Goal: Information Seeking & Learning: Find specific fact

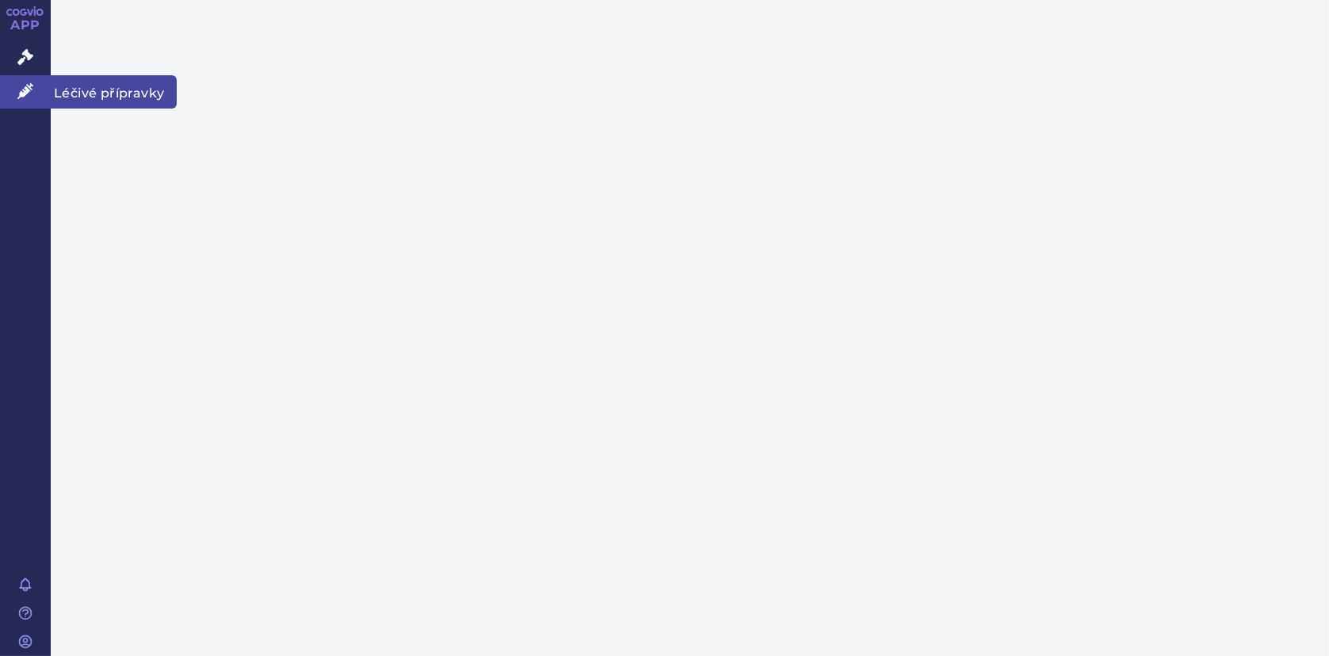
click at [25, 90] on icon at bounding box center [25, 91] width 16 height 16
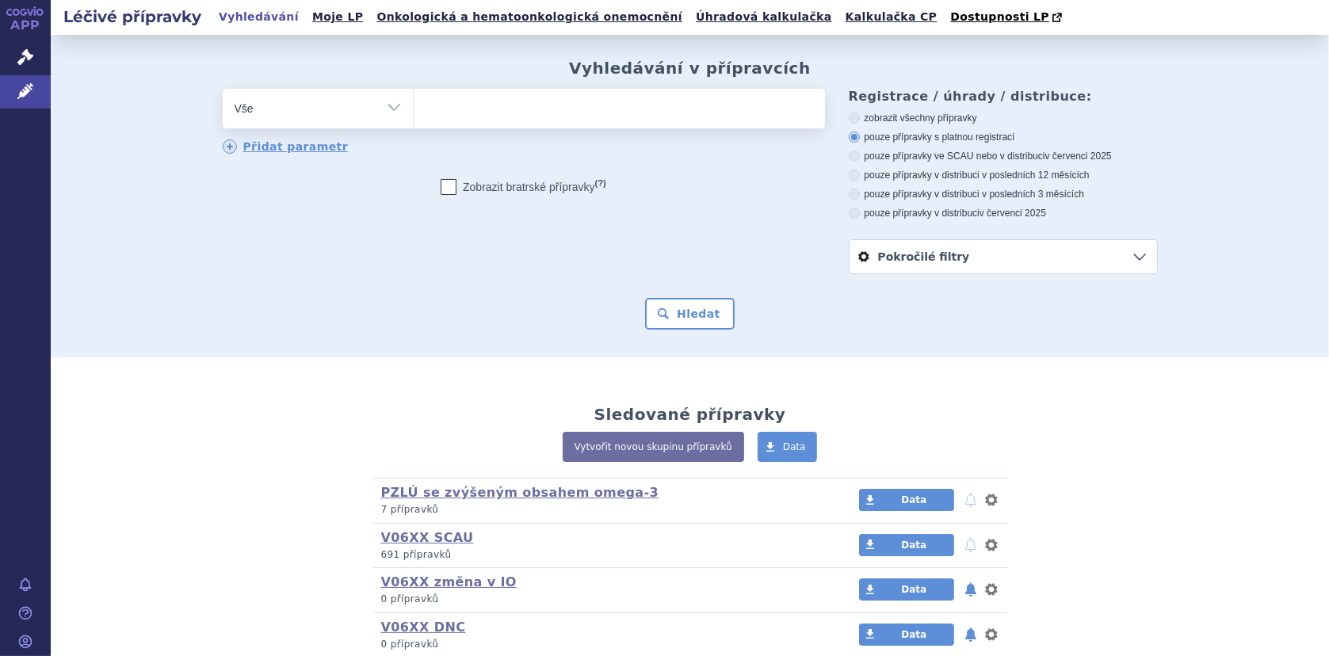
click at [466, 116] on ul at bounding box center [619, 105] width 411 height 33
click at [414, 116] on select at bounding box center [413, 108] width 1 height 40
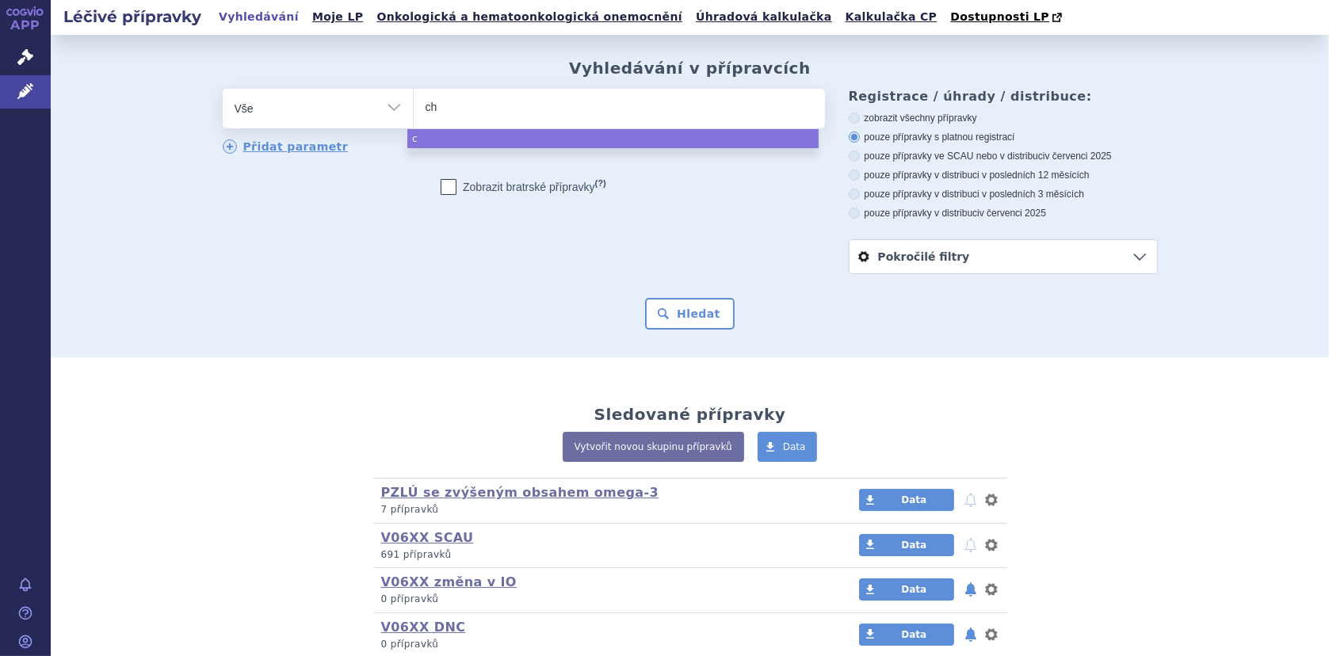
type input "cho"
type input "chol"
type input "chole"
type input "choles"
type input "cholest"
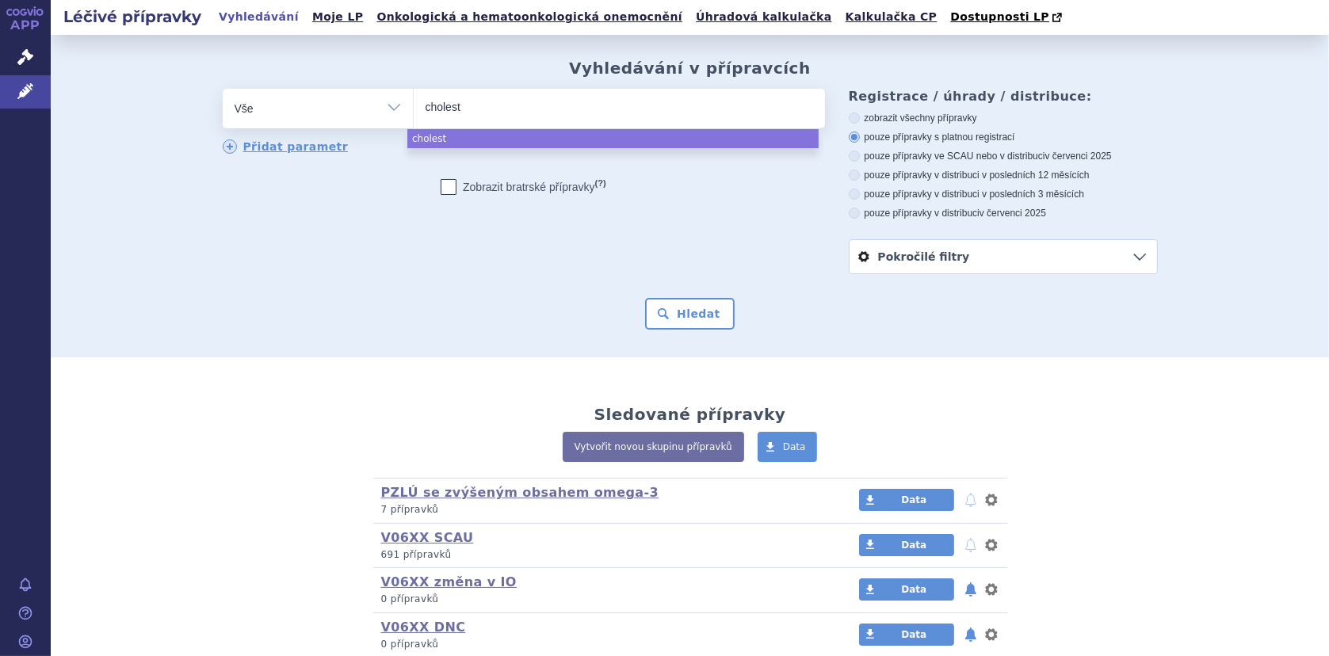
type input "choleste"
type input "cholester"
type input "cholestero"
type input "cholesterol"
type input "cholesterol m"
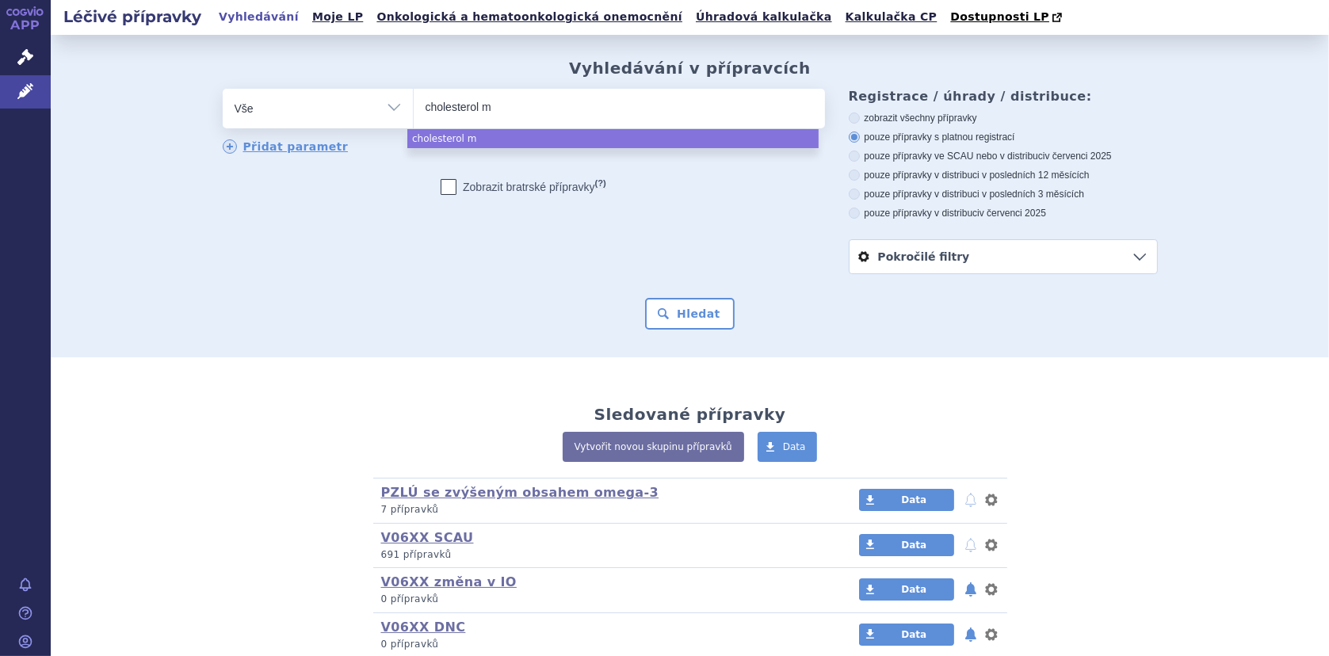
type input "cholesterol mo"
type input "cholesterol mod"
type input "cholesterol modu"
type input "cholesterol module"
select select "cholesterol module"
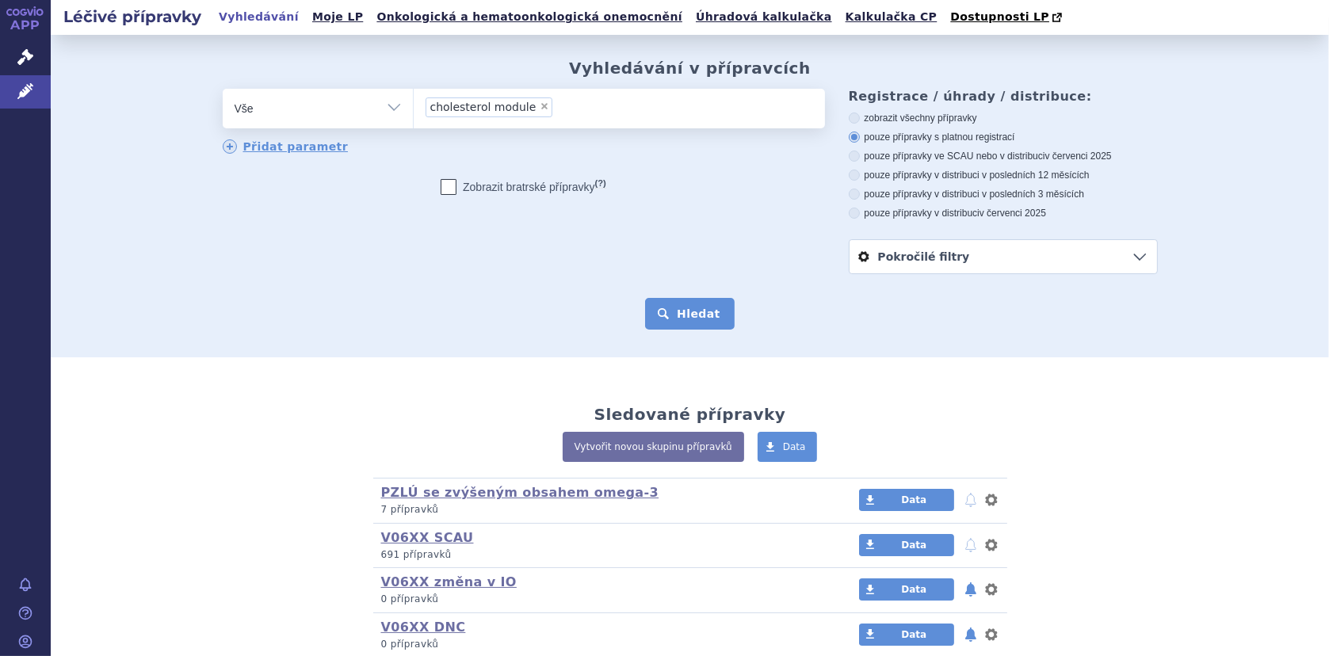
click at [673, 315] on button "Hledat" at bounding box center [690, 314] width 90 height 32
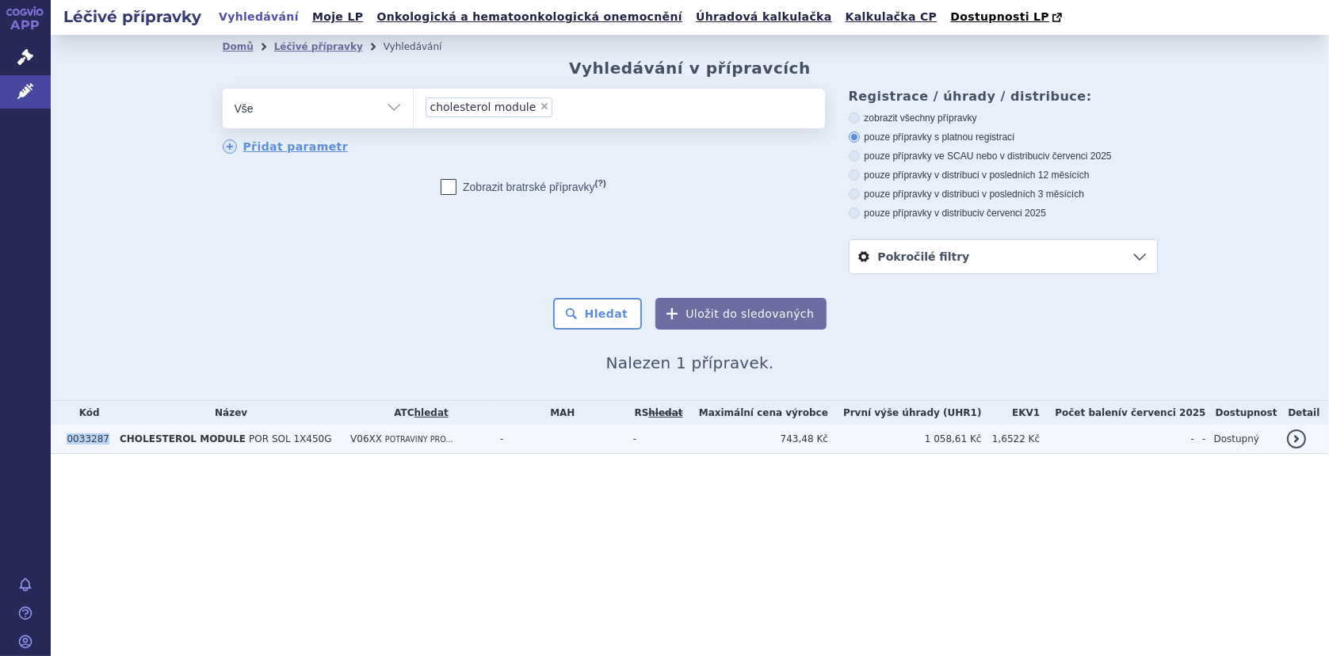
drag, startPoint x: 69, startPoint y: 438, endPoint x: 103, endPoint y: 440, distance: 34.1
click at [103, 440] on td "0033287" at bounding box center [85, 439] width 53 height 29
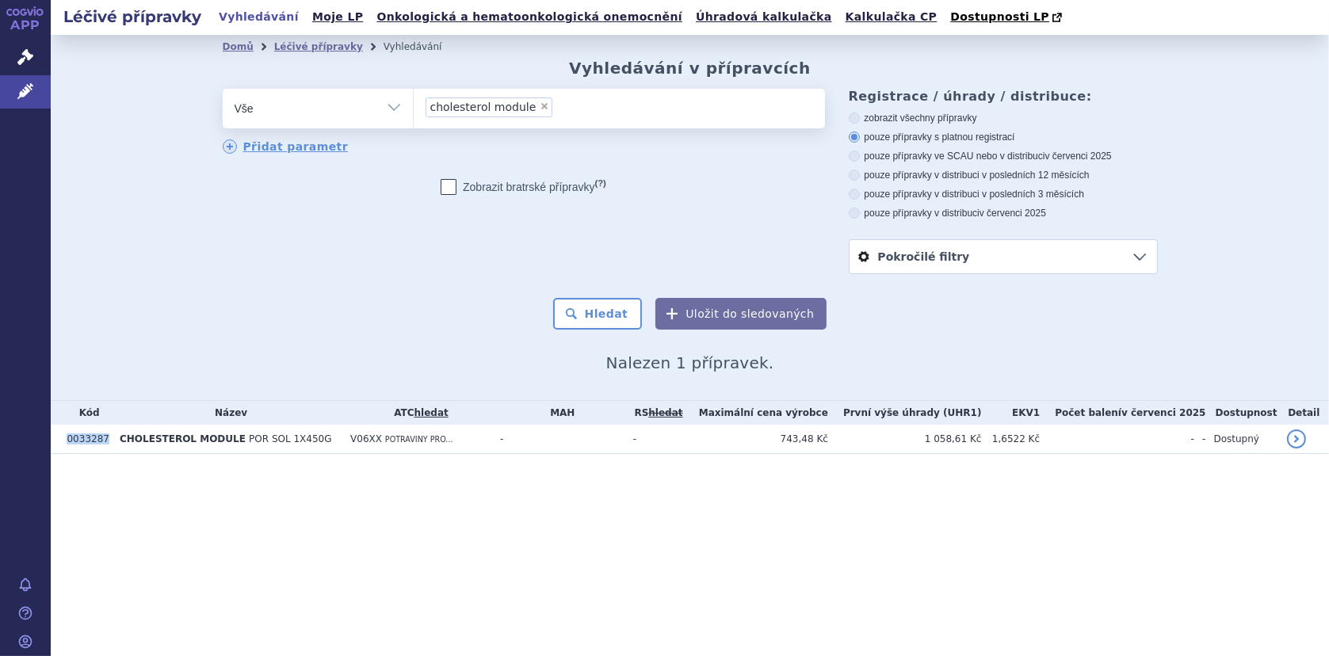
copy td "0033287"
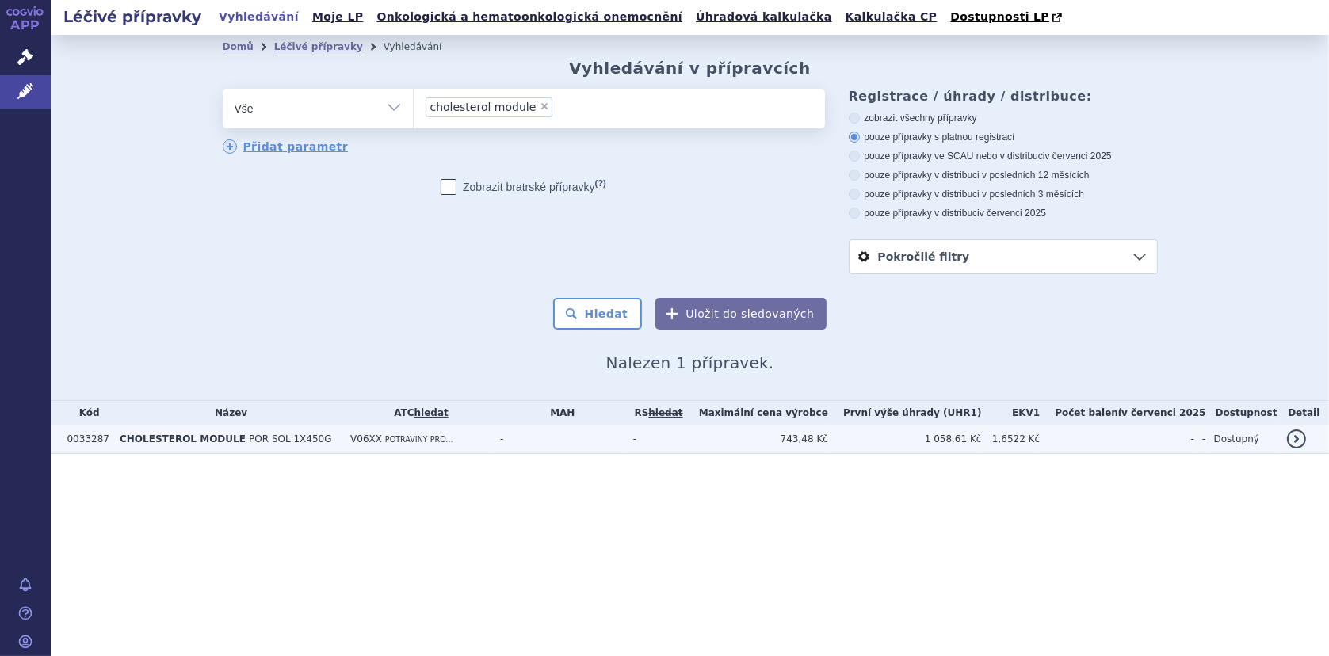
click at [249, 441] on span "POR SOL 1X450G" at bounding box center [290, 438] width 82 height 11
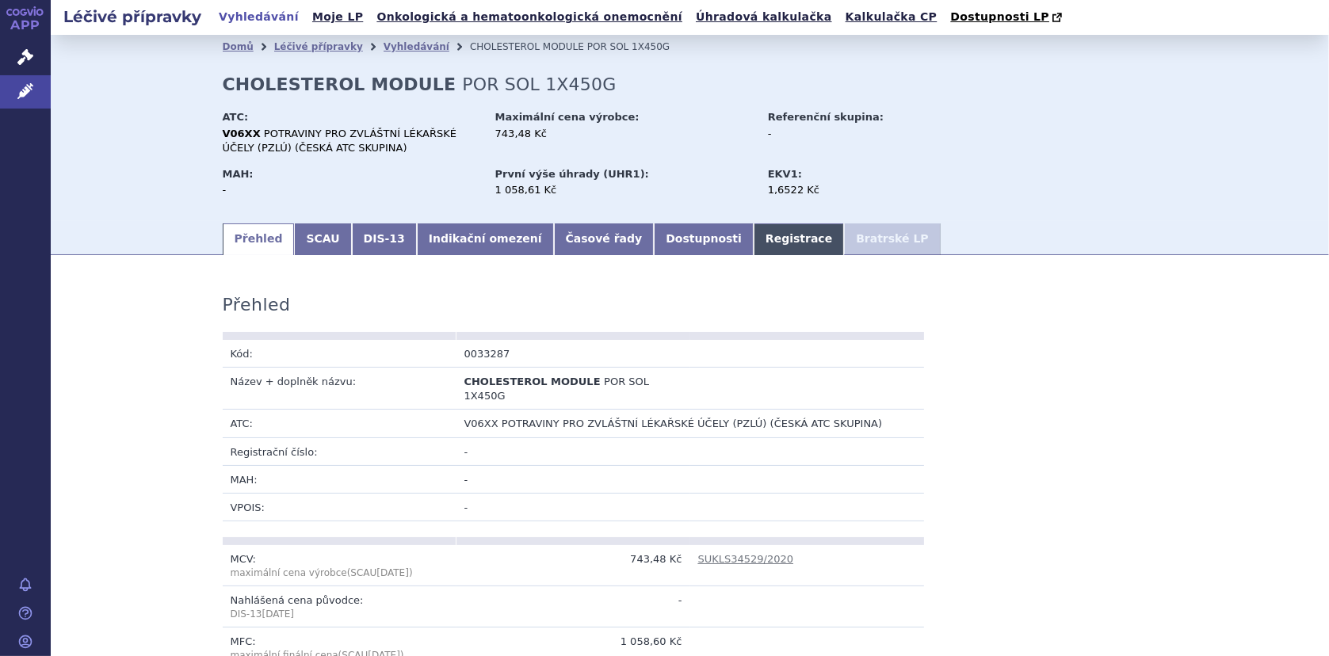
click at [754, 241] on link "Registrace" at bounding box center [799, 239] width 90 height 32
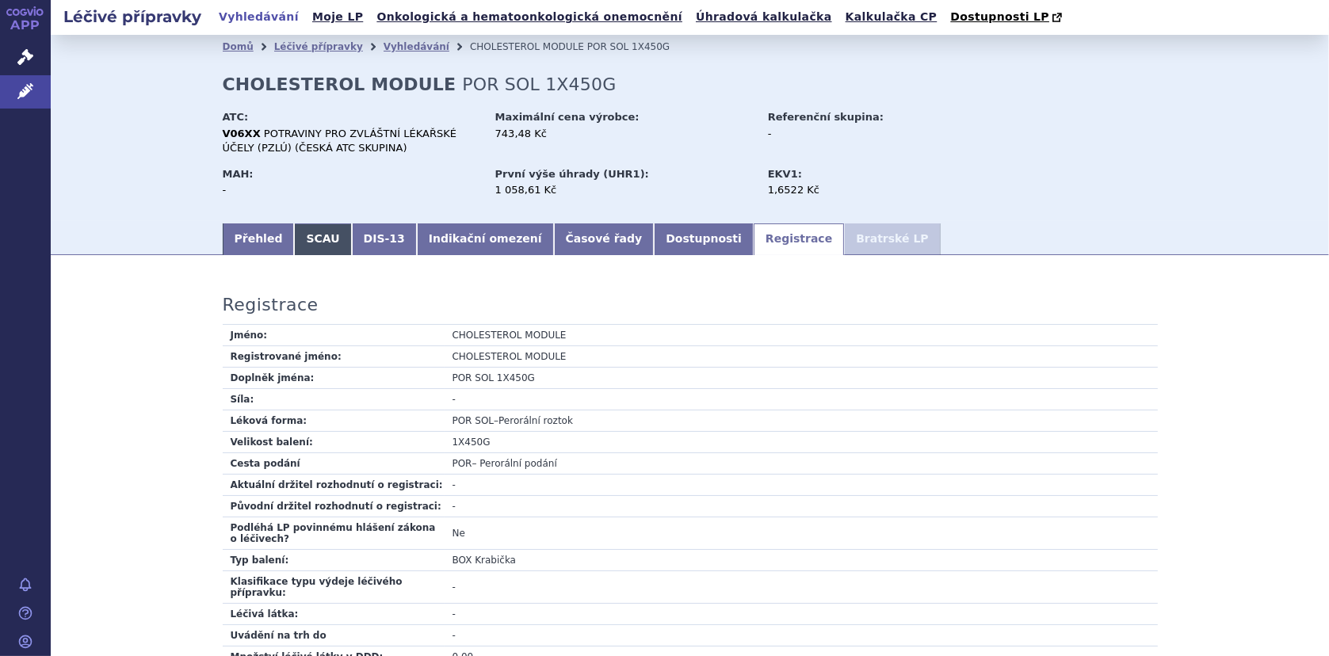
click at [300, 235] on link "SCAU" at bounding box center [322, 239] width 57 height 32
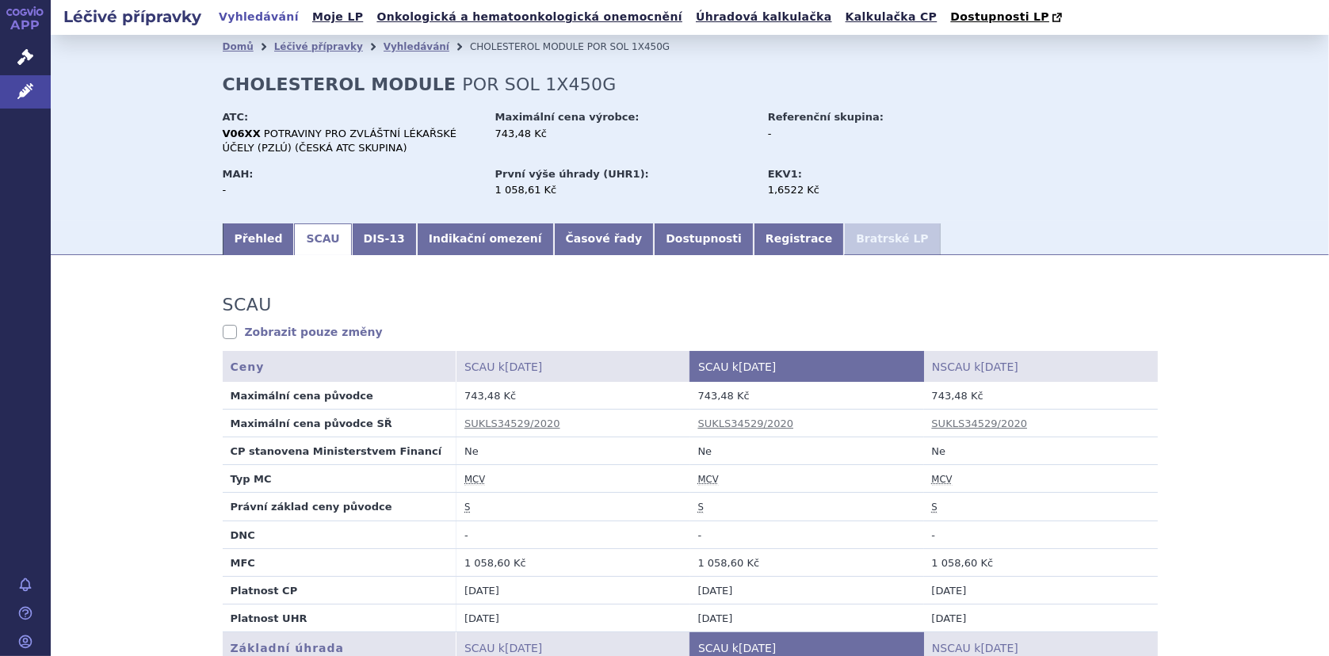
click at [928, 397] on td "743,48 Kč" at bounding box center [1041, 396] width 234 height 28
click at [925, 396] on td "743,48 Kč" at bounding box center [1041, 396] width 234 height 28
click at [240, 240] on link "Přehled" at bounding box center [259, 239] width 72 height 32
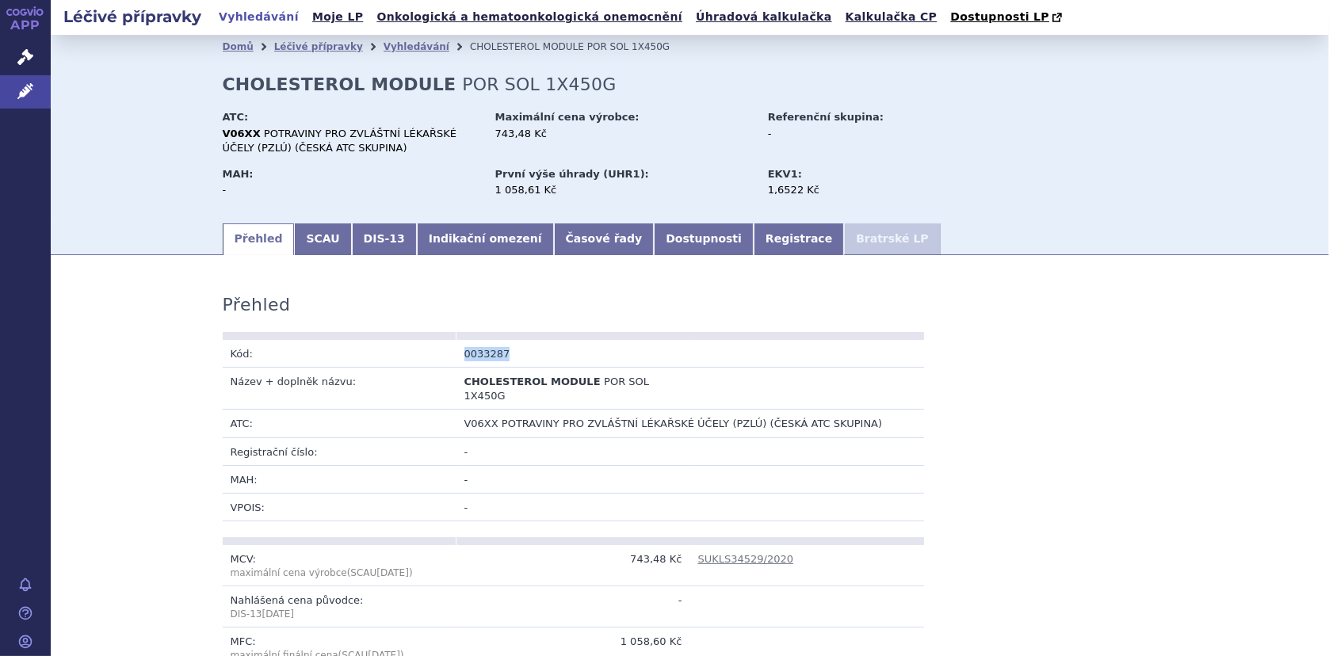
drag, startPoint x: 504, startPoint y: 351, endPoint x: 432, endPoint y: 353, distance: 72.1
click at [432, 353] on tr "Kód: 0033287" at bounding box center [573, 354] width 701 height 28
copy tr "Kód: 0033287"
click at [489, 353] on td "0033287" at bounding box center [573, 354] width 234 height 28
click at [466, 353] on td "0033287" at bounding box center [573, 354] width 234 height 28
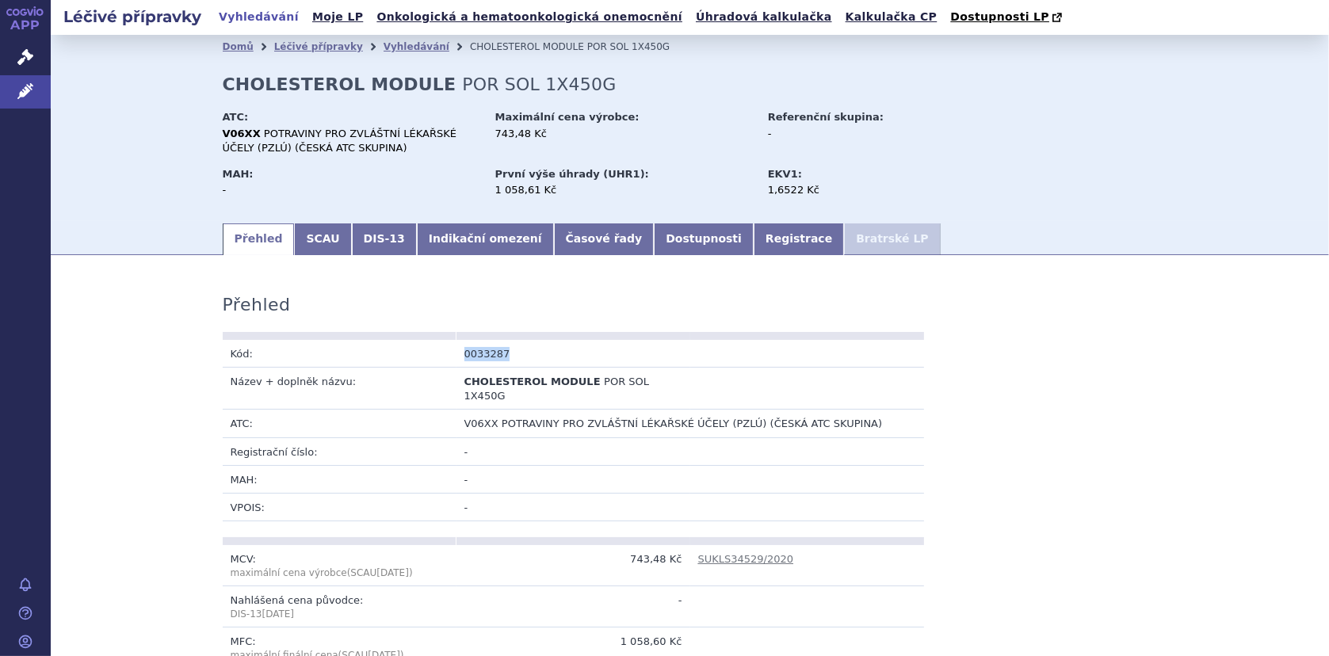
click at [459, 350] on td "0033287" at bounding box center [573, 354] width 234 height 28
click at [294, 233] on link "SCAU" at bounding box center [322, 239] width 57 height 32
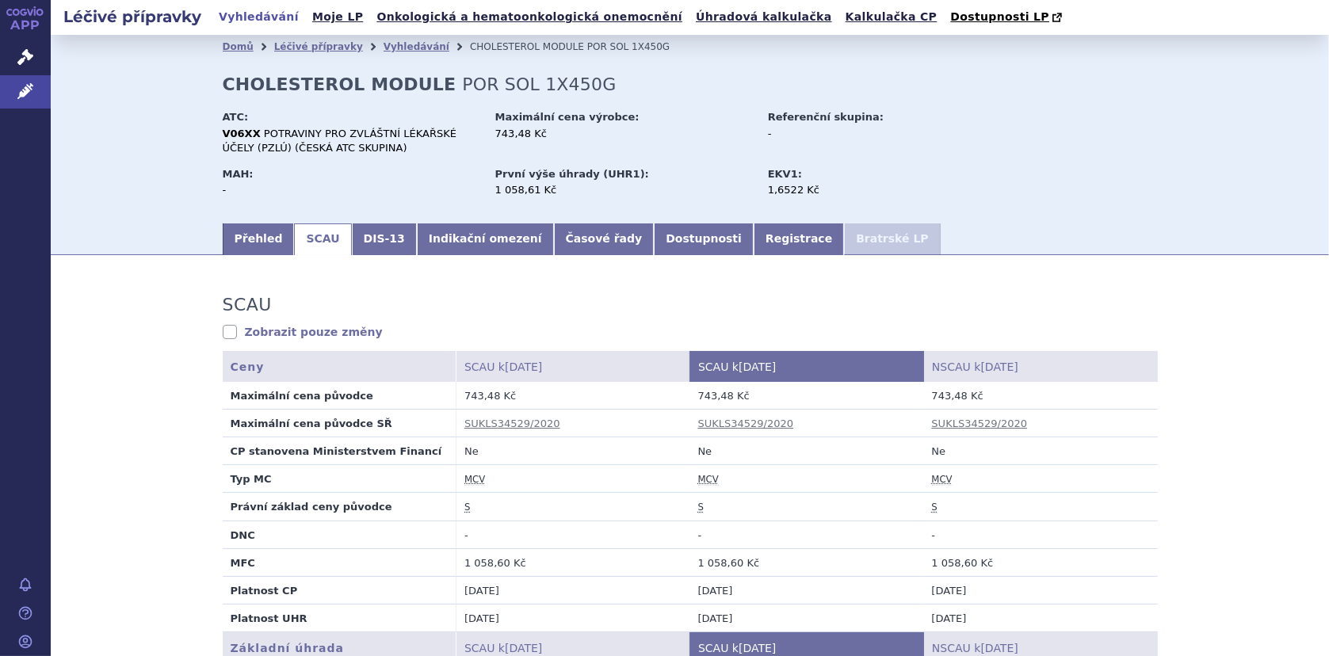
drag, startPoint x: 694, startPoint y: 395, endPoint x: 723, endPoint y: 394, distance: 28.5
click at [723, 394] on td "743,48 Kč" at bounding box center [807, 396] width 234 height 28
drag, startPoint x: 692, startPoint y: 395, endPoint x: 720, endPoint y: 397, distance: 28.6
click at [720, 397] on td "743,48 Kč" at bounding box center [807, 396] width 234 height 28
copy td "743,48"
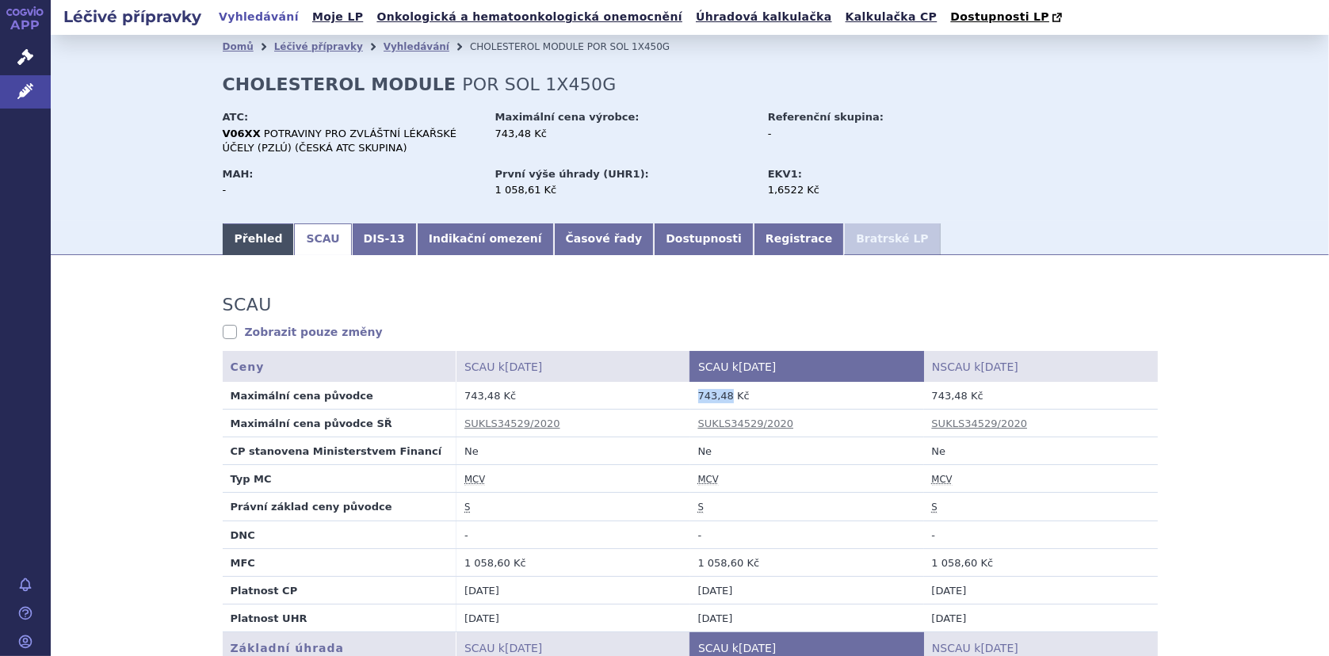
click at [239, 240] on link "Přehled" at bounding box center [259, 239] width 72 height 32
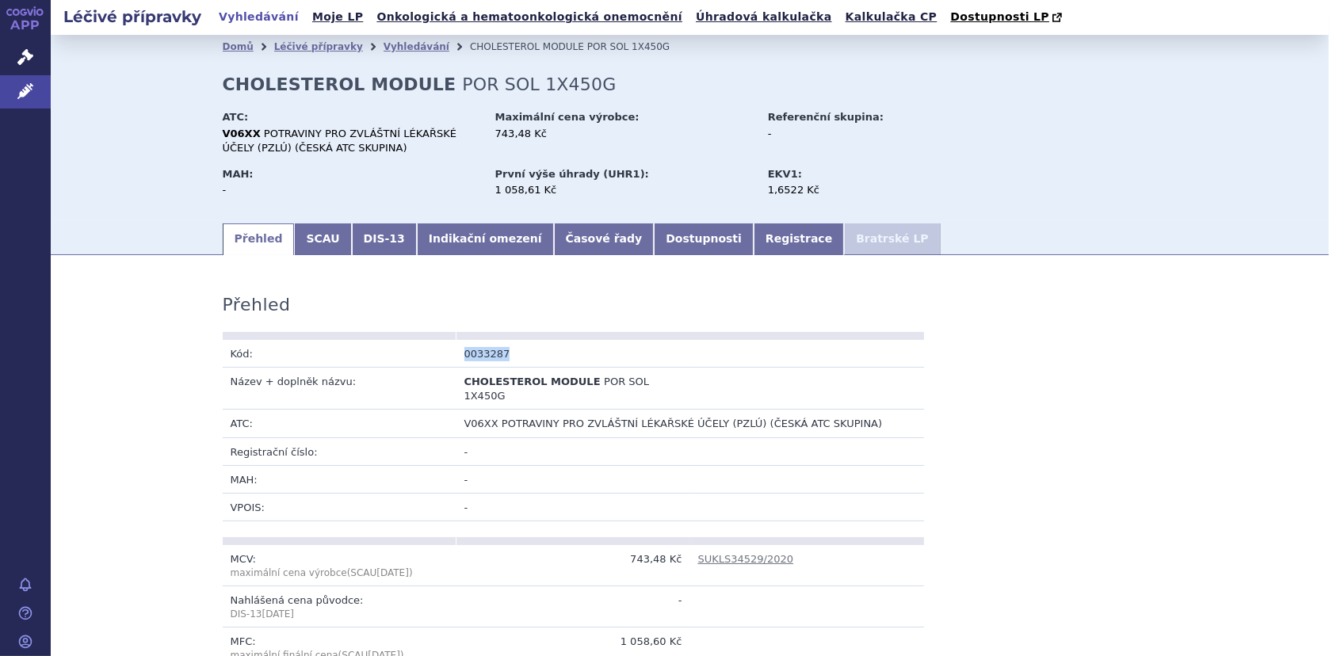
drag, startPoint x: 459, startPoint y: 353, endPoint x: 507, endPoint y: 357, distance: 48.4
click at [507, 357] on td "0033287" at bounding box center [573, 354] width 234 height 28
copy td "0033287"
click at [754, 237] on link "Registrace" at bounding box center [799, 239] width 90 height 32
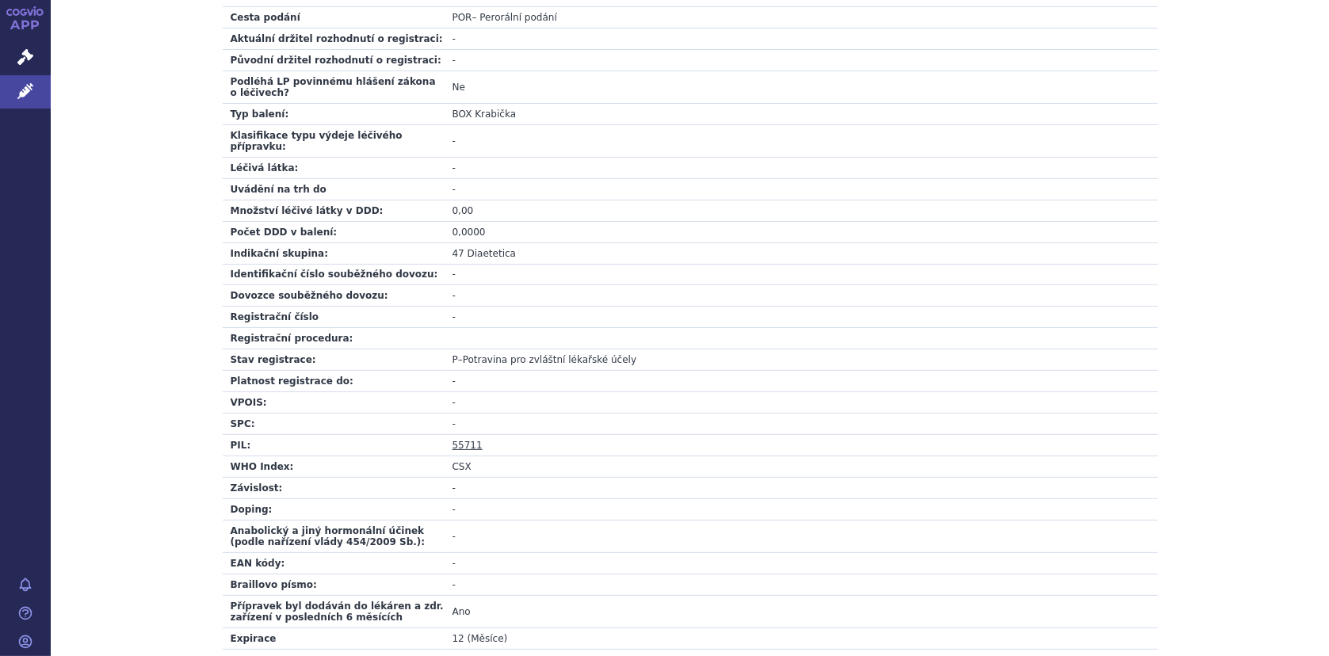
scroll to position [521, 0]
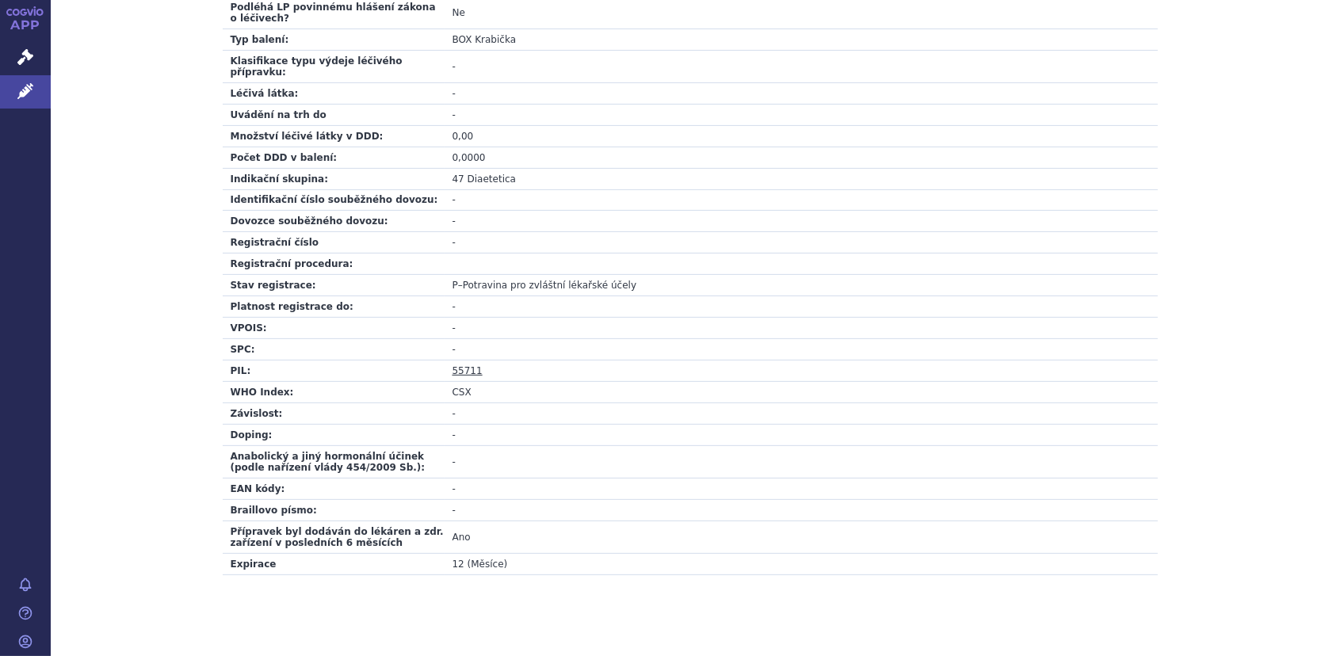
click at [452, 365] on link "55711" at bounding box center [467, 370] width 30 height 11
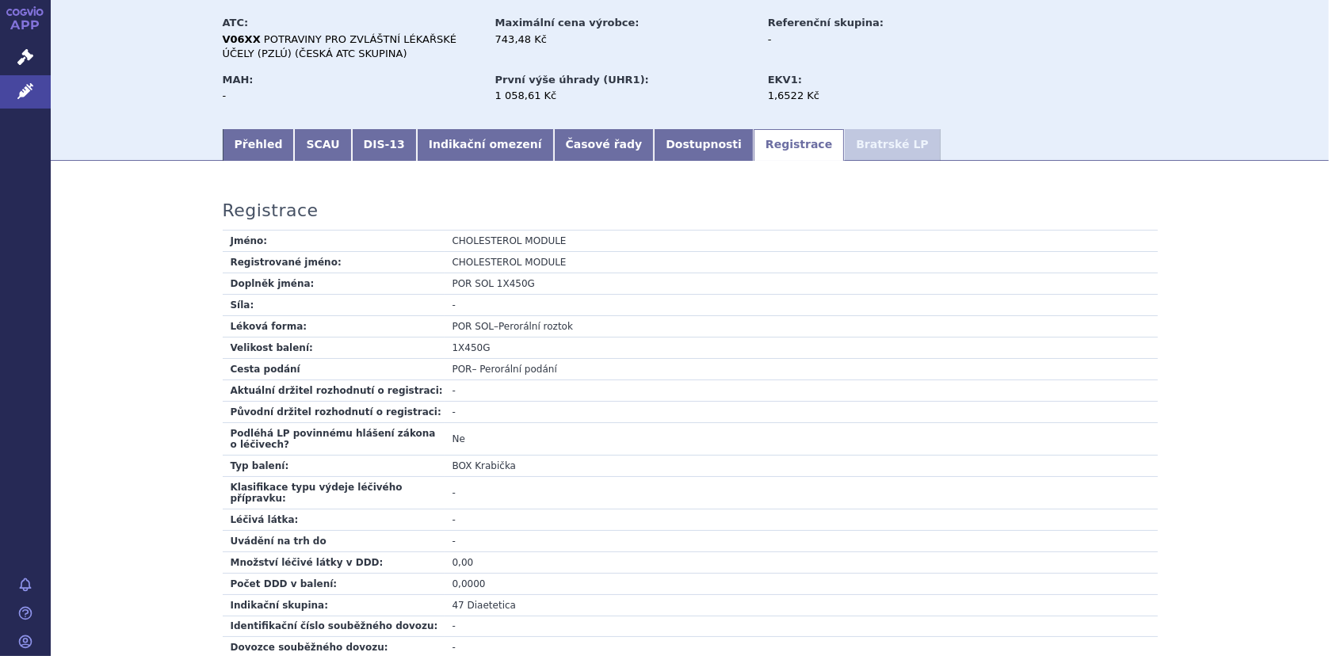
scroll to position [0, 0]
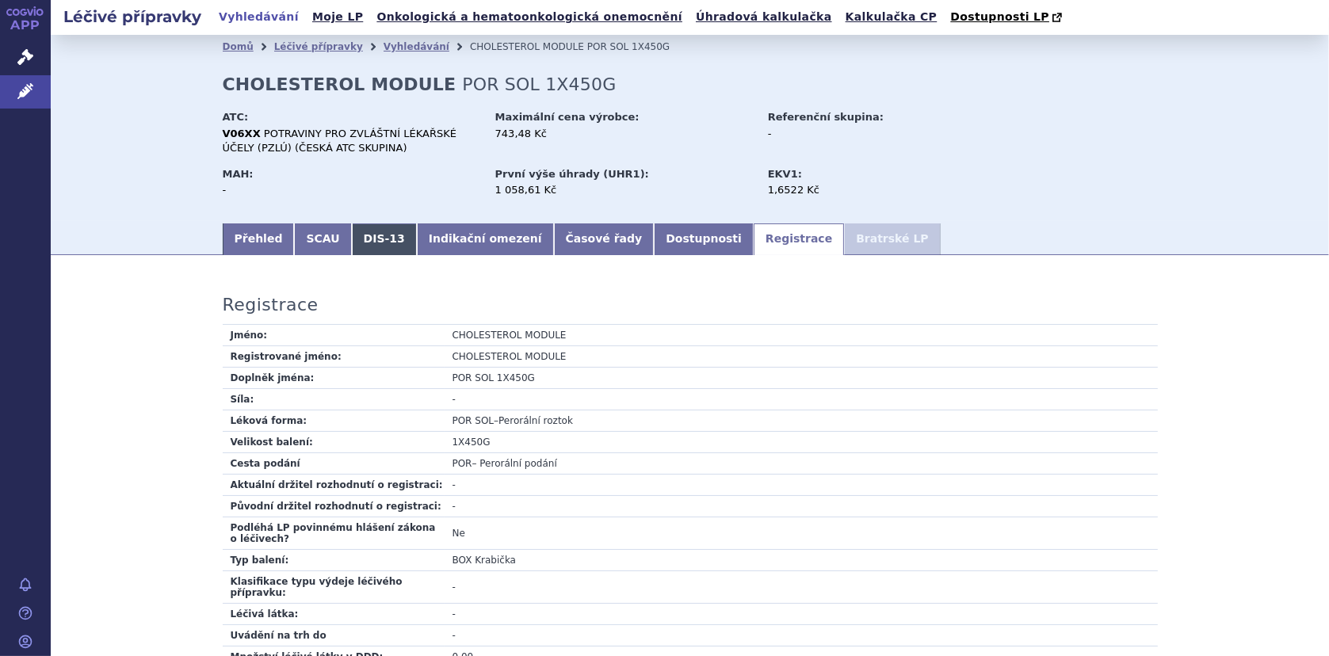
drag, startPoint x: 314, startPoint y: 236, endPoint x: 336, endPoint y: 244, distance: 23.6
click at [314, 236] on link "SCAU" at bounding box center [322, 239] width 57 height 32
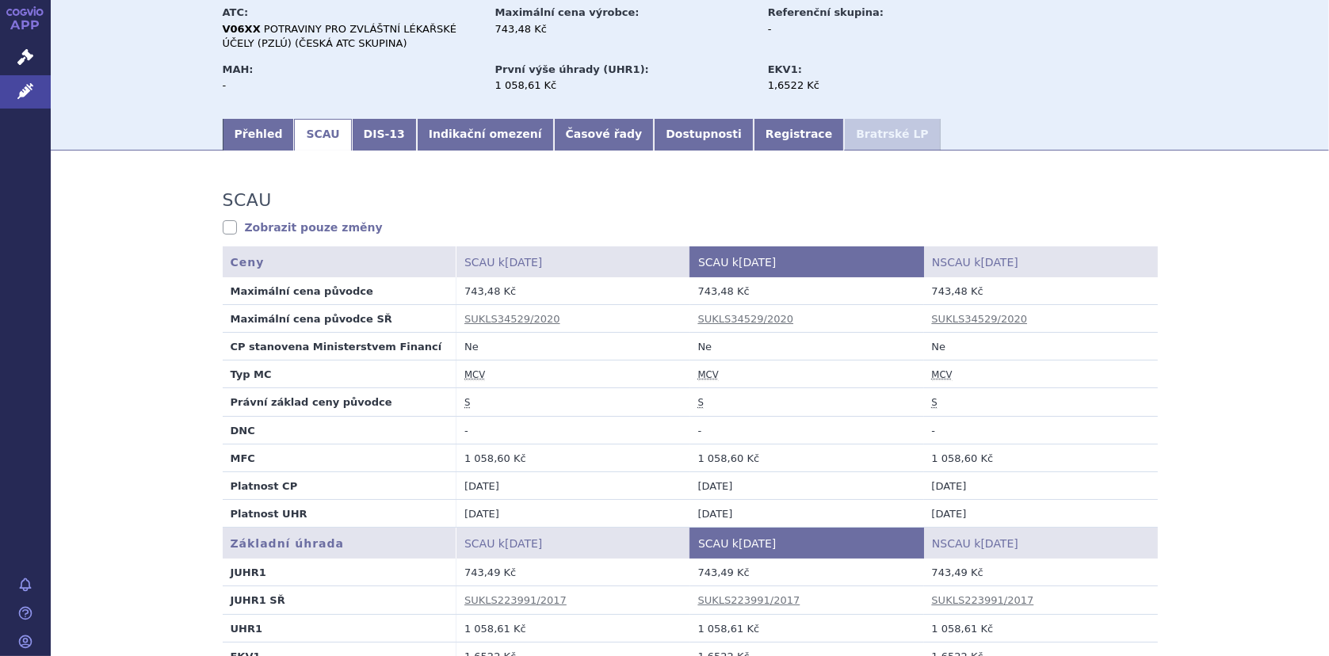
scroll to position [238, 0]
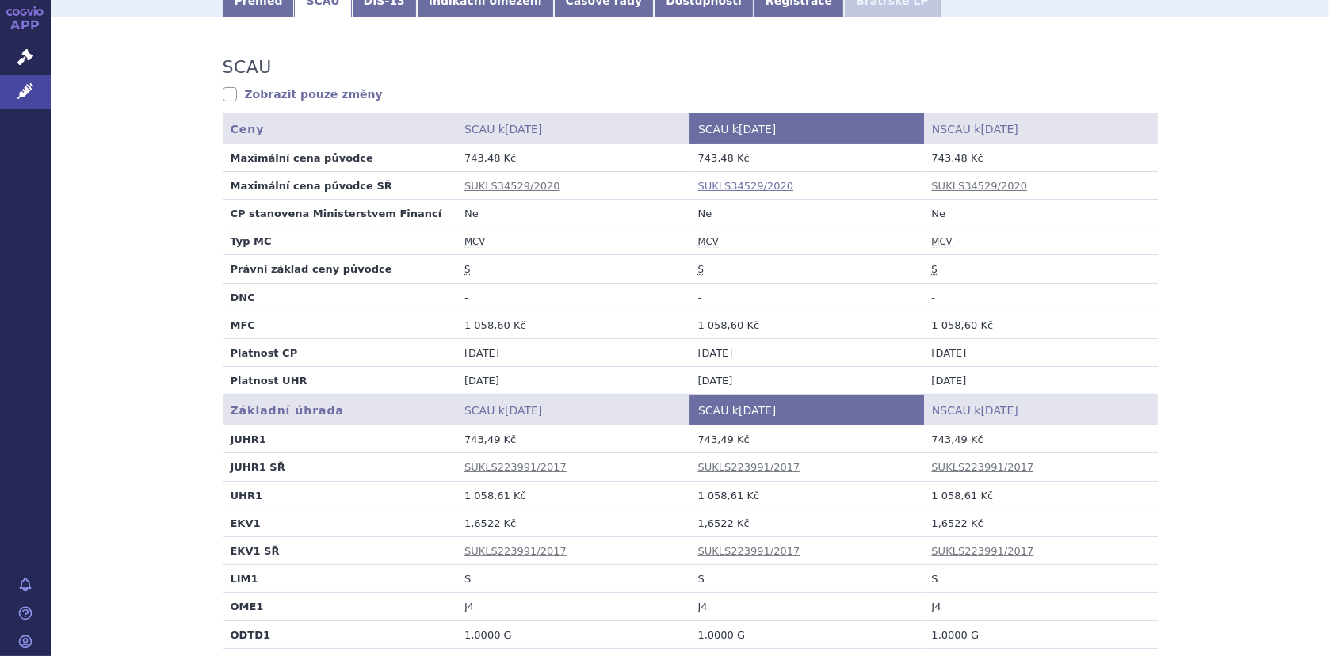
click at [752, 184] on link "SUKLS34529/2020" at bounding box center [746, 186] width 96 height 12
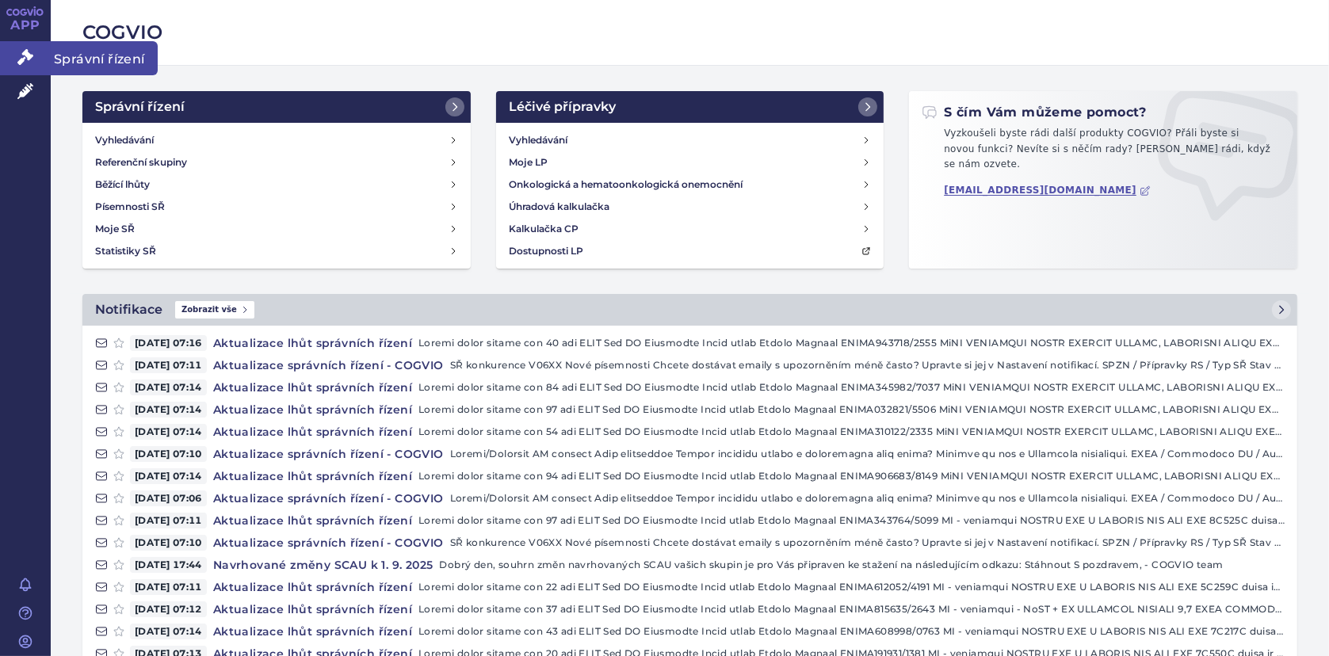
click at [23, 52] on icon at bounding box center [25, 57] width 16 height 16
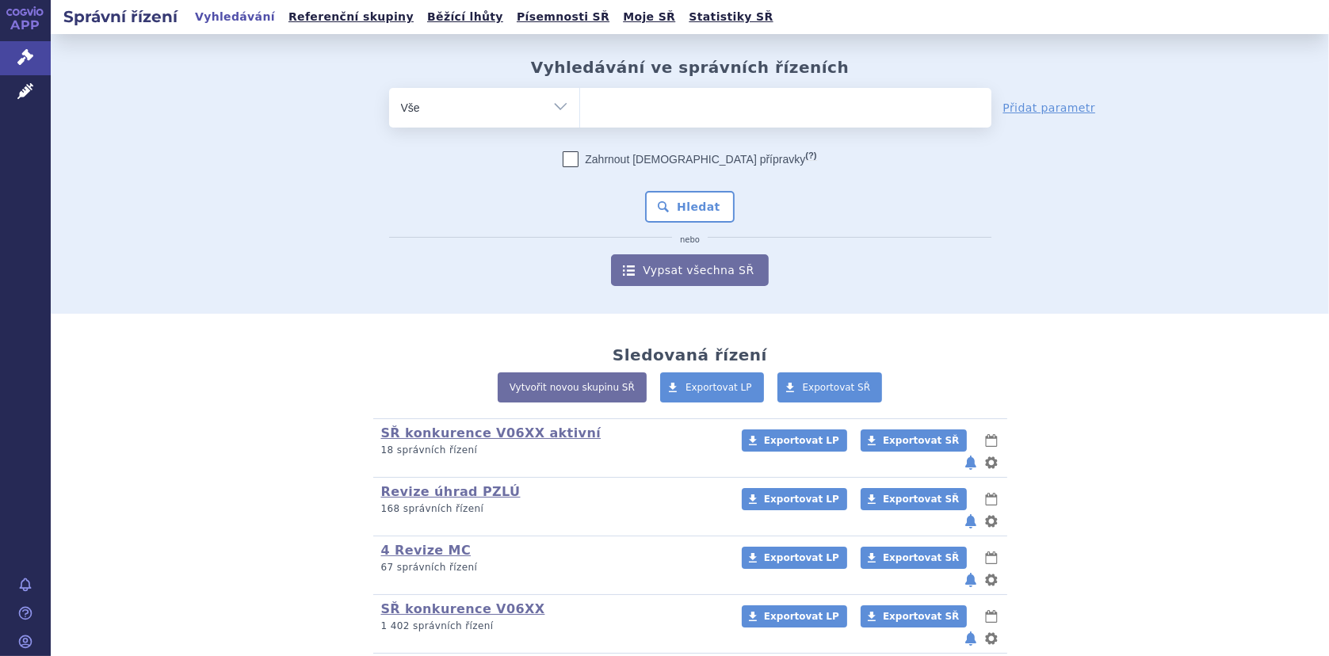
drag, startPoint x: 624, startPoint y: 116, endPoint x: 635, endPoint y: 109, distance: 13.6
click at [624, 115] on ul at bounding box center [785, 104] width 411 height 33
click at [580, 115] on select at bounding box center [579, 107] width 1 height 40
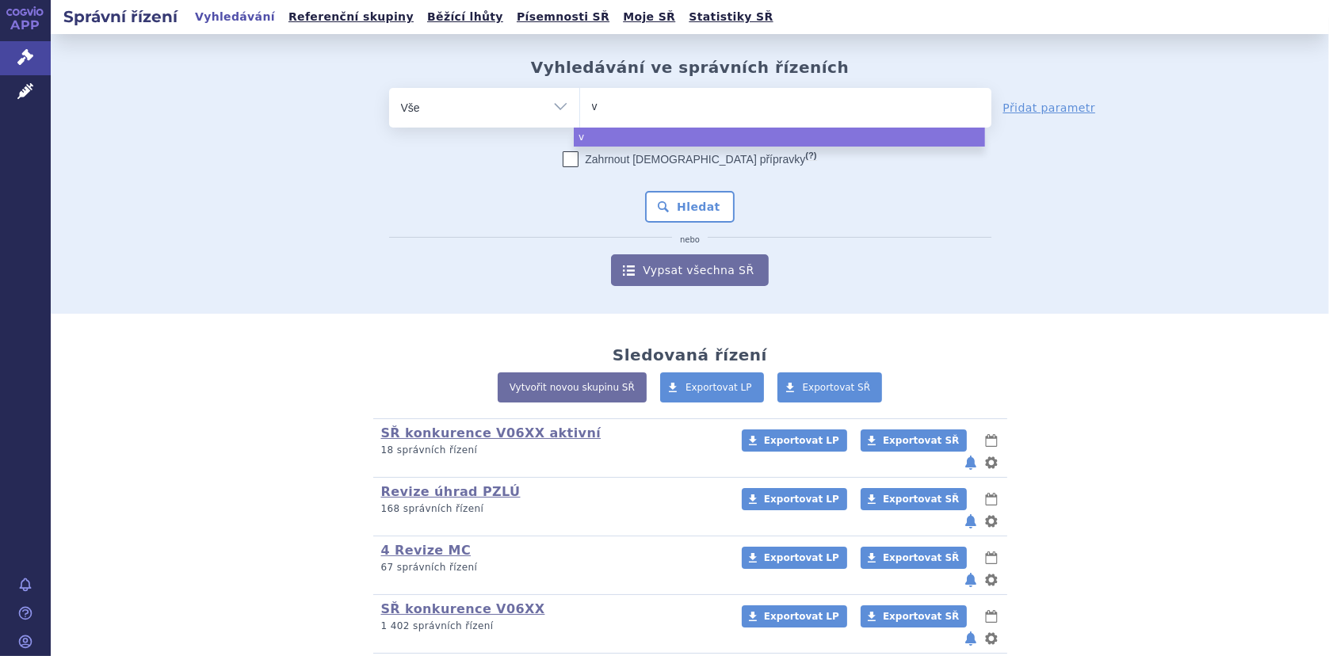
type input "vy"
type input "vyd"
type input "vydu"
type input "vydur"
type input "vydura"
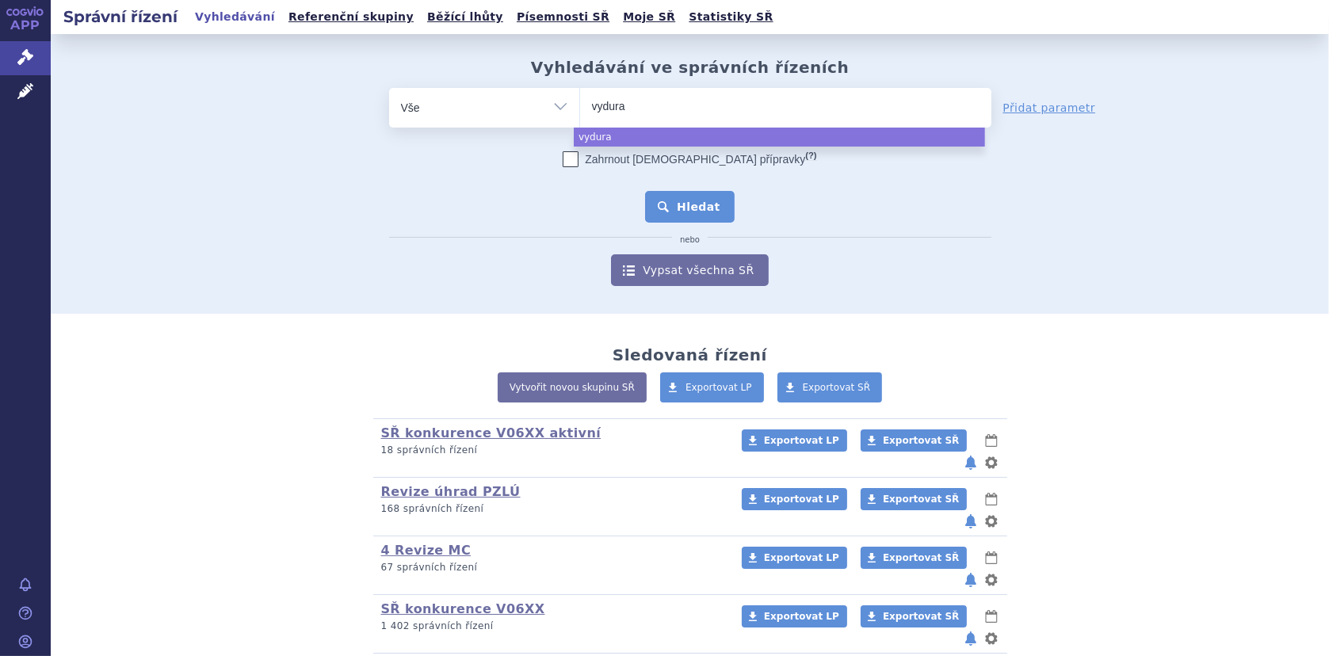
select select "vydura"
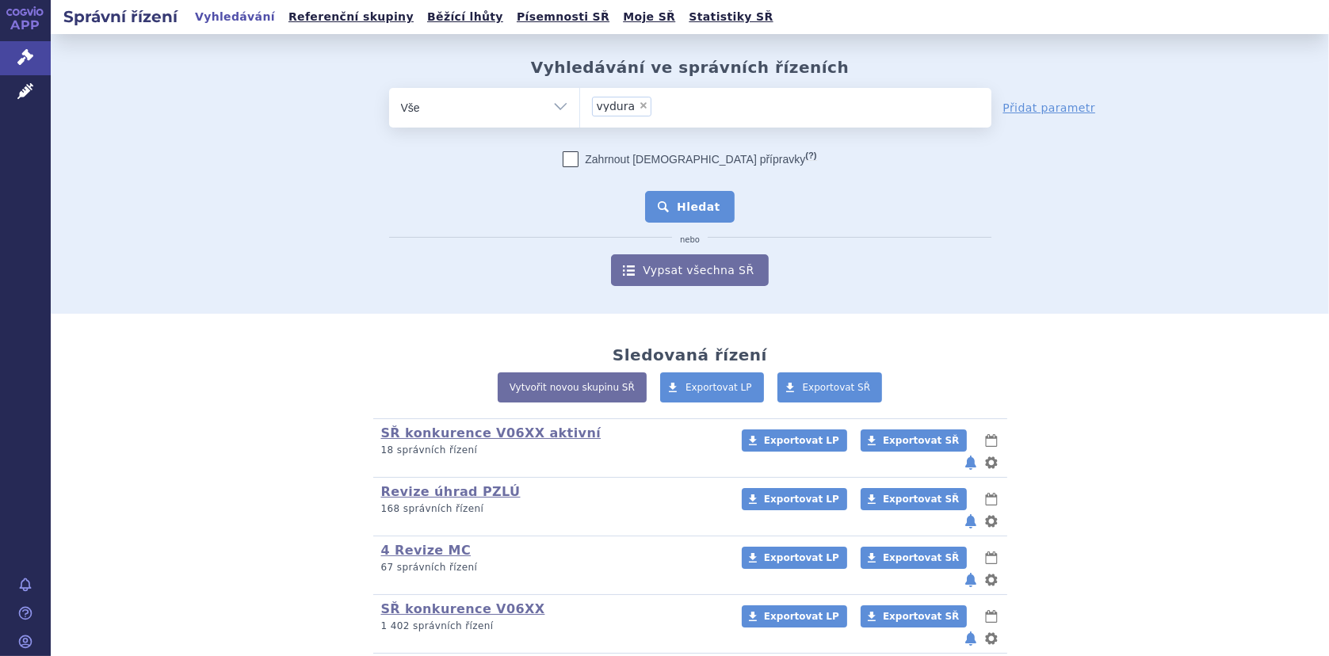
click at [692, 210] on button "Hledat" at bounding box center [690, 207] width 90 height 32
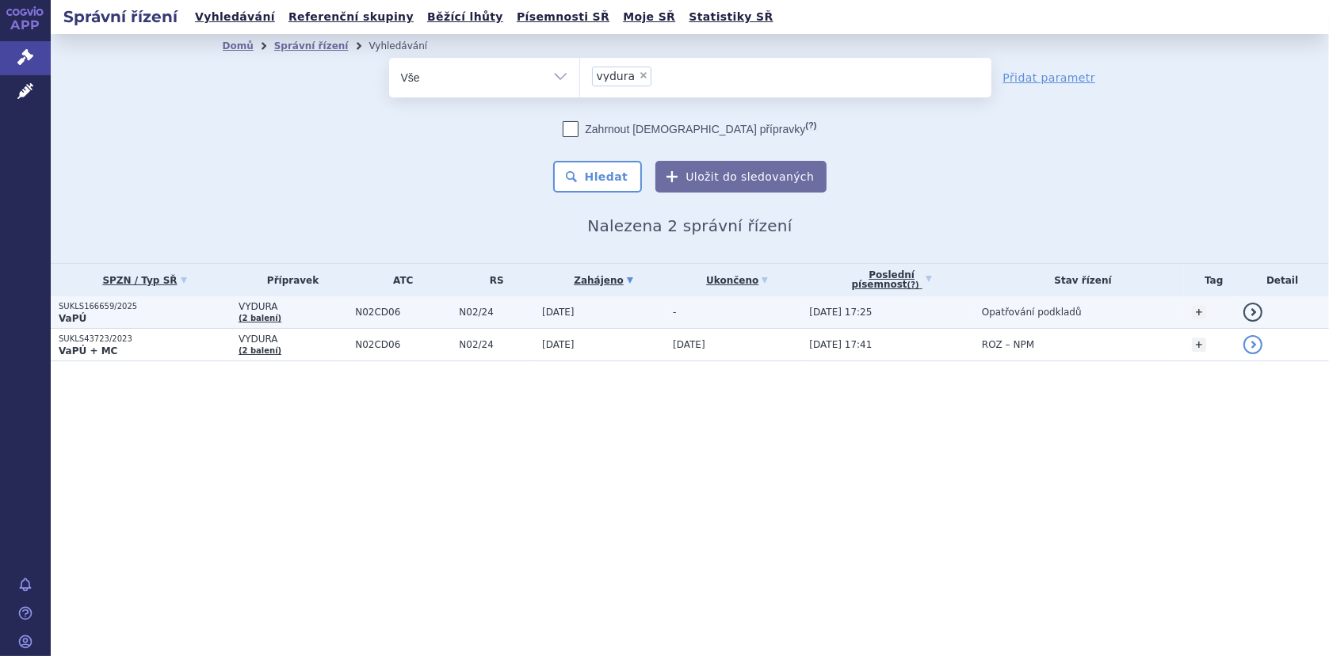
click at [68, 313] on strong "VaPÚ" at bounding box center [73, 318] width 28 height 11
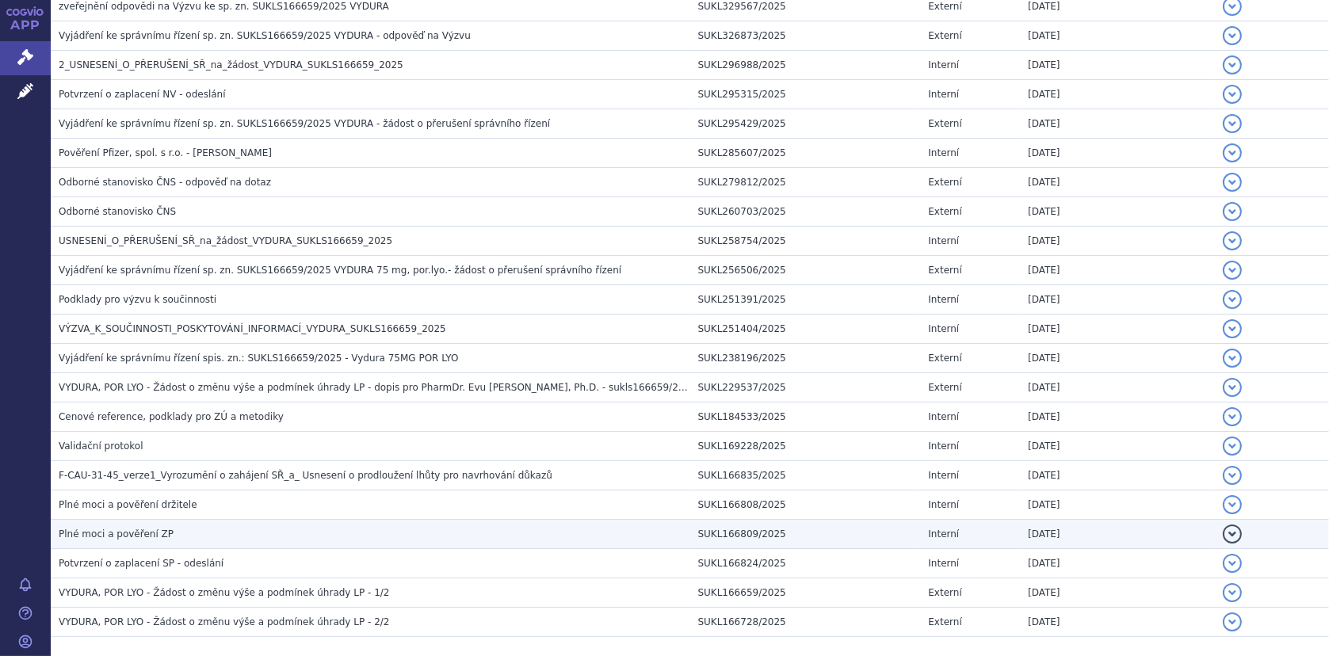
scroll to position [548, 0]
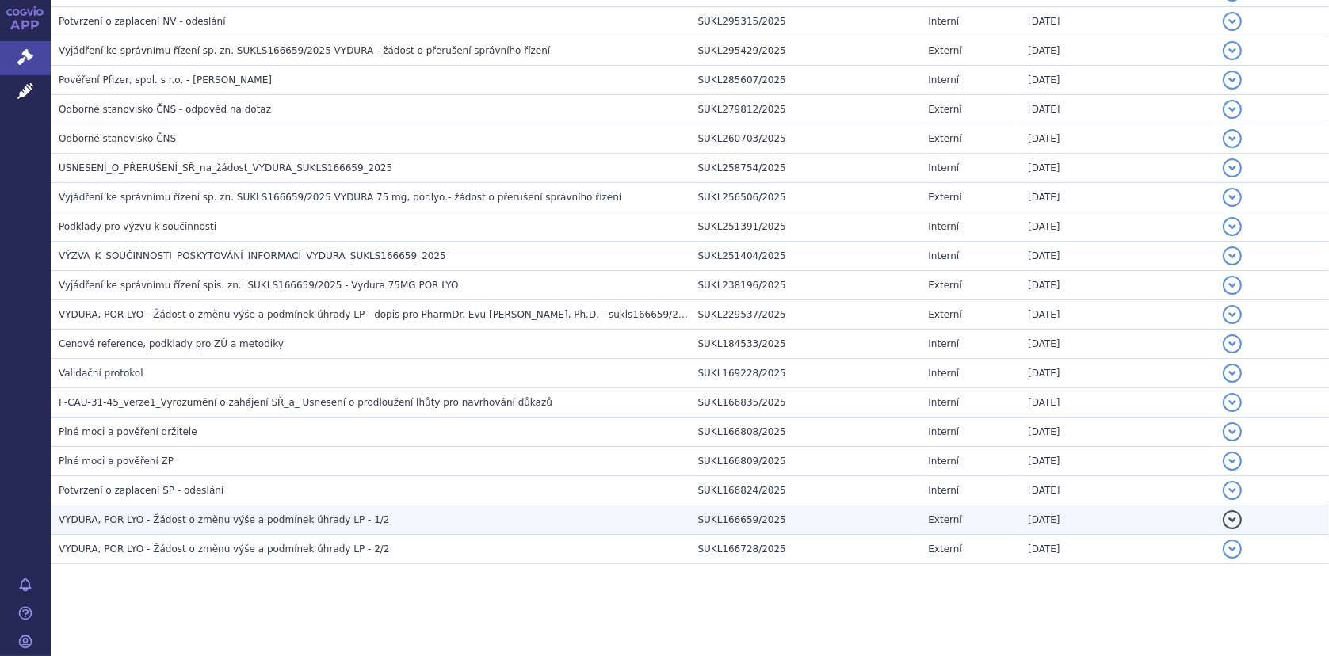
drag, startPoint x: 179, startPoint y: 511, endPoint x: 204, endPoint y: 509, distance: 25.5
click at [179, 514] on span "VYDURA, POR LYO - Žádost o změnu výše a podmínek úhrady LP - 1/2" at bounding box center [224, 519] width 331 height 11
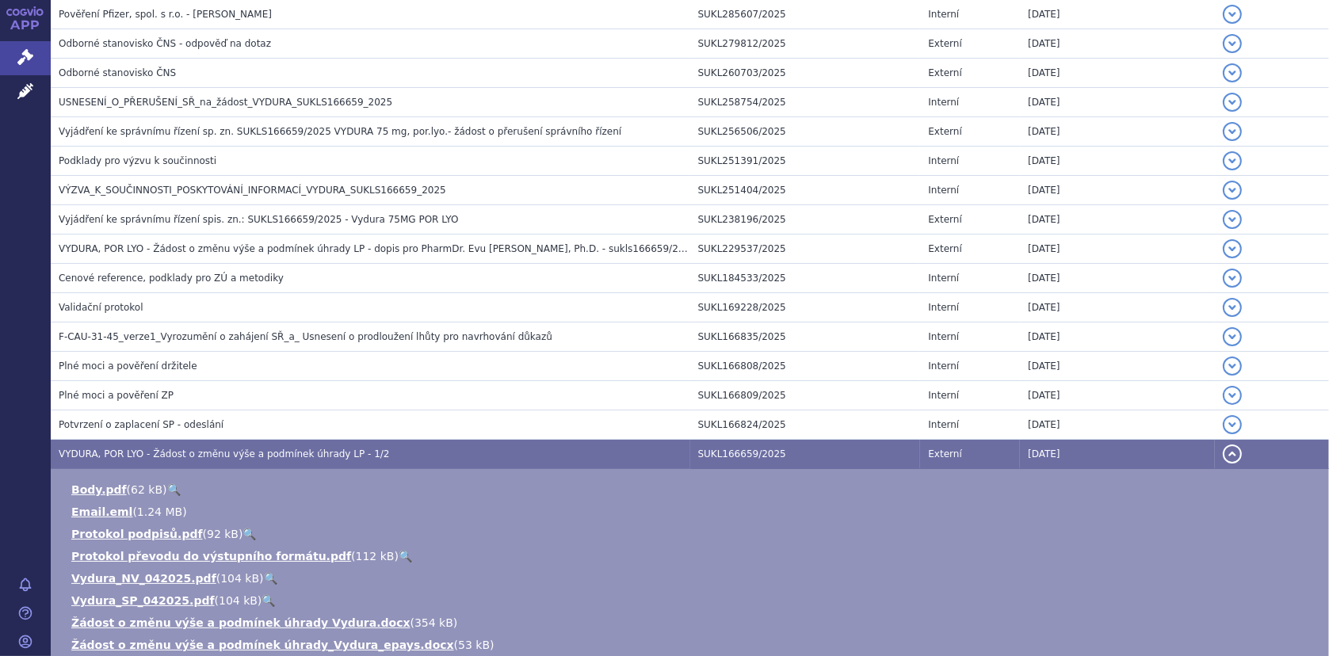
scroll to position [786, 0]
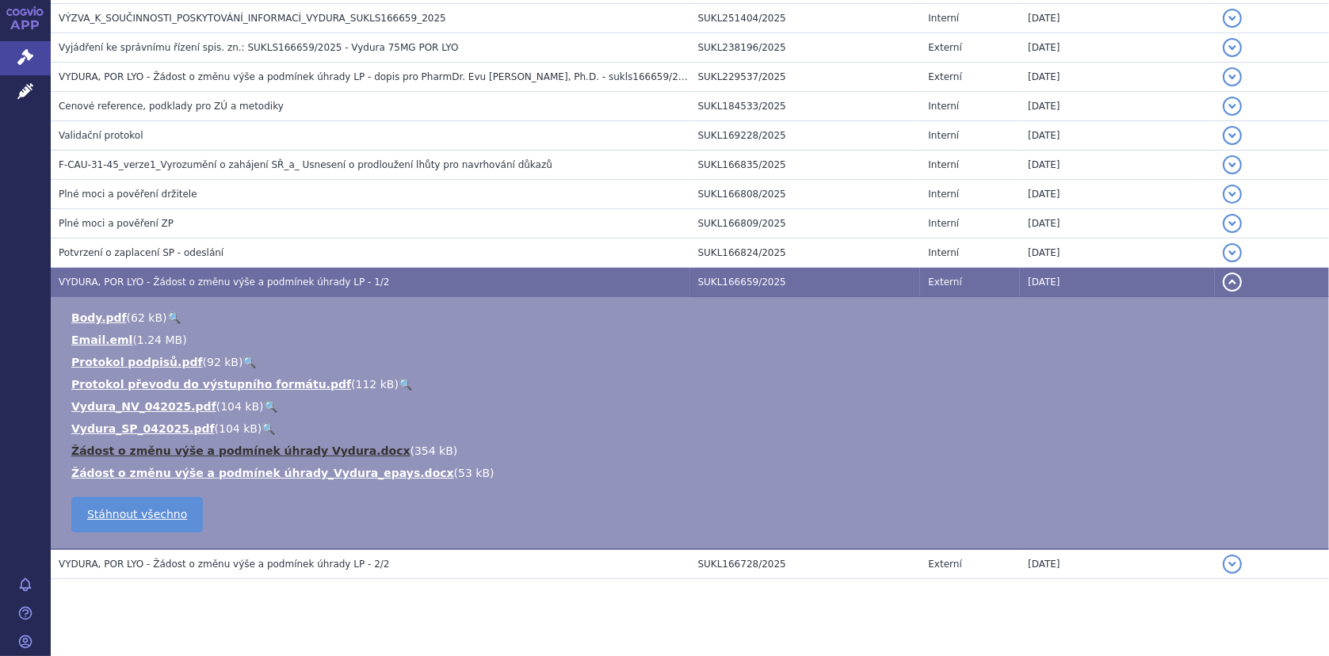
click at [288, 444] on link "Žádost o změnu výše a podmínek úhrady Vydura.docx" at bounding box center [240, 450] width 339 height 13
click at [676, 451] on li "Žádost o změnu výše a podmínek úhrady Vydura.docx ( 354 kB )" at bounding box center [692, 451] width 1242 height 16
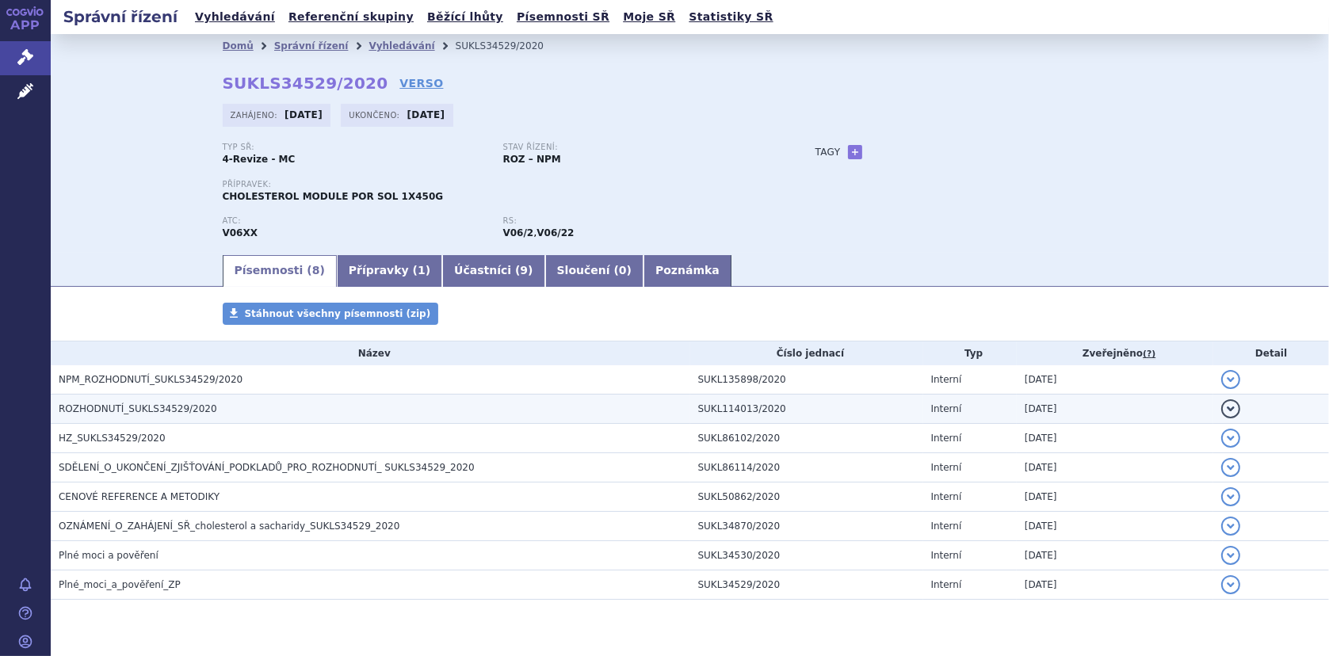
click at [155, 404] on span "ROZHODNUTÍ_SUKLS34529/2020" at bounding box center [138, 408] width 158 height 11
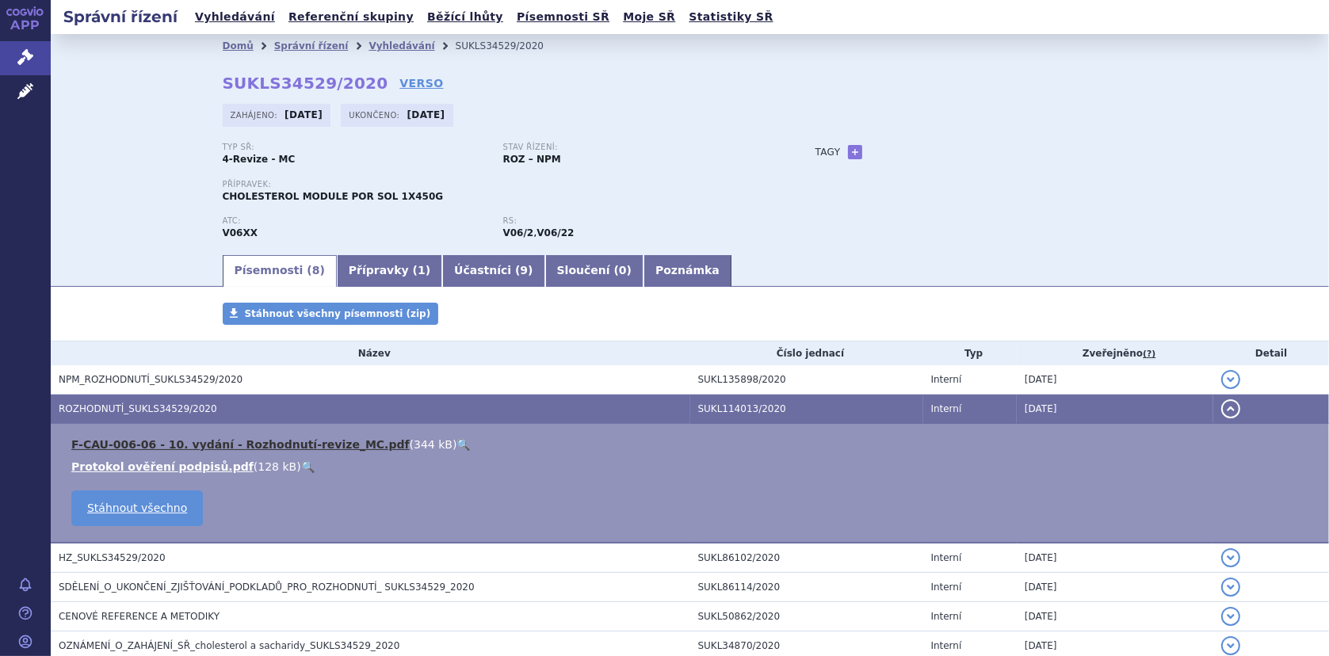
click at [177, 442] on link "F-CAU-006-06 - 10. vydání - Rozhodnutí-revize_MC.pdf" at bounding box center [240, 444] width 338 height 13
drag, startPoint x: 380, startPoint y: 45, endPoint x: 409, endPoint y: 37, distance: 30.4
click at [380, 45] on link "Vyhledávání" at bounding box center [401, 45] width 66 height 11
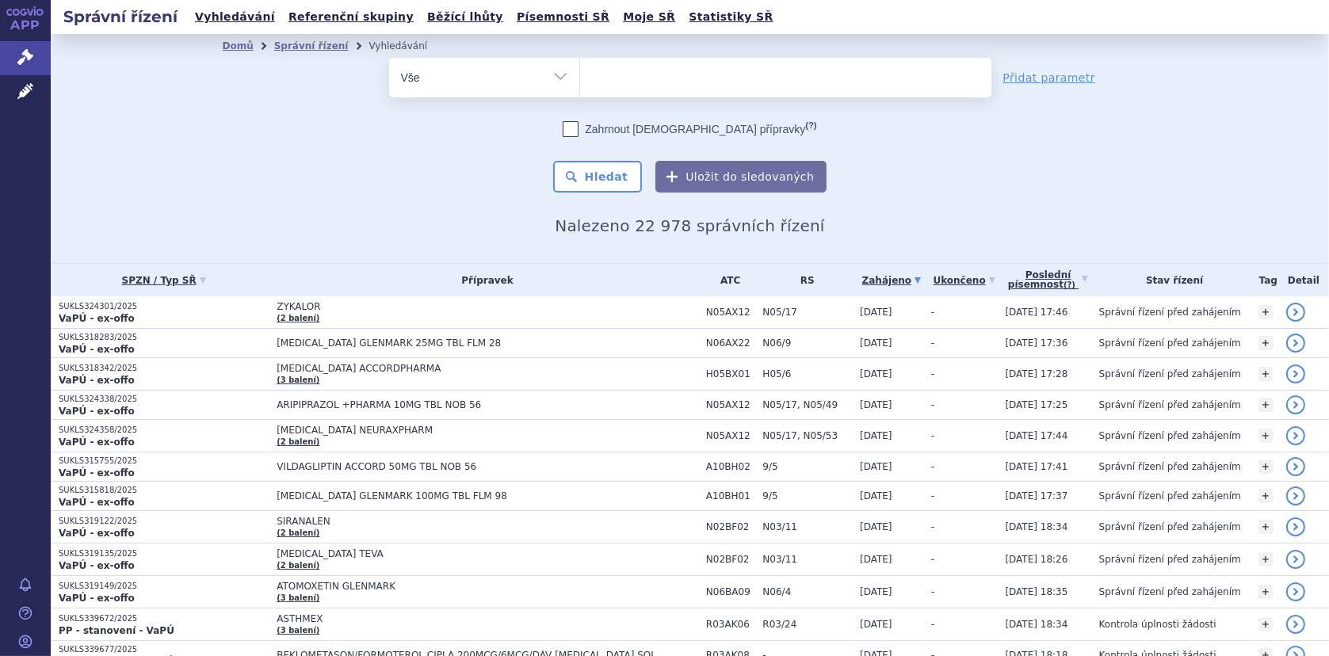
drag, startPoint x: 0, startPoint y: 0, endPoint x: 593, endPoint y: 71, distance: 596.9
click at [593, 71] on input "search" at bounding box center [596, 76] width 9 height 20
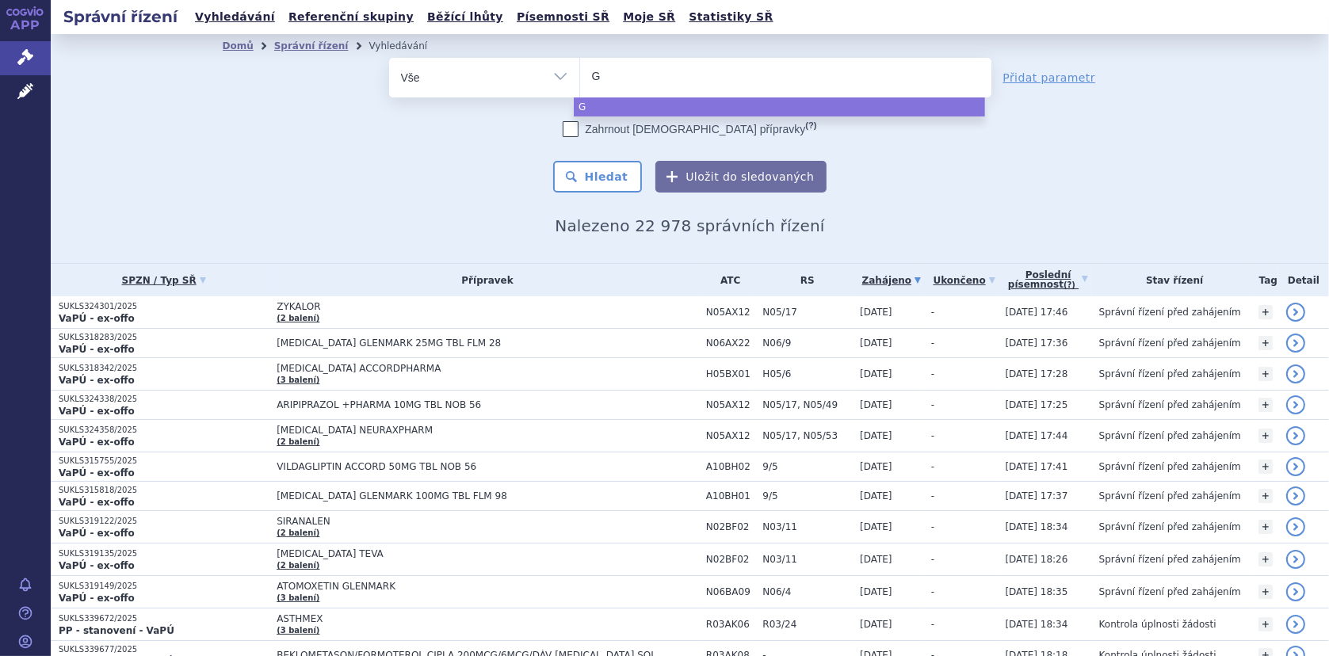
type input "GT"
type input "GTO"
type input "GTO-"
type input "GTO-oi"
type input "GTO-oil"
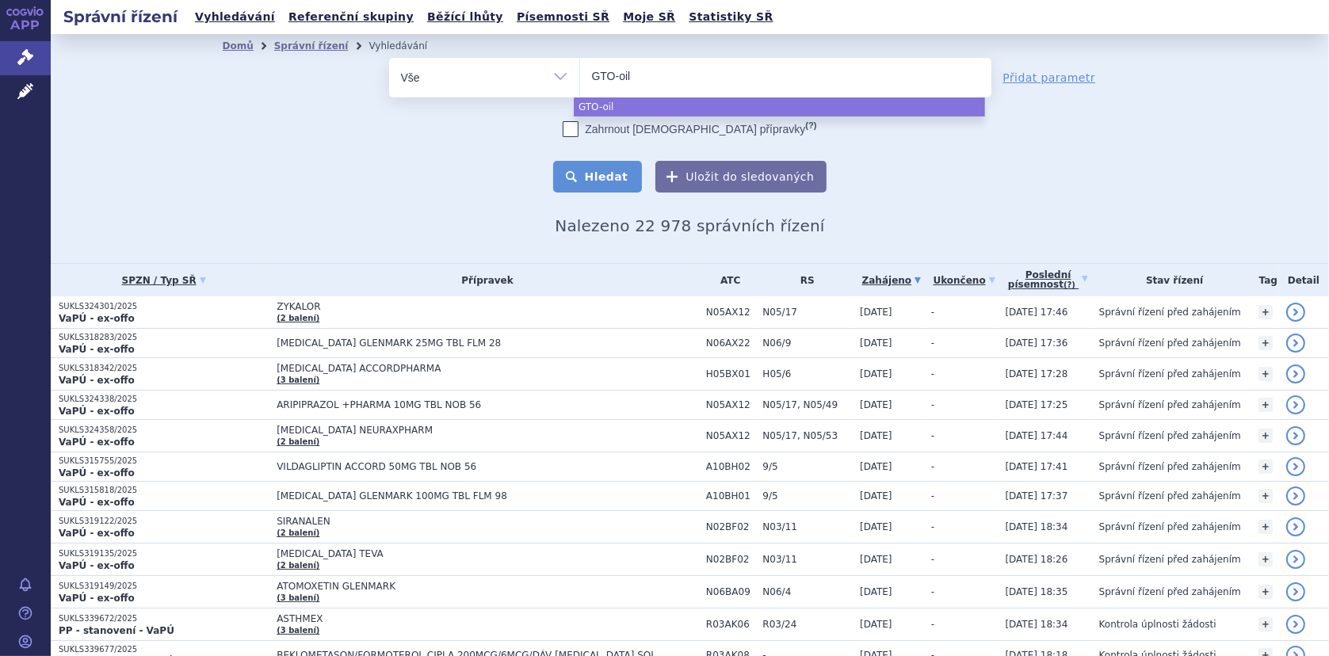
select select "GTO-oil"
click at [605, 177] on button "Hledat" at bounding box center [598, 177] width 90 height 32
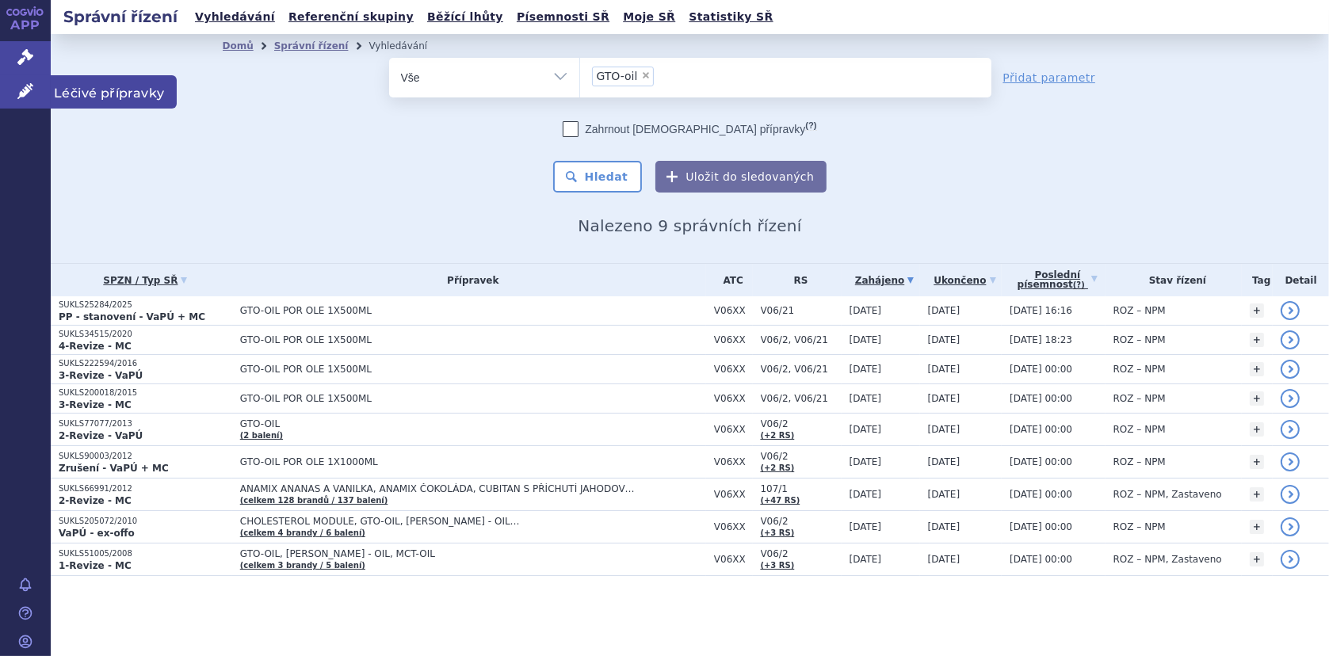
click at [19, 86] on icon at bounding box center [25, 91] width 16 height 16
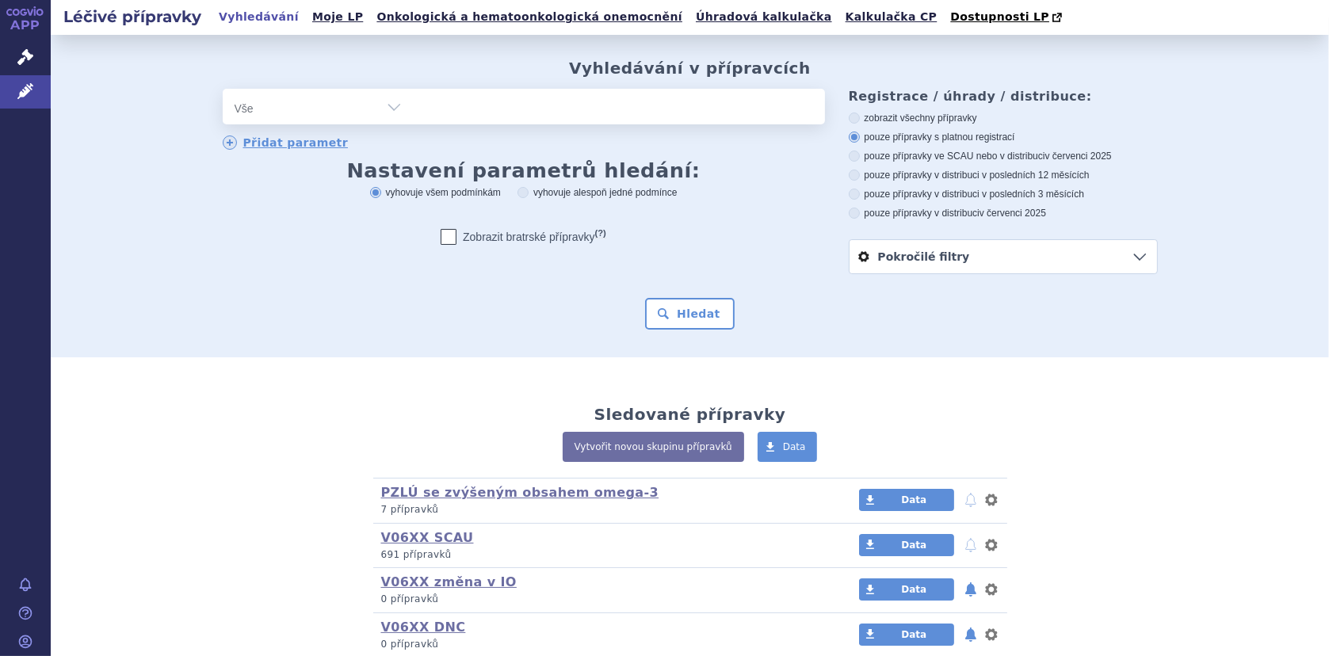
click at [487, 104] on div "odstranit Vše Přípravek/SUKL kód MAH VPOIS ATC/Aktivní látka" at bounding box center [524, 107] width 602 height 36
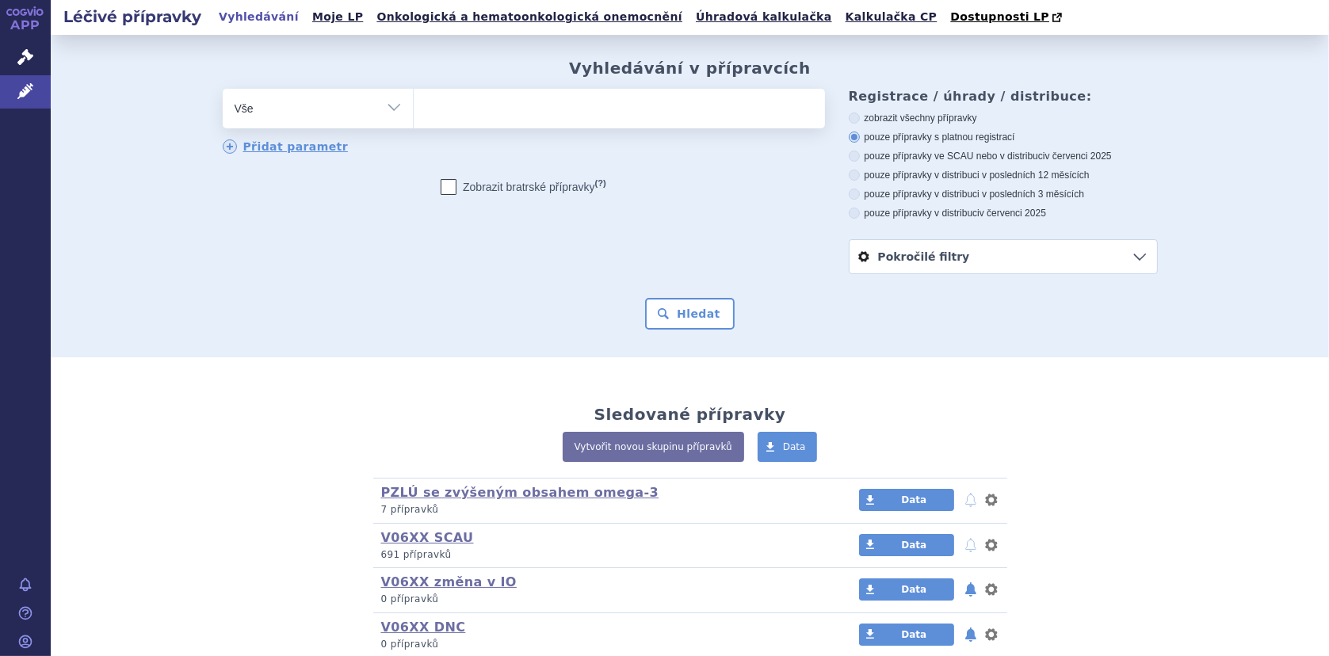
click at [445, 102] on ul at bounding box center [619, 105] width 411 height 33
click at [414, 102] on select at bounding box center [413, 108] width 1 height 40
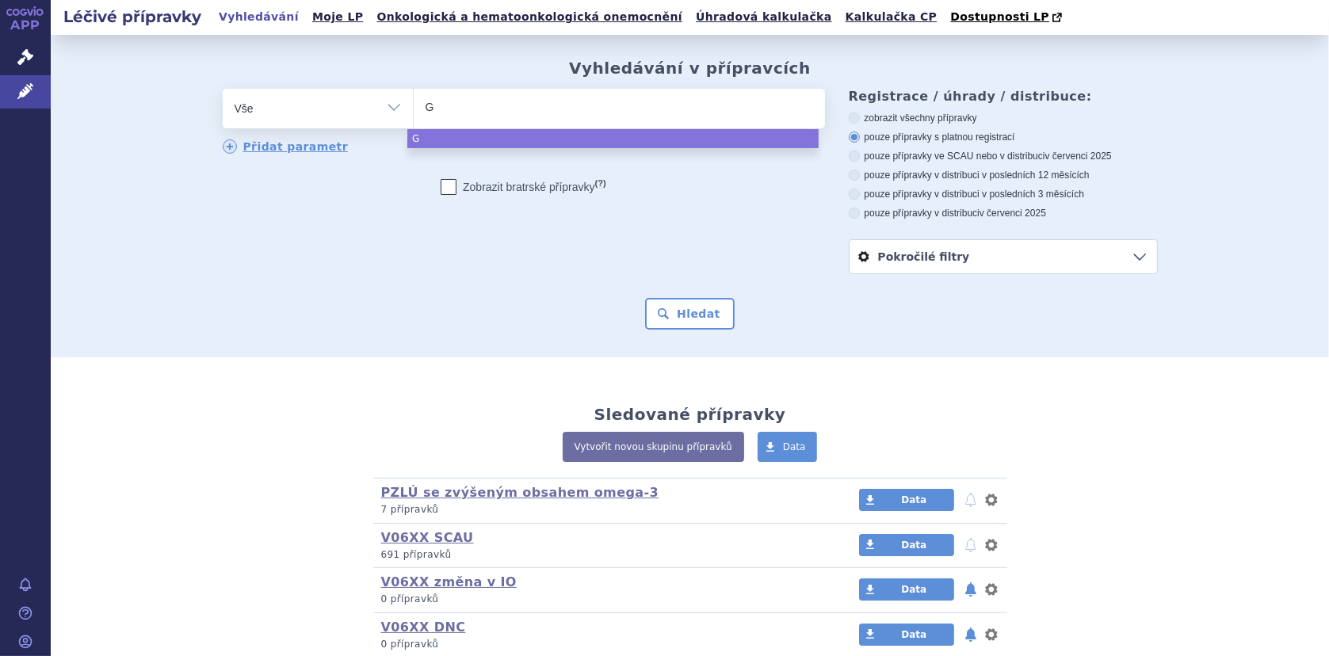
type input "GT"
type input "GTO"
type input "GTO-"
type input "GTO-o"
type input "GTO-oi"
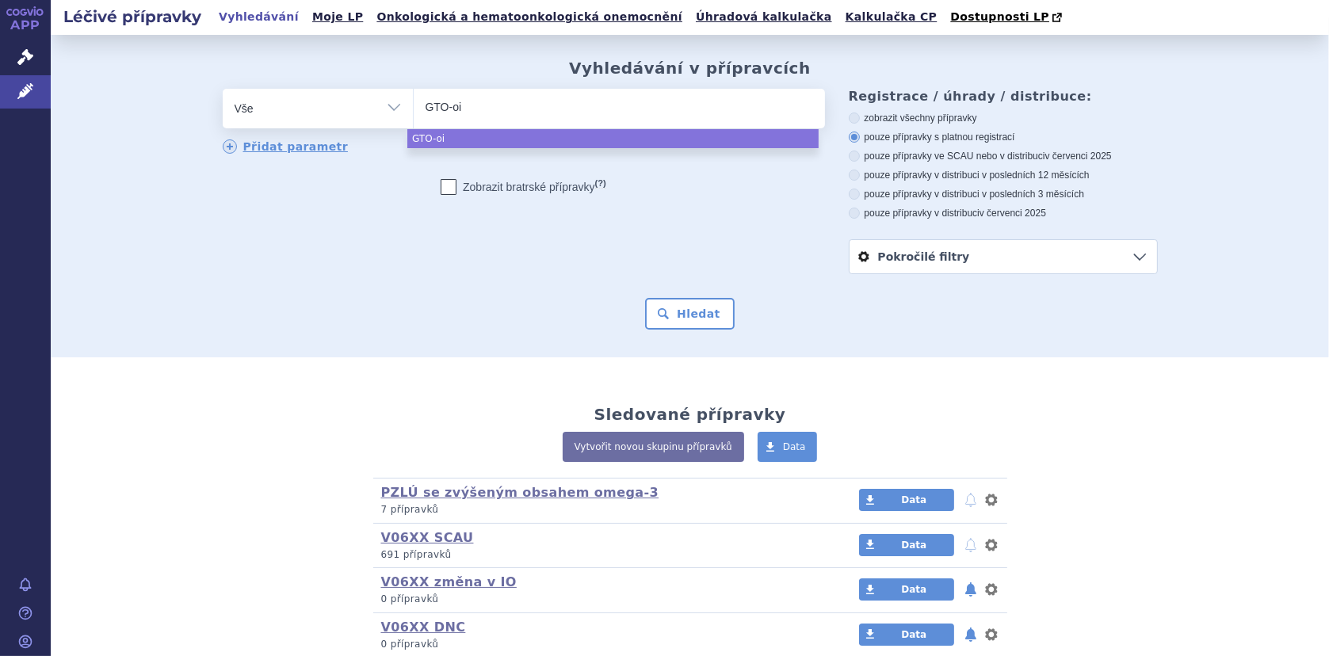
type input "GTO-oil"
select select "GTO-oil"
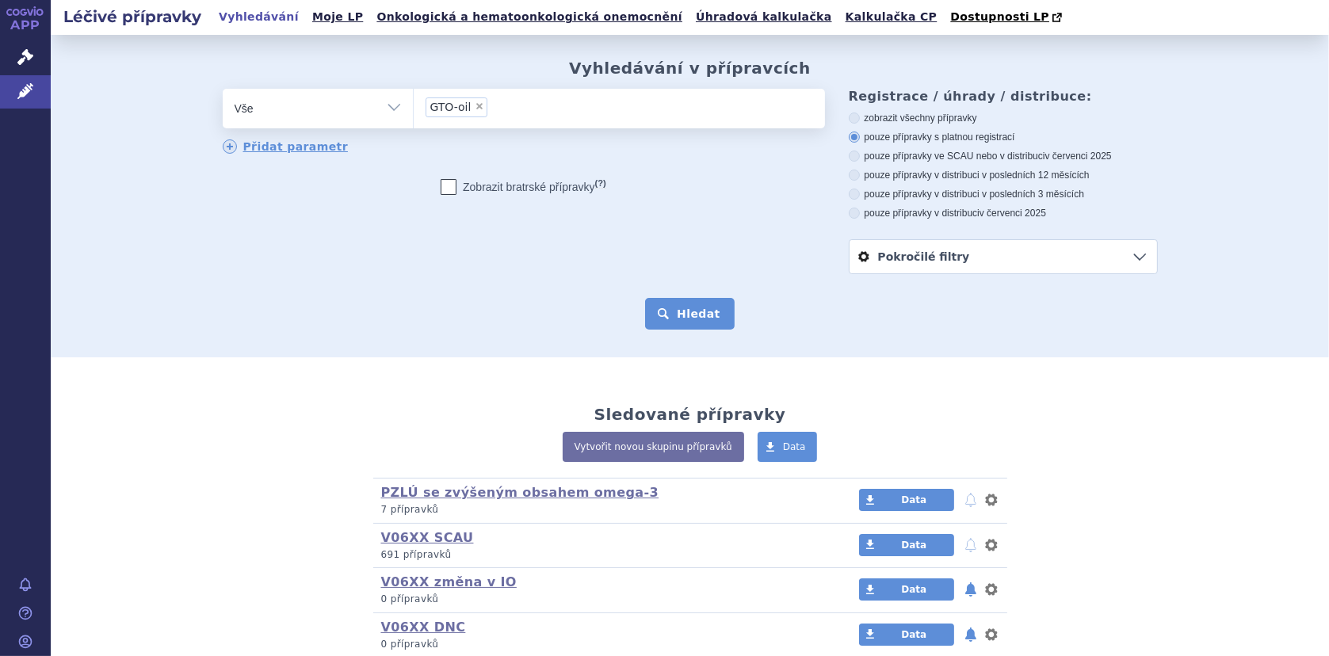
click at [677, 311] on button "Hledat" at bounding box center [690, 314] width 90 height 32
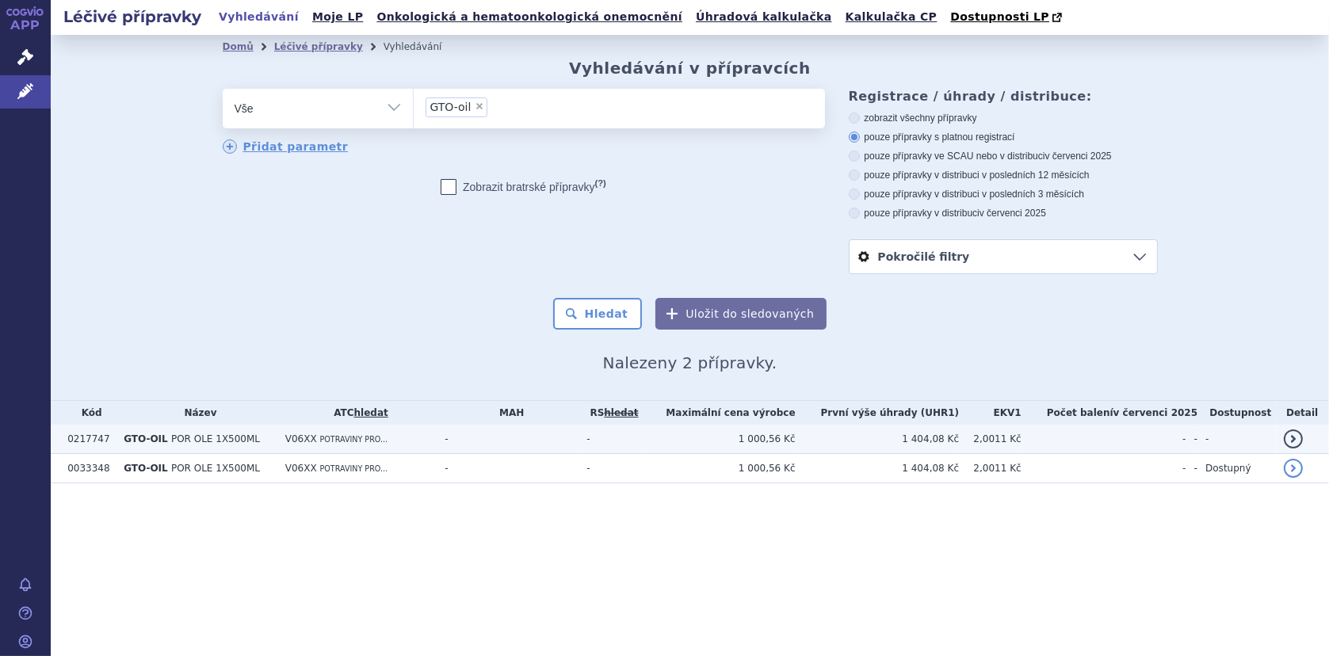
click at [171, 433] on span "POR OLE 1X500ML" at bounding box center [215, 438] width 89 height 11
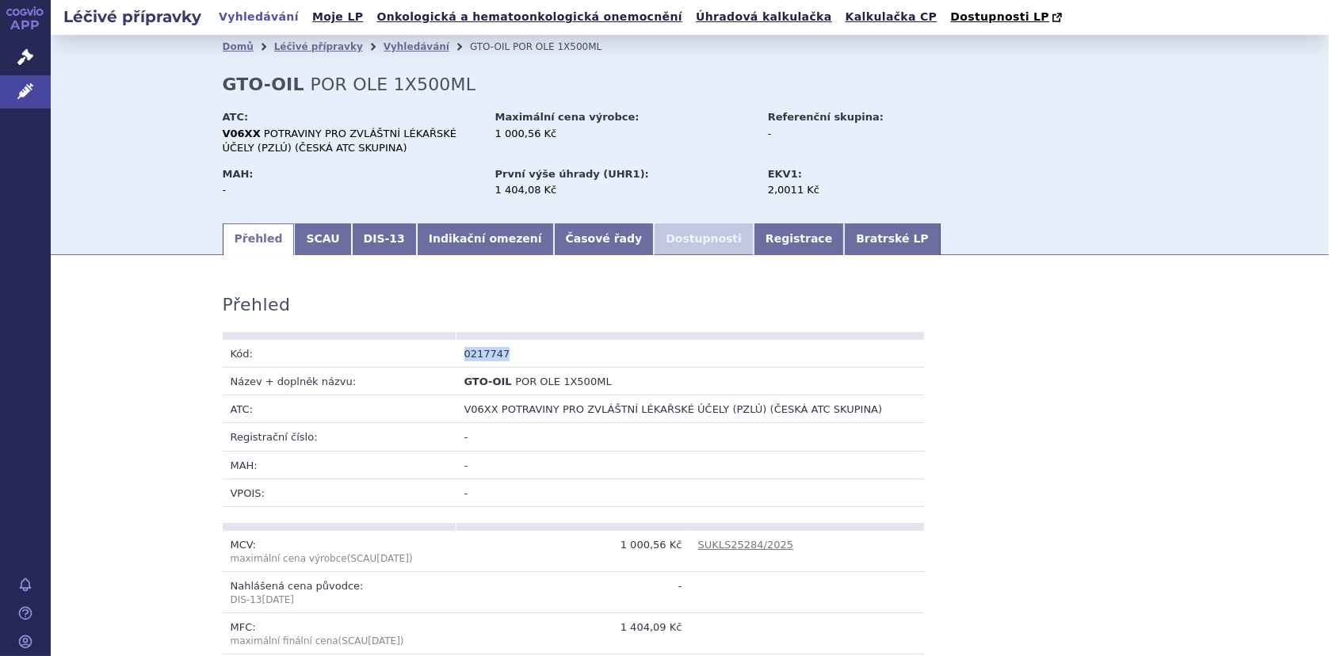
drag, startPoint x: 460, startPoint y: 354, endPoint x: 506, endPoint y: 356, distance: 46.8
click at [506, 356] on td "0217747" at bounding box center [573, 354] width 234 height 28
click at [383, 40] on li "Vyhledávání" at bounding box center [426, 47] width 86 height 24
click at [383, 48] on link "Vyhledávání" at bounding box center [416, 46] width 66 height 11
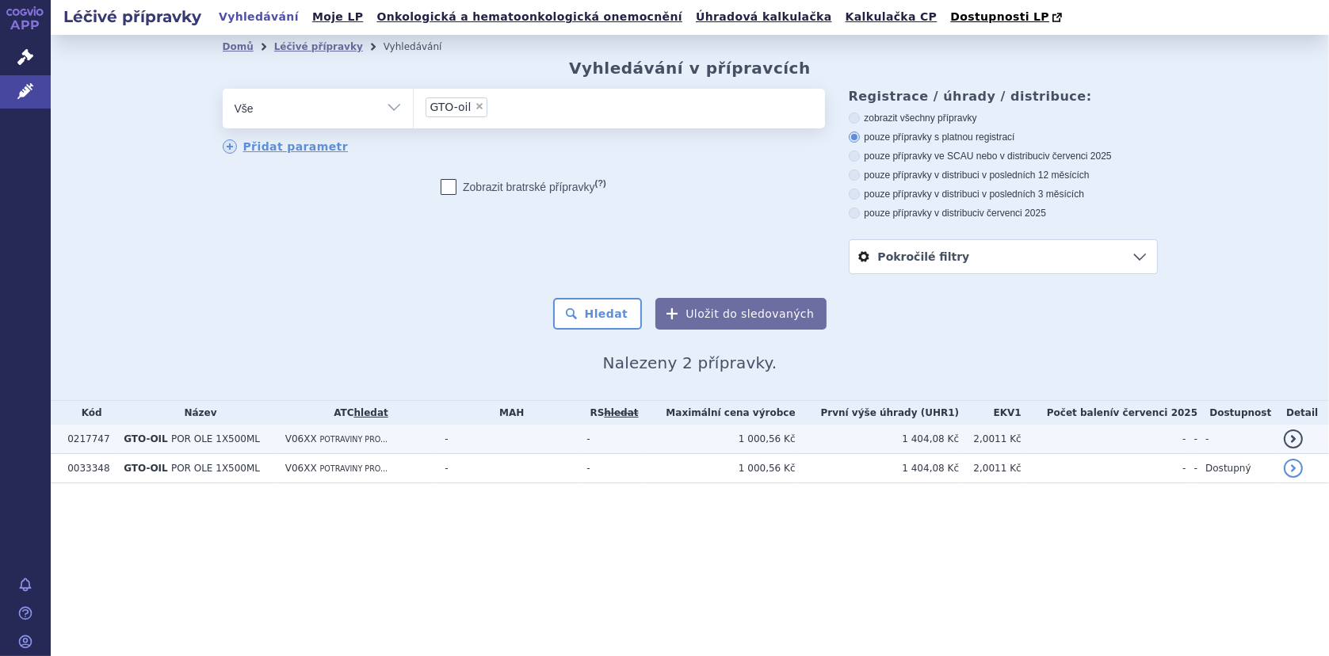
drag, startPoint x: 86, startPoint y: 439, endPoint x: 103, endPoint y: 433, distance: 17.8
click at [87, 439] on td "0217747" at bounding box center [87, 439] width 56 height 29
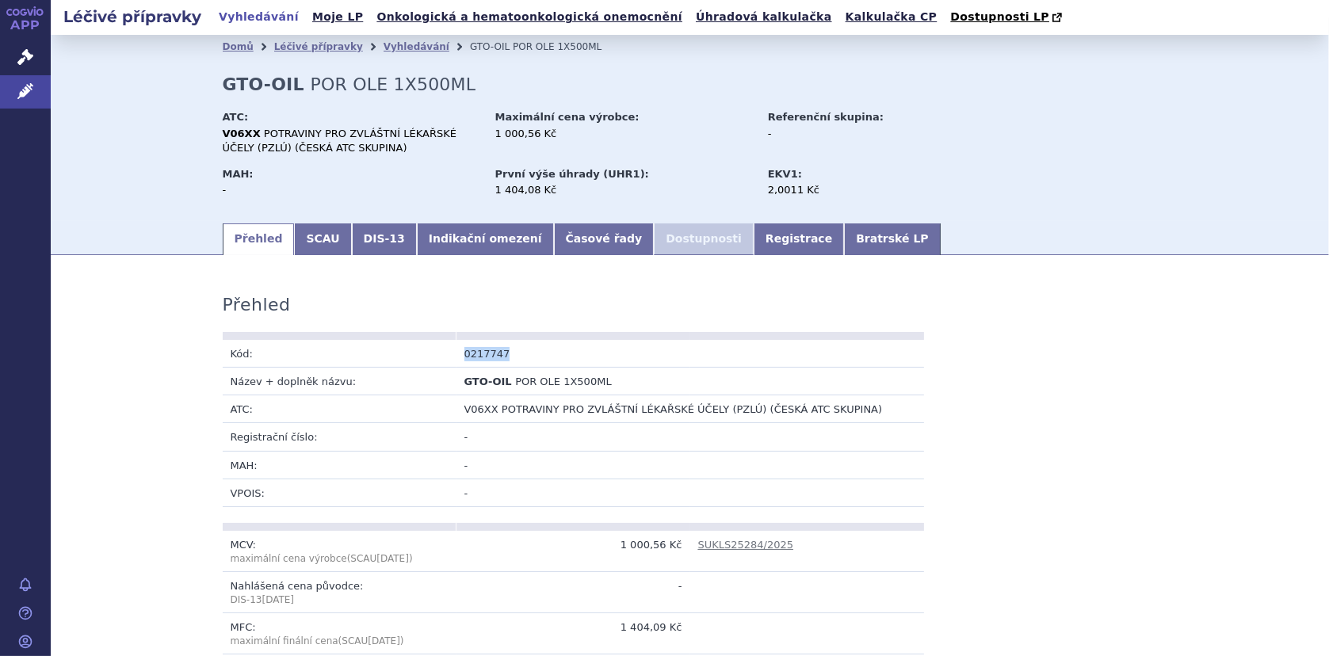
drag, startPoint x: 457, startPoint y: 354, endPoint x: 514, endPoint y: 353, distance: 57.1
click at [514, 353] on td "0217747" at bounding box center [573, 354] width 234 height 28
copy td "0217747"
drag, startPoint x: 460, startPoint y: 381, endPoint x: 591, endPoint y: 383, distance: 130.7
click at [591, 383] on td "GTO-OIL POR OLE 1X500ML" at bounding box center [573, 382] width 234 height 28
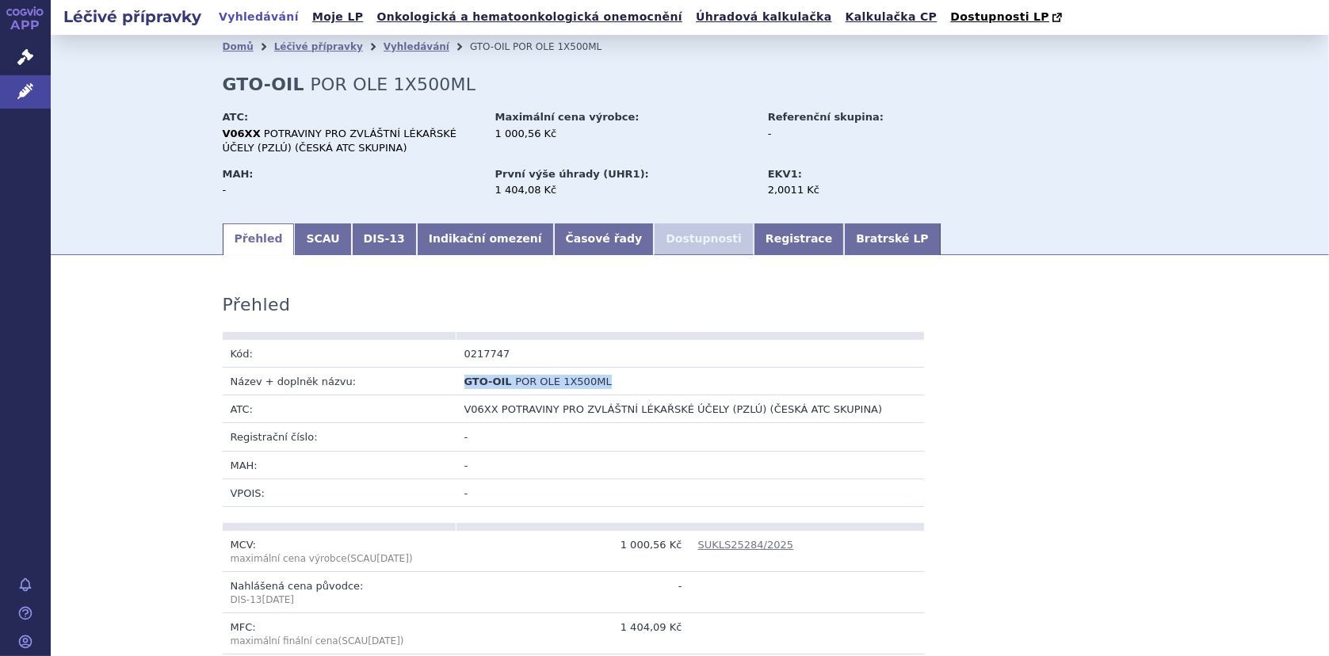
copy td "GTO-OIL POR OLE 1X500ML"
click at [754, 241] on link "Registrace" at bounding box center [799, 239] width 90 height 32
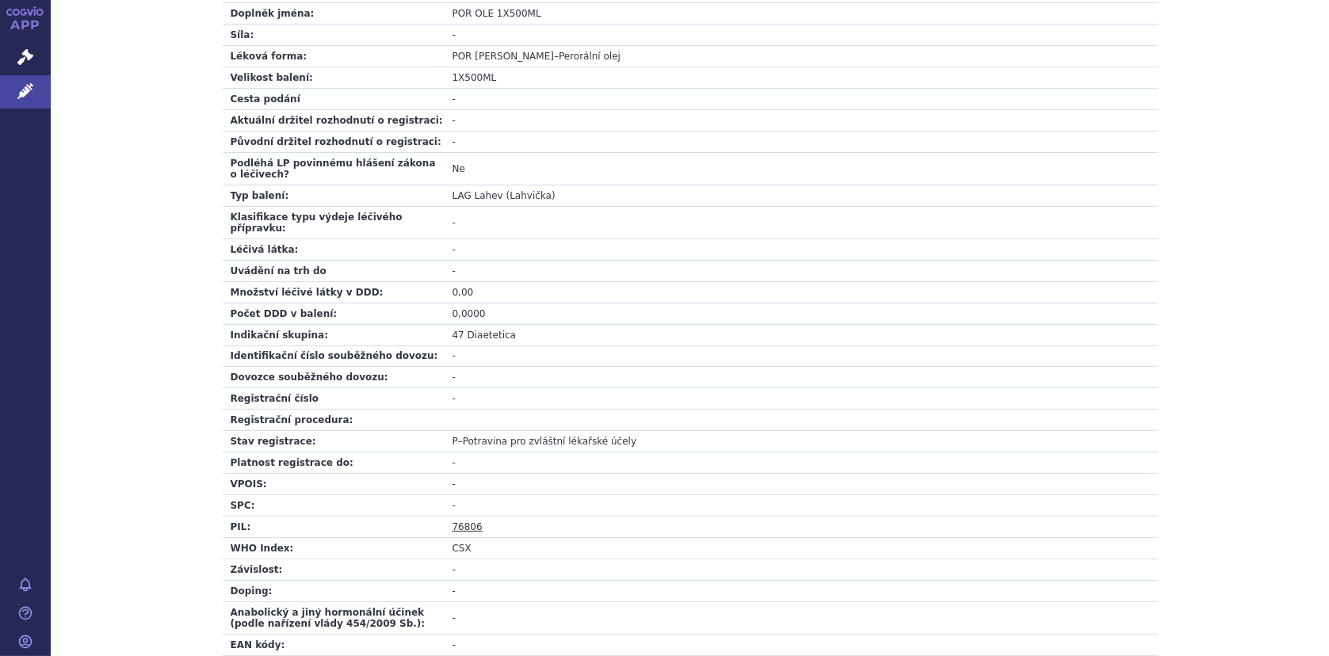
scroll to position [521, 0]
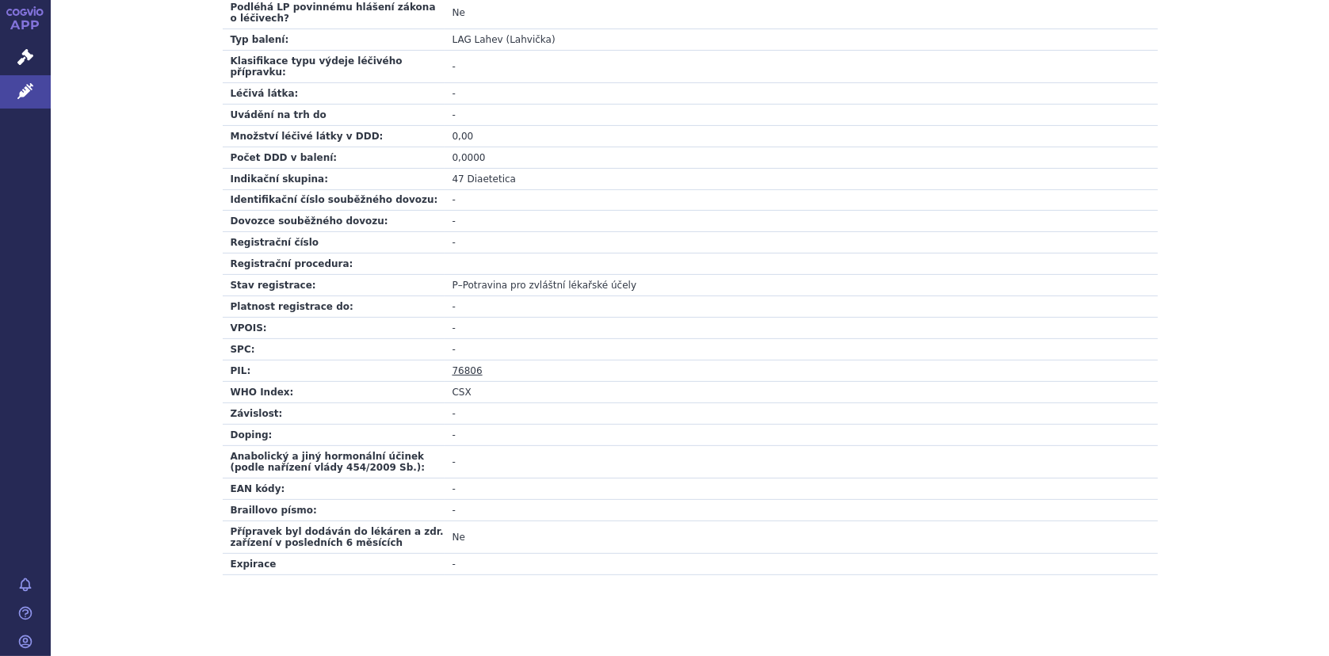
click at [465, 365] on link "76806" at bounding box center [467, 370] width 30 height 11
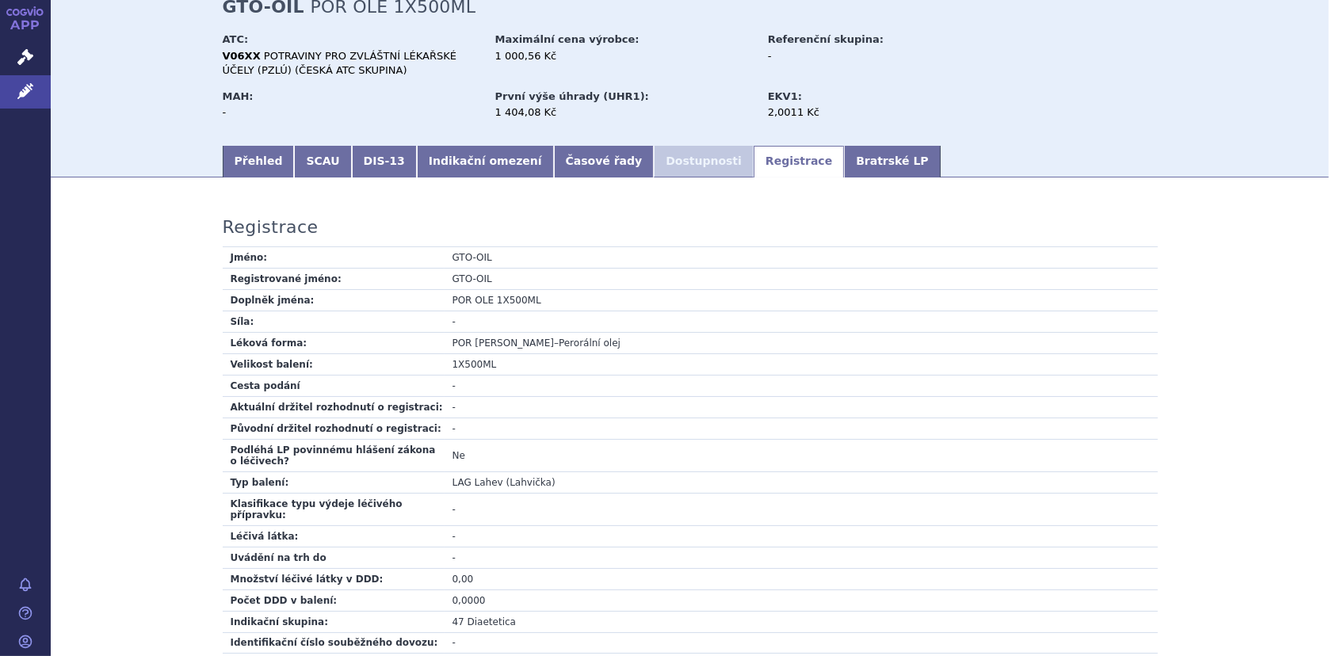
scroll to position [0, 0]
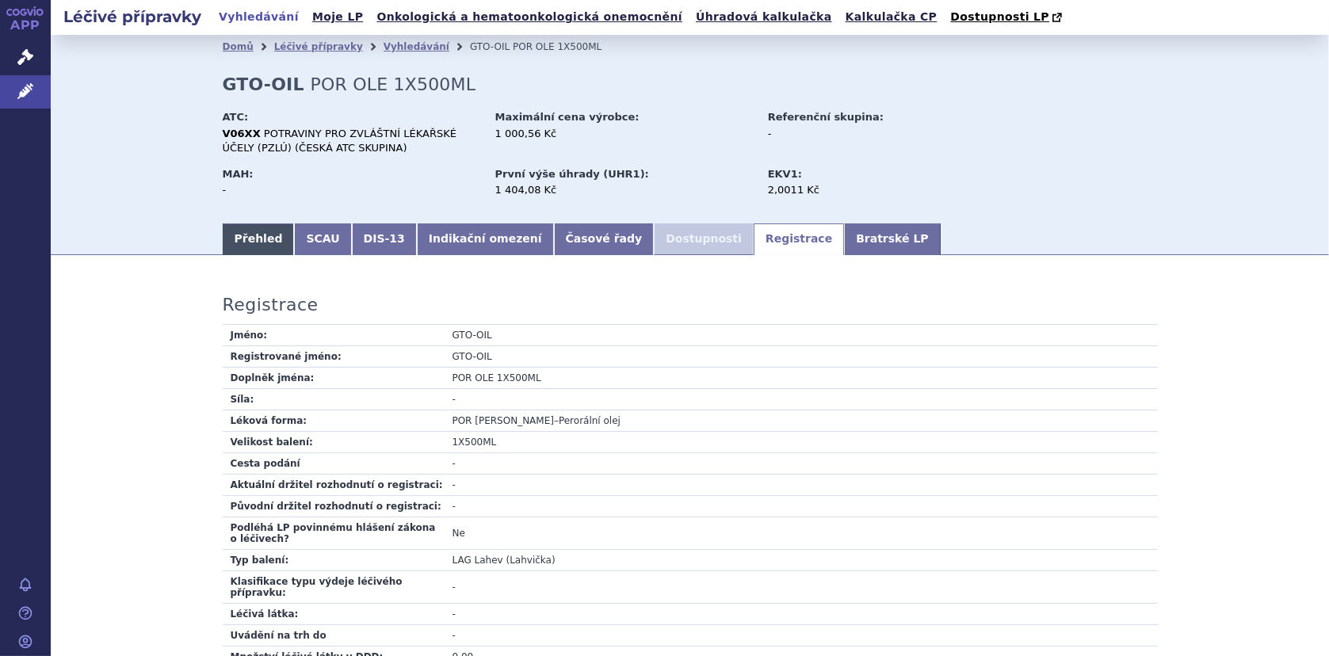
click at [255, 239] on link "Přehled" at bounding box center [259, 239] width 72 height 32
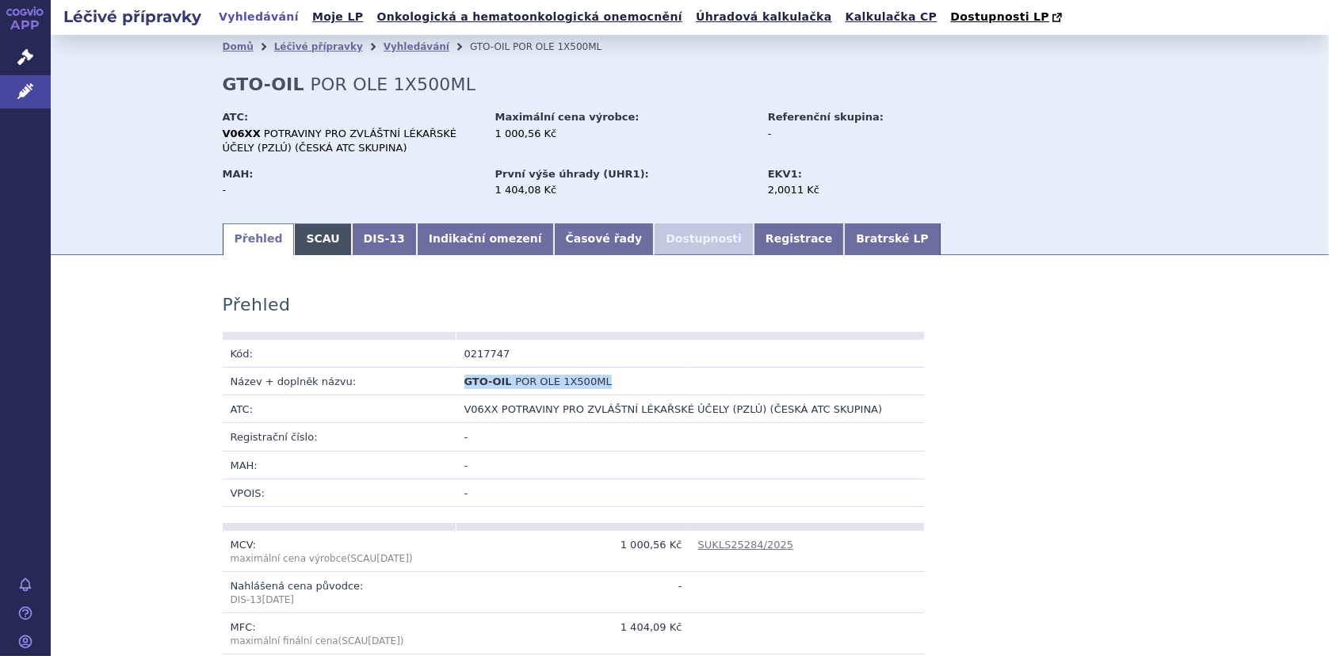
click at [303, 239] on link "SCAU" at bounding box center [322, 239] width 57 height 32
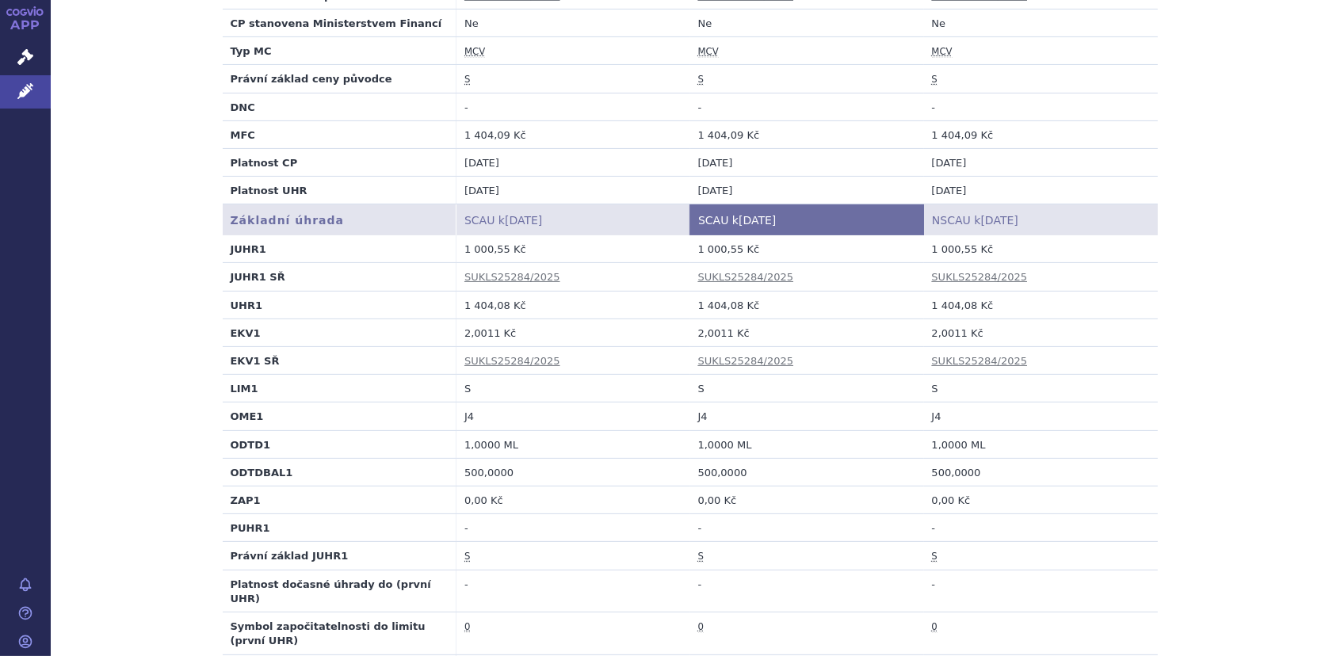
scroll to position [317, 0]
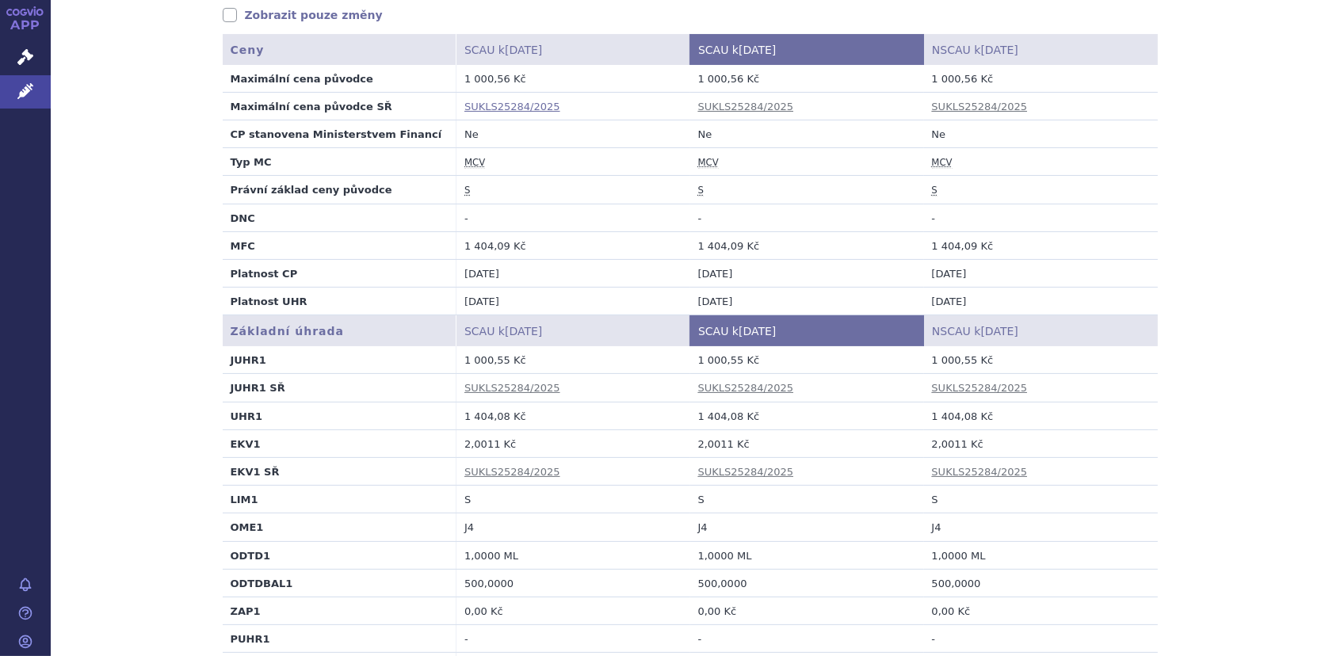
click at [485, 109] on link "SUKLS25284/2025" at bounding box center [512, 107] width 96 height 12
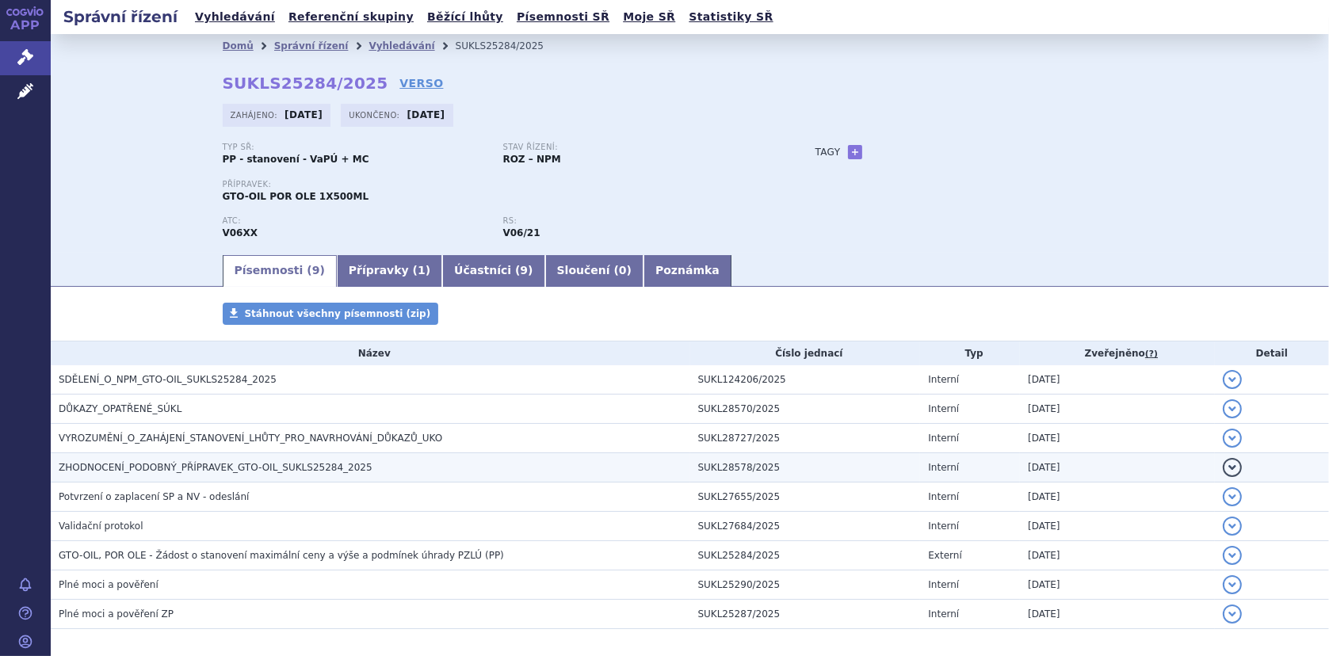
click at [177, 465] on span "ZHODNOCENÍ_PODOBNÝ_PŘÍPRAVEK_GTO-OIL_SUKLS25284_2025" at bounding box center [216, 467] width 314 height 11
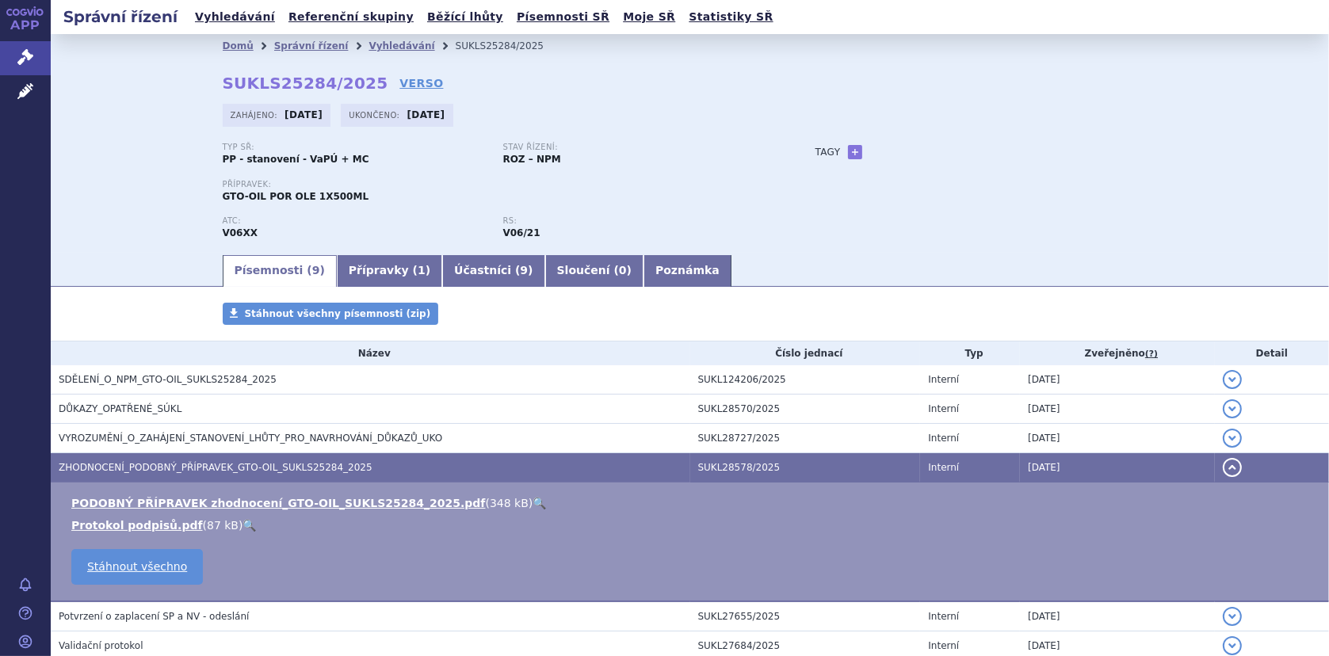
click at [532, 499] on link "🔍" at bounding box center [538, 503] width 13 height 13
click at [532, 497] on link "🔍" at bounding box center [538, 503] width 13 height 13
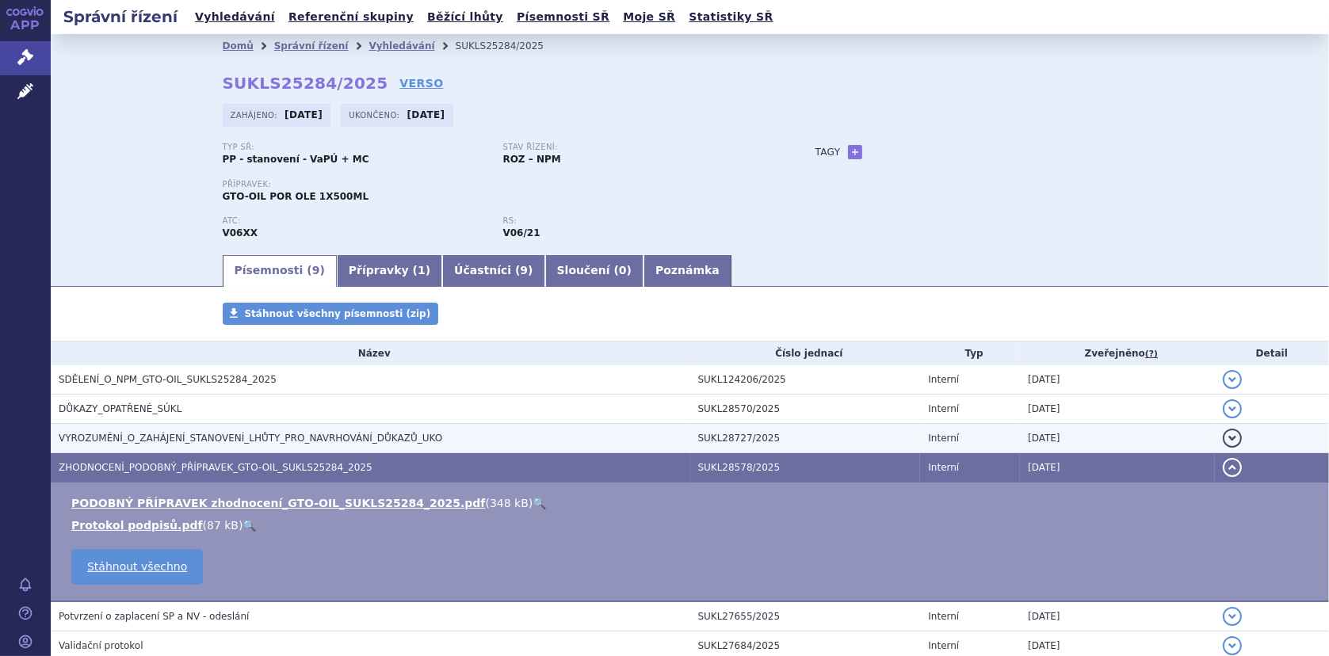
click at [200, 433] on span "VYROZUMĚNÍ_O_ZAHÁJENÍ_STANOVENÍ_LHŮTY_PRO_NAVRHOVÁNÍ_DŮKAZŮ_UKO" at bounding box center [250, 438] width 383 height 11
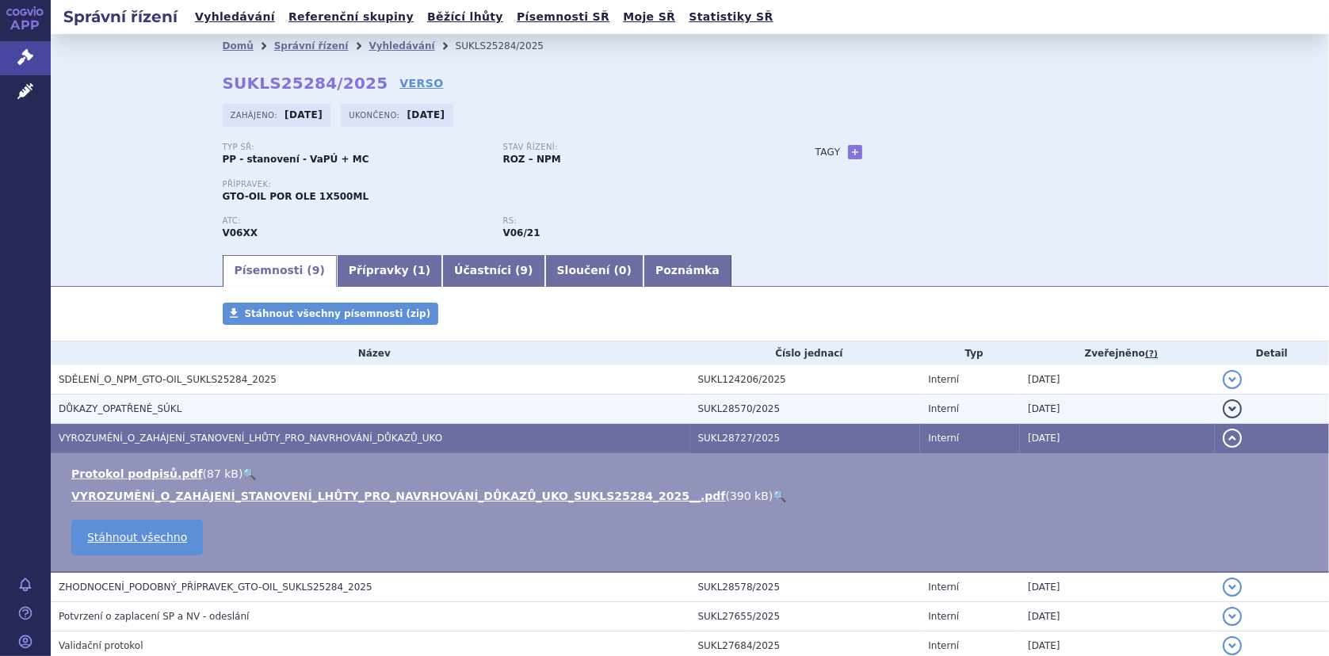
drag, startPoint x: 79, startPoint y: 401, endPoint x: 89, endPoint y: 401, distance: 9.5
click at [80, 403] on span "DŮKAZY_OPATŘENÉ_SÚKL" at bounding box center [120, 408] width 123 height 11
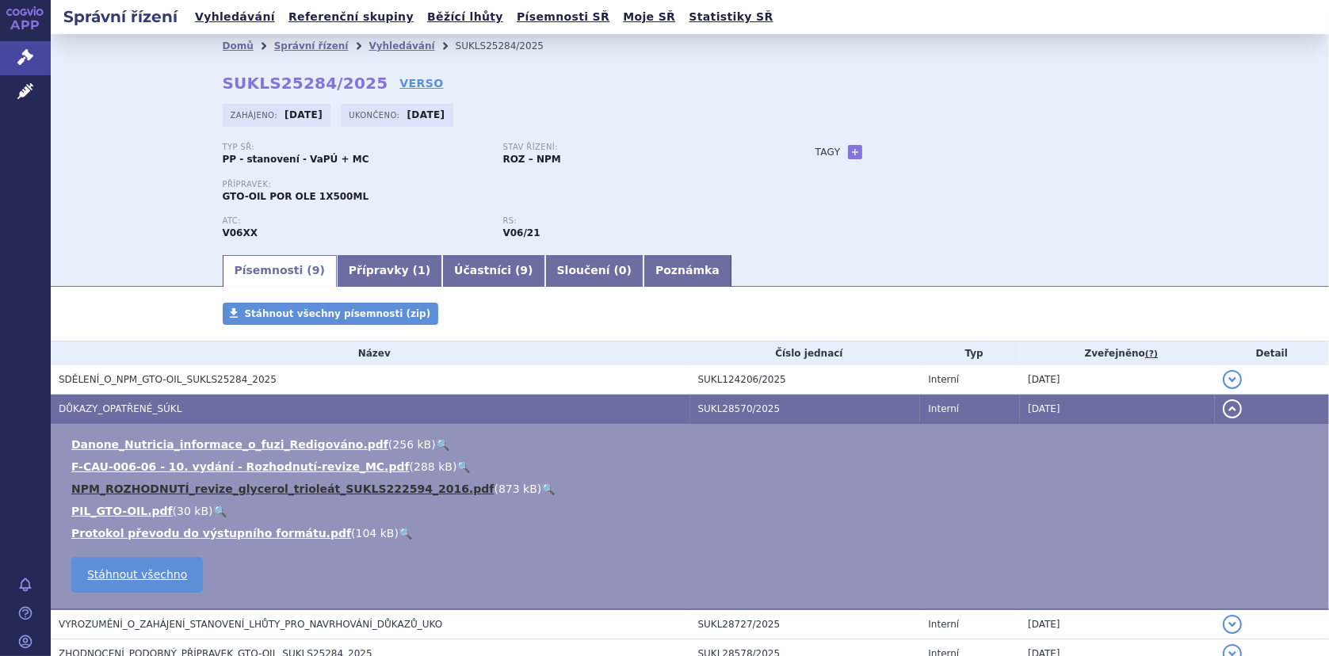
click at [265, 484] on link "NPM_ROZHODNUTÍ_revize_glycerol_trioleát_SUKLS222594_2016.pdf" at bounding box center [282, 489] width 422 height 13
click at [541, 486] on link "🔍" at bounding box center [547, 489] width 13 height 13
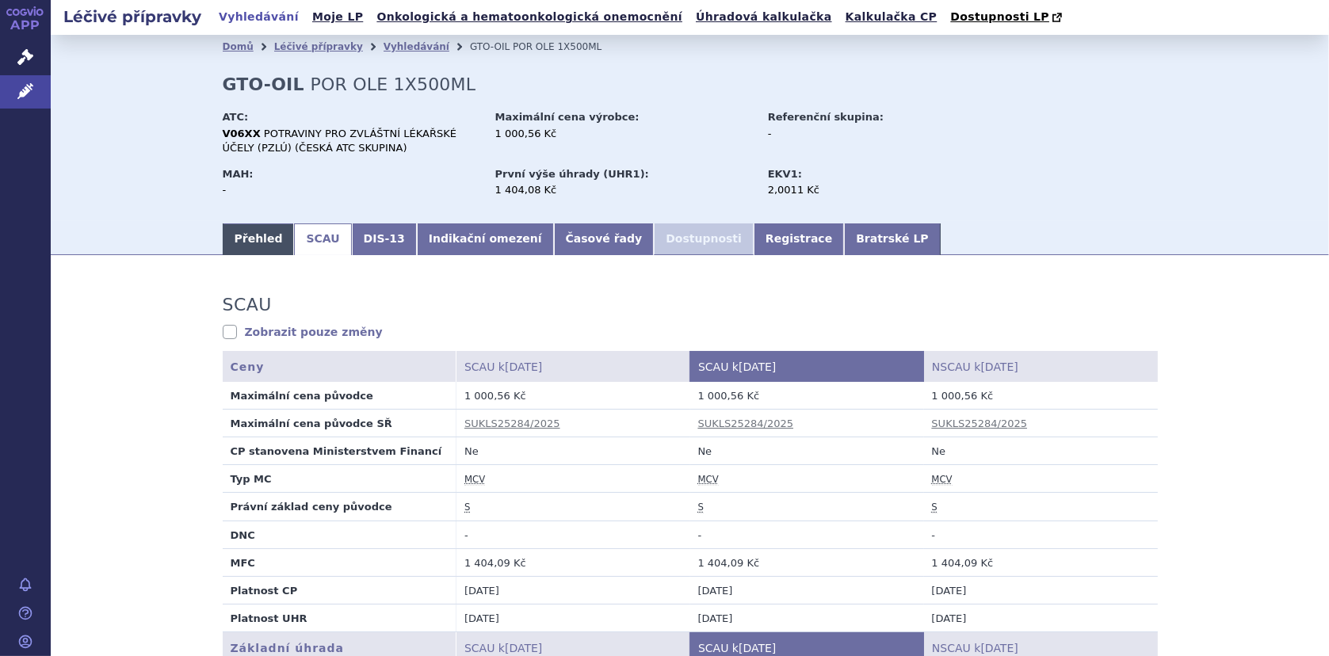
click at [243, 238] on link "Přehled" at bounding box center [259, 239] width 72 height 32
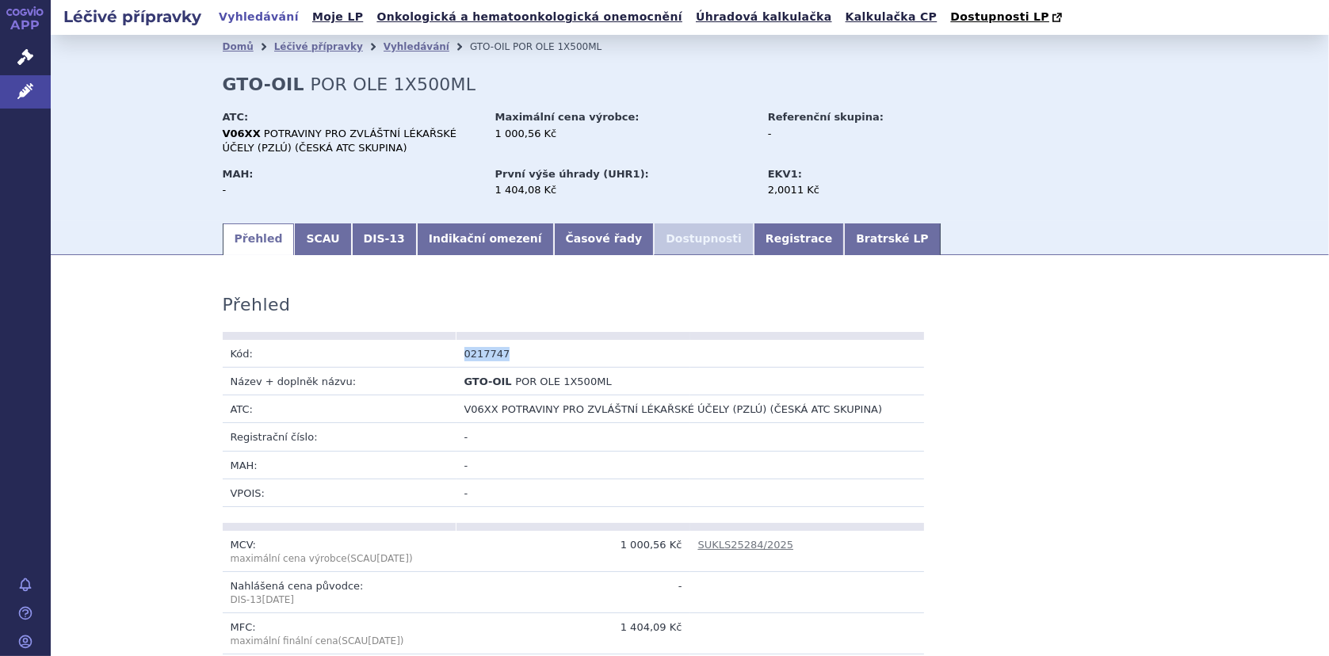
drag, startPoint x: 460, startPoint y: 354, endPoint x: 510, endPoint y: 355, distance: 50.7
click at [510, 355] on td "0217747" at bounding box center [573, 354] width 234 height 28
copy td "0217747"
click at [310, 240] on link "SCAU" at bounding box center [322, 239] width 57 height 32
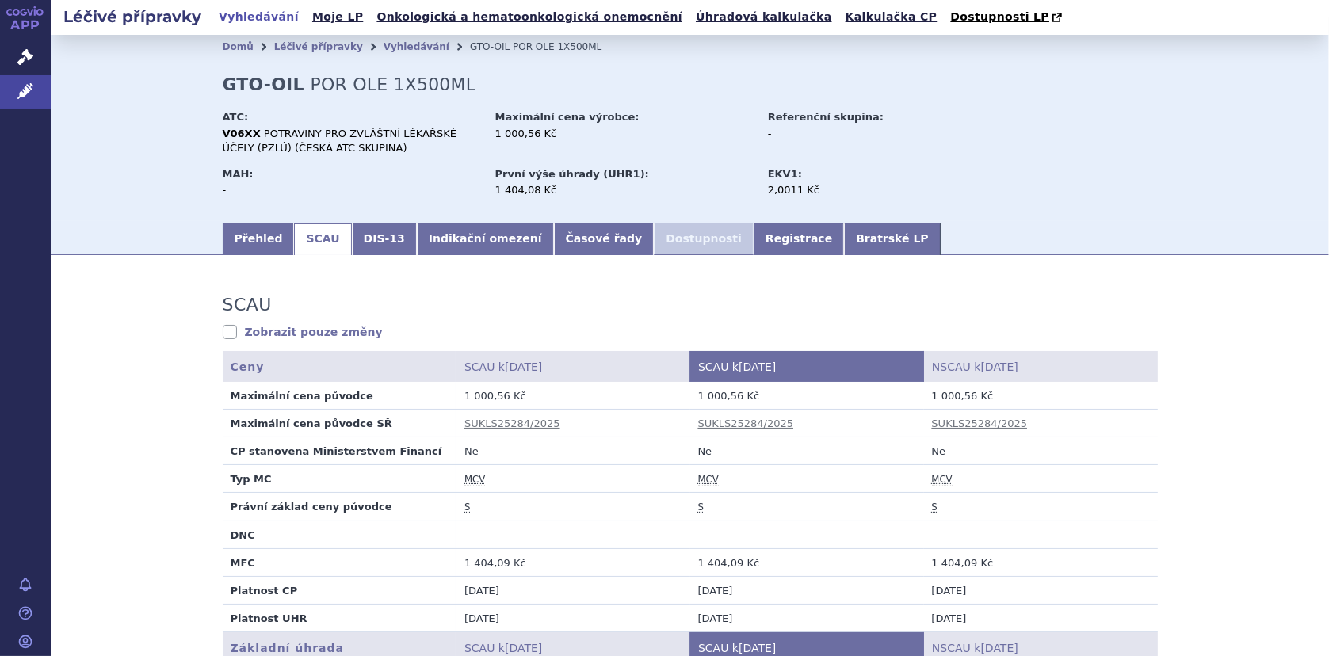
click at [925, 399] on td "1 000,56 Kč" at bounding box center [1041, 396] width 234 height 28
drag, startPoint x: 925, startPoint y: 398, endPoint x: 964, endPoint y: 394, distance: 39.0
click at [964, 394] on td "1 000,56 Kč" at bounding box center [1041, 396] width 234 height 28
copy td "1 000,56"
drag, startPoint x: 382, startPoint y: 48, endPoint x: 392, endPoint y: 52, distance: 10.8
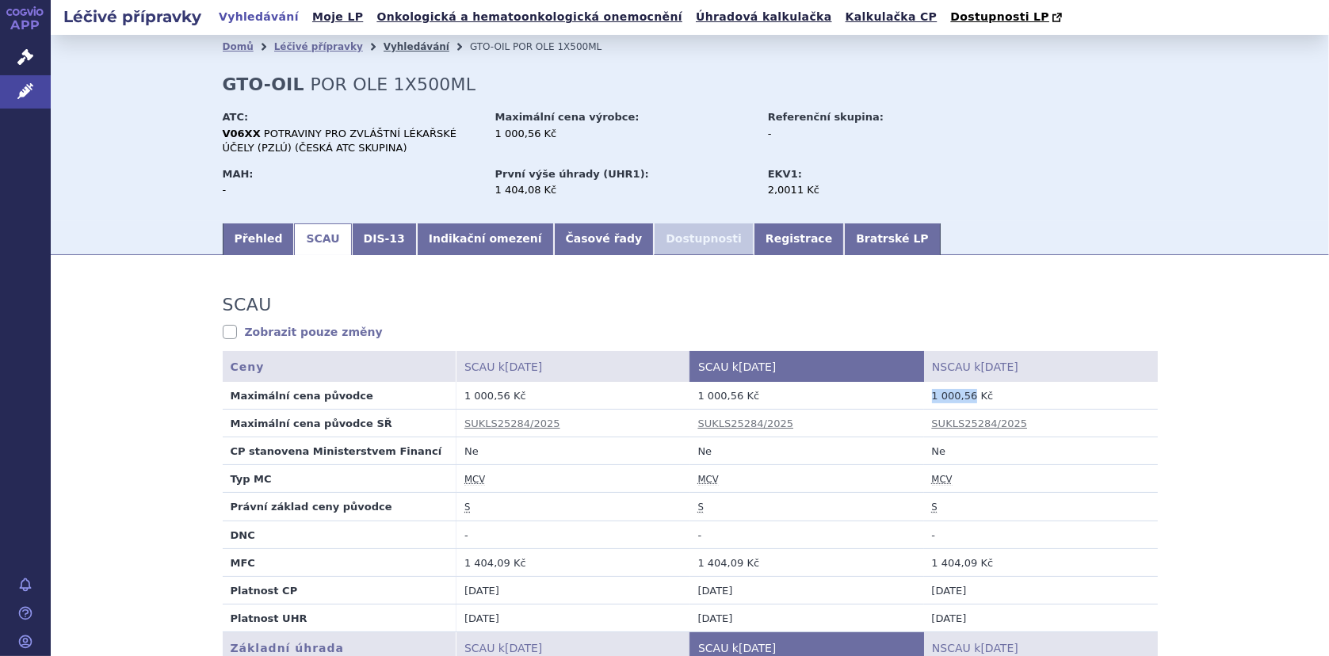
click at [383, 48] on link "Vyhledávání" at bounding box center [416, 46] width 66 height 11
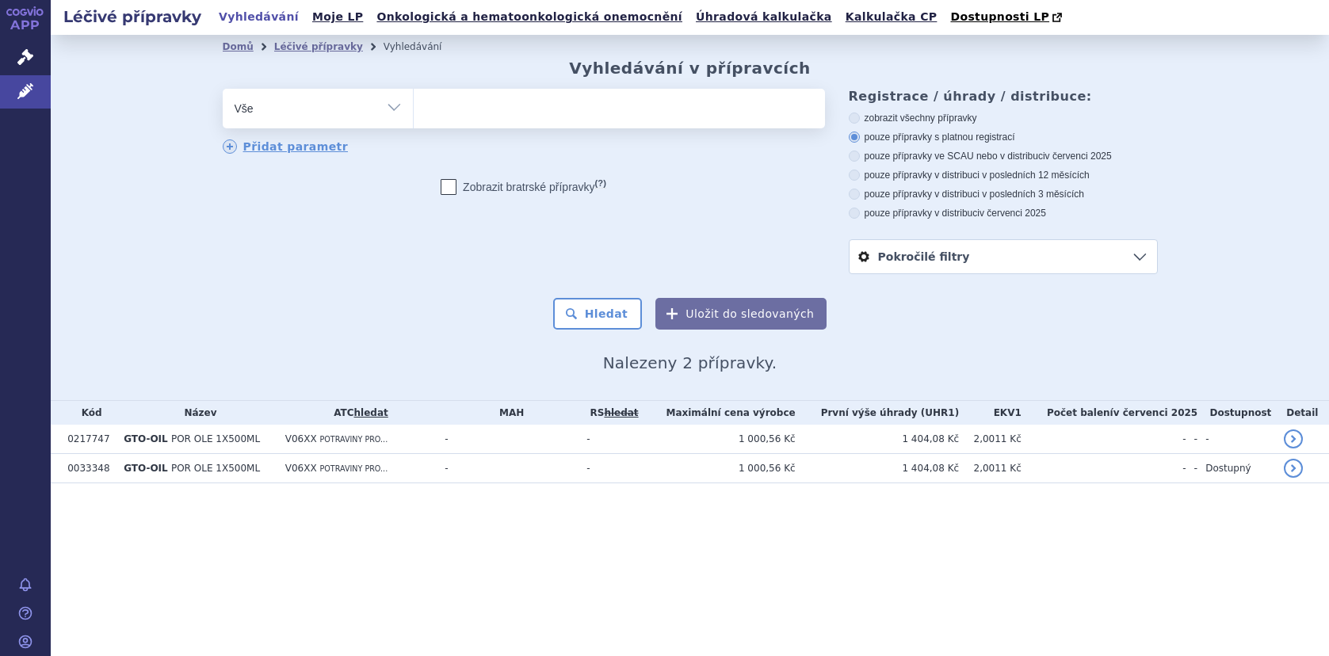
select select
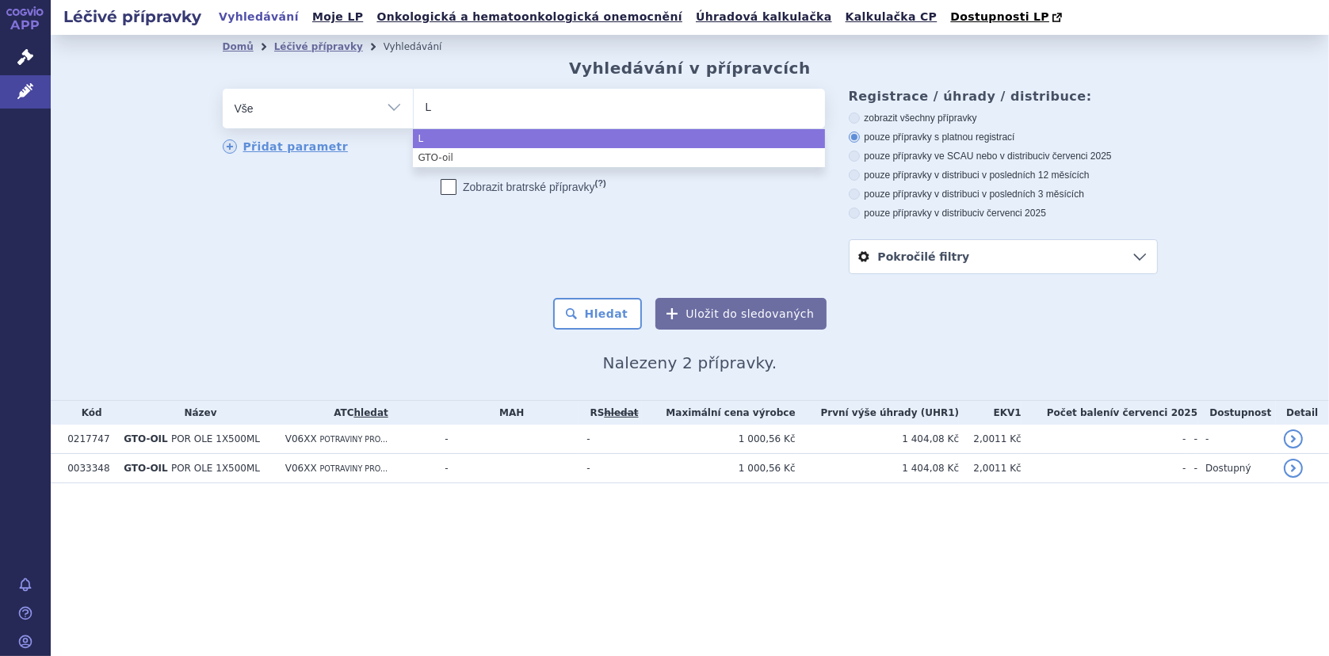
type input "L-"
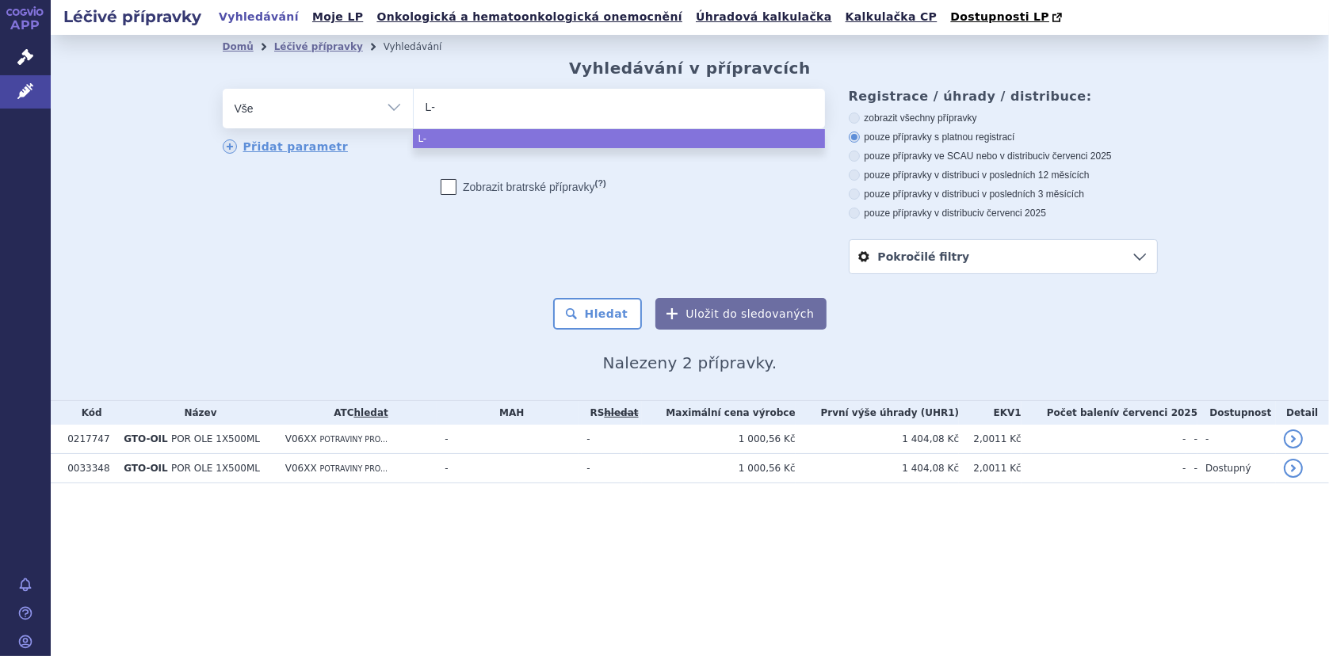
type input "L-A"
type input "L-Ar"
type input "L-Argi"
type input "L-Argin"
type input "L-Arginin"
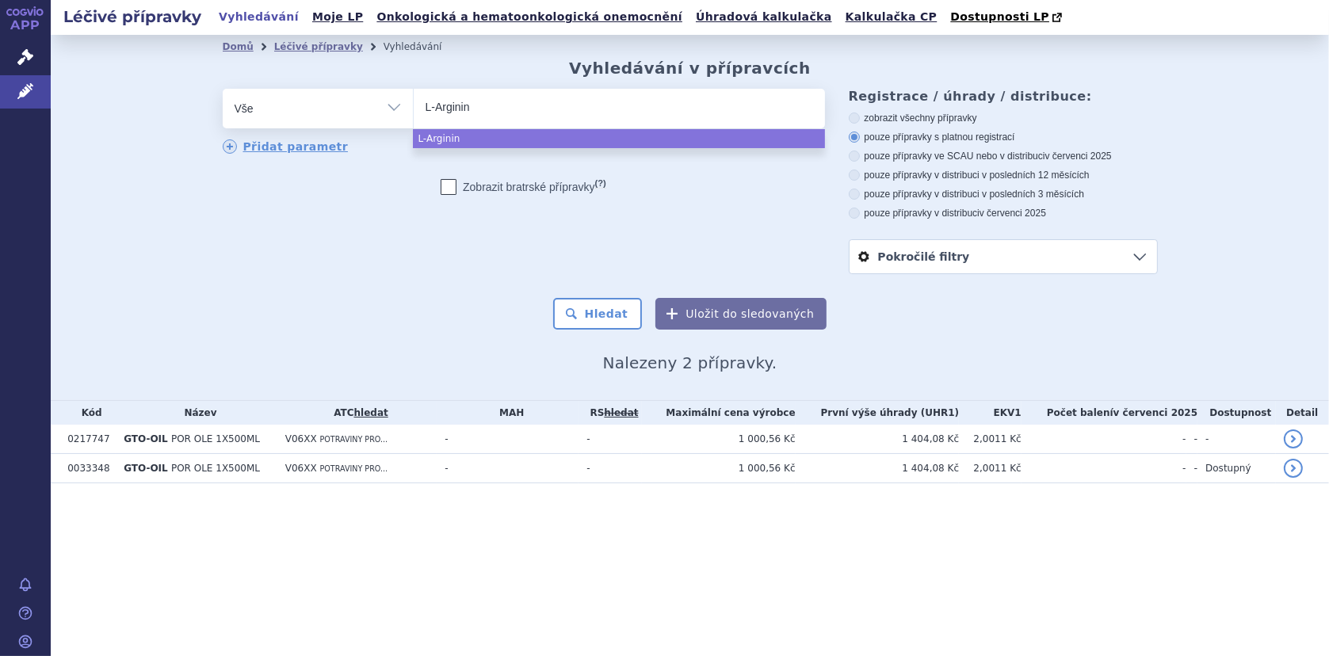
select select "L-Arginin"
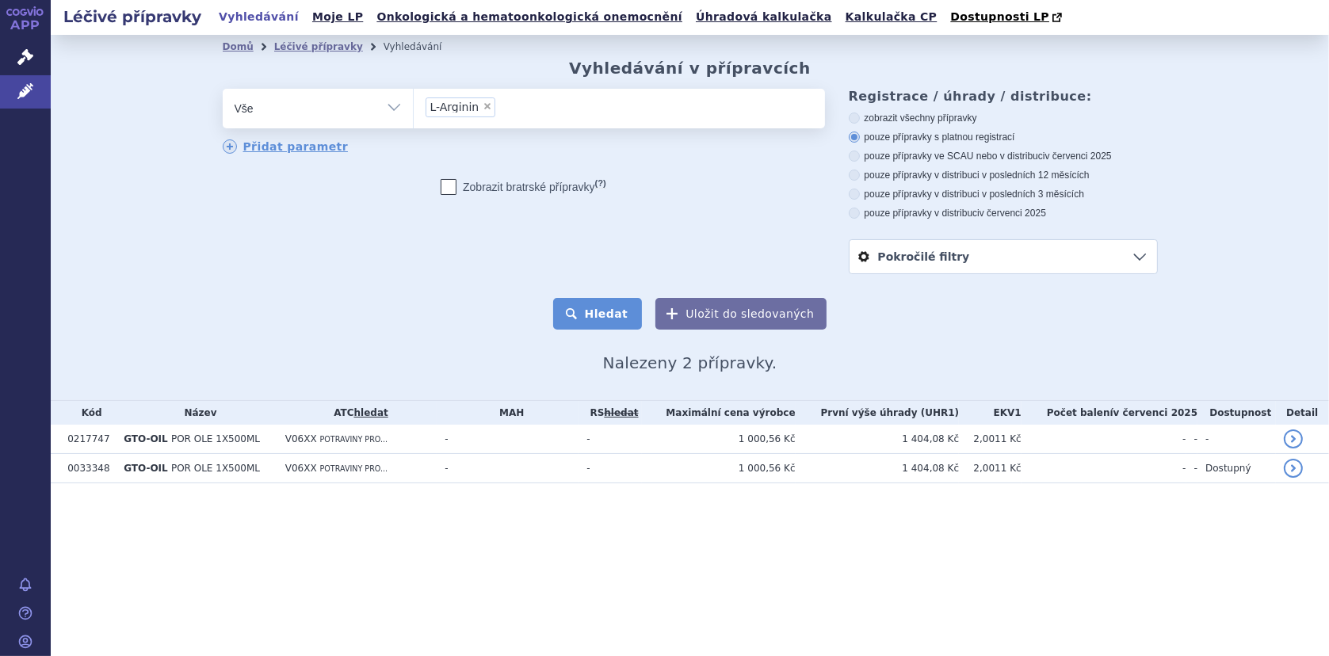
click at [613, 320] on button "Hledat" at bounding box center [598, 314] width 90 height 32
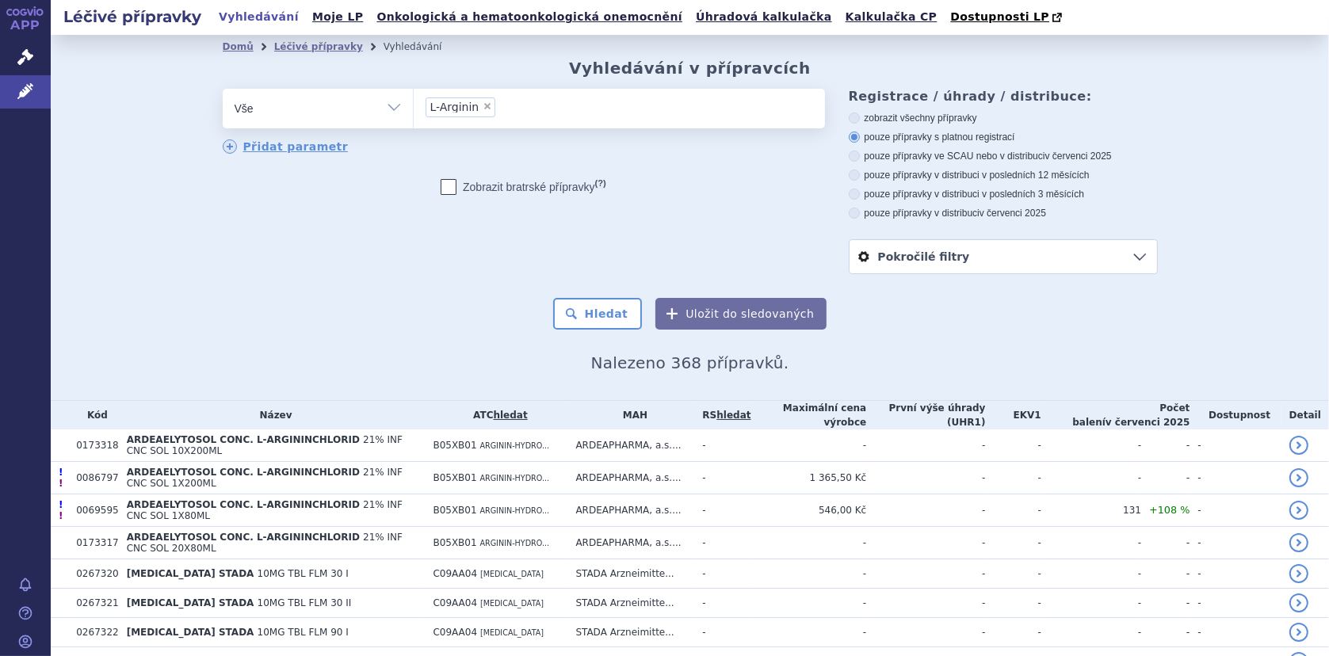
click at [471, 109] on li "× L-Arginin" at bounding box center [460, 107] width 71 height 20
click at [414, 109] on select "L-Arginin" at bounding box center [413, 108] width 1 height 40
click at [623, 195] on div "Zobrazit bratrské přípravky (?)" at bounding box center [524, 187] width 602 height 16
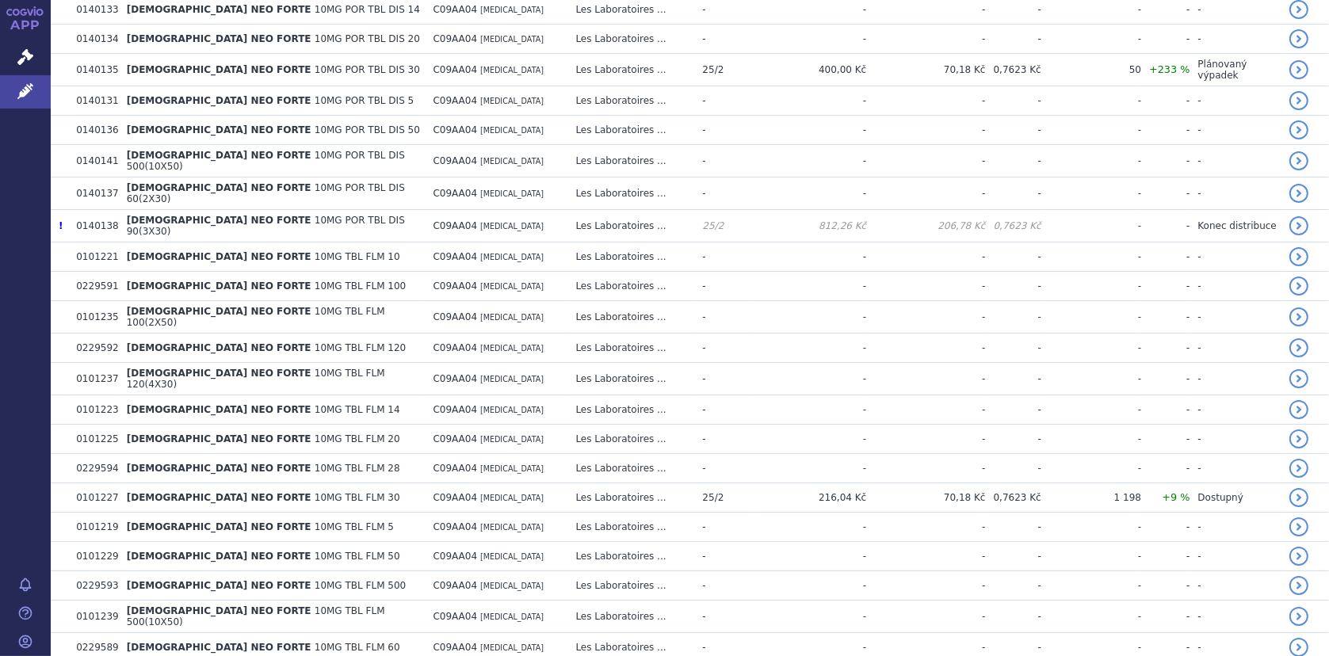
scroll to position [2821, 0]
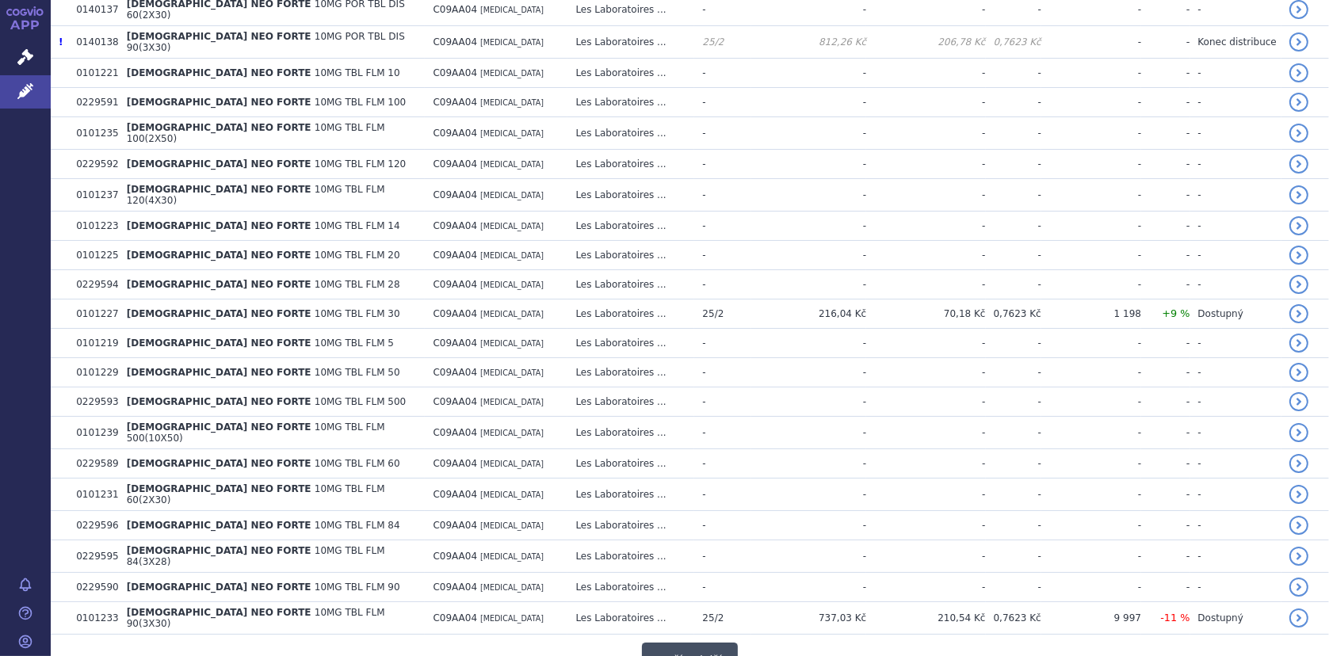
click at [687, 643] on button "Načíst další" at bounding box center [689, 661] width 95 height 36
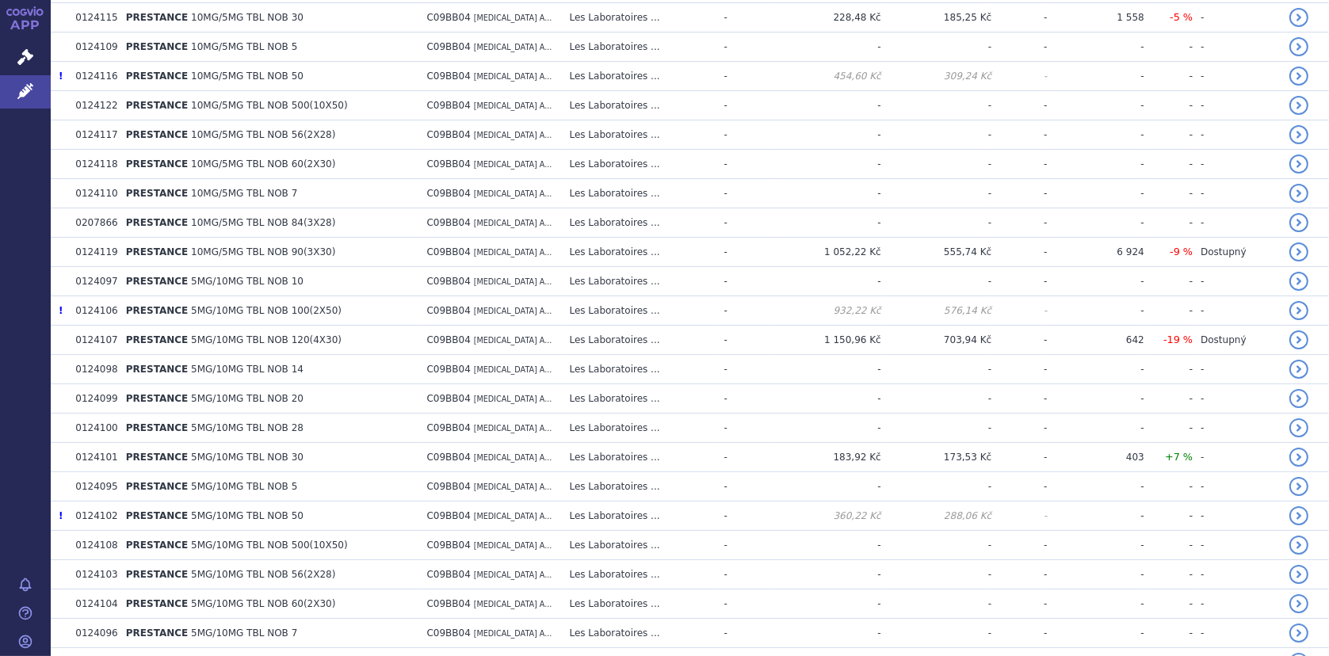
scroll to position [5751, 0]
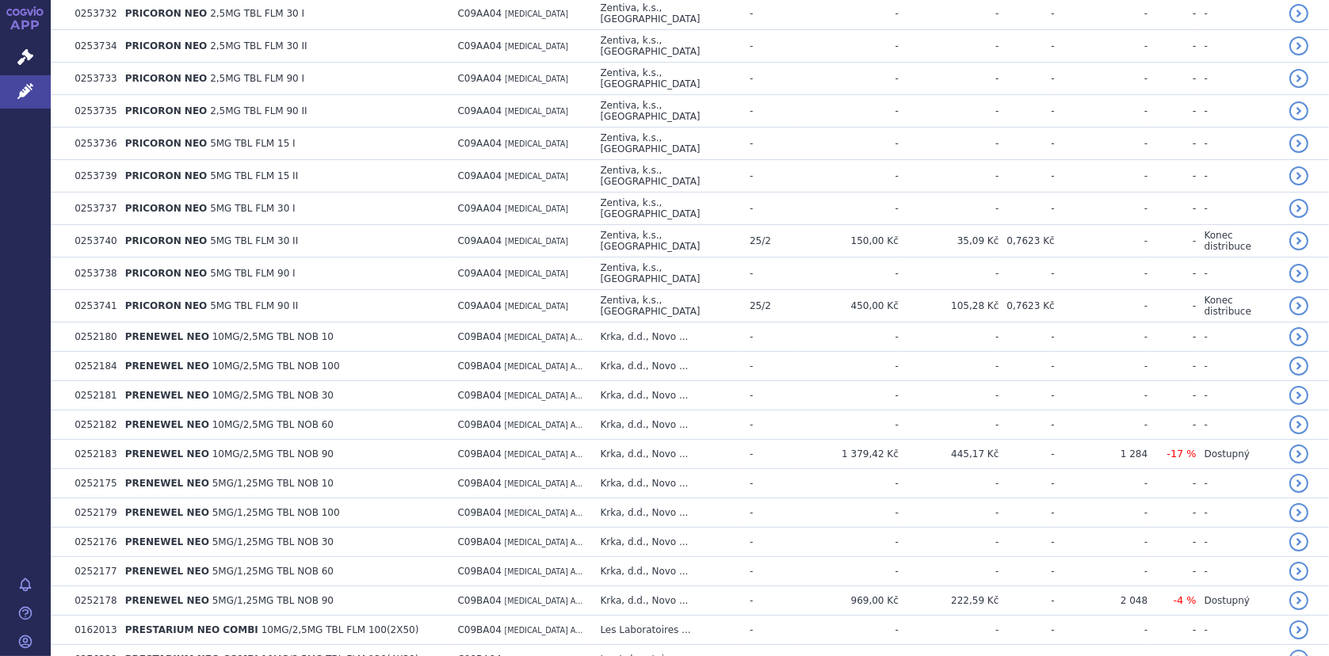
scroll to position [0, 0]
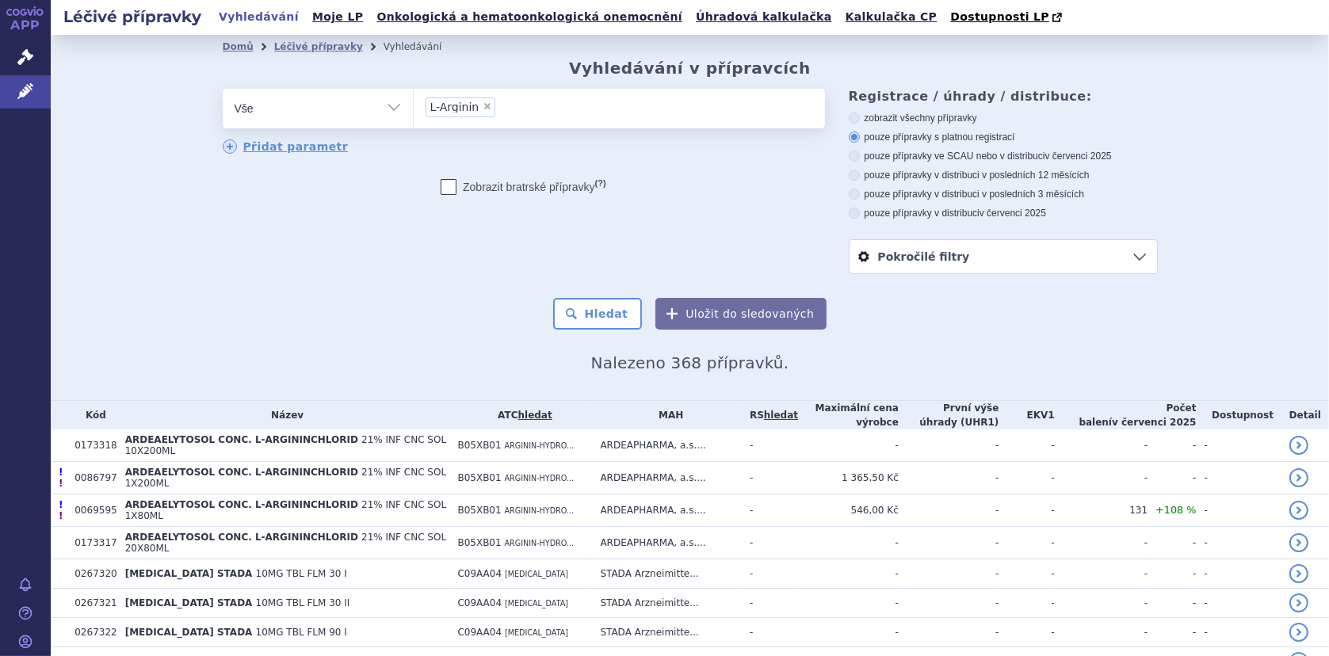
click at [387, 111] on select "Vše Přípravek/SUKL kód MAH VPOIS ATC/Aktivní látka Léková forma Síla" at bounding box center [318, 107] width 190 height 36
select select "filter-product"
click at [223, 90] on select "Vše Přípravek/SUKL kód MAH VPOIS ATC/Aktivní látka Léková forma Síla" at bounding box center [318, 107] width 190 height 36
click at [436, 101] on ul at bounding box center [619, 105] width 411 height 33
click at [414, 101] on select at bounding box center [413, 108] width 1 height 40
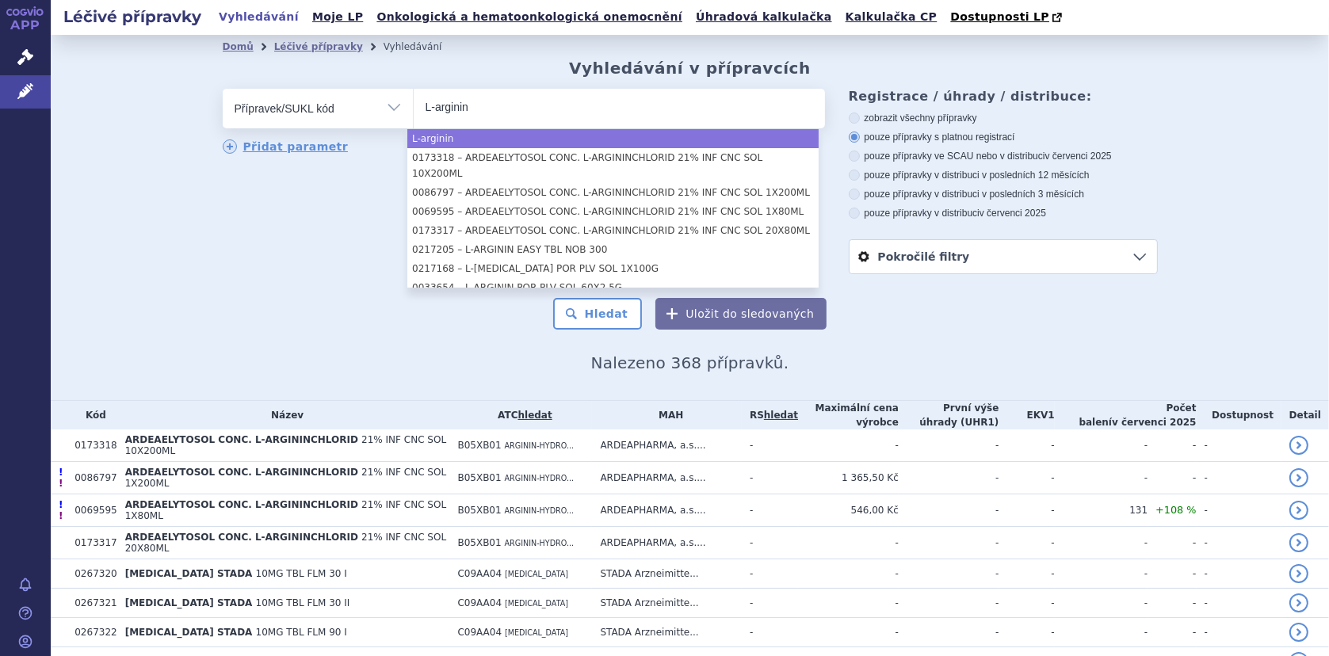
type input "L-arginin"
select select "L-arginin"
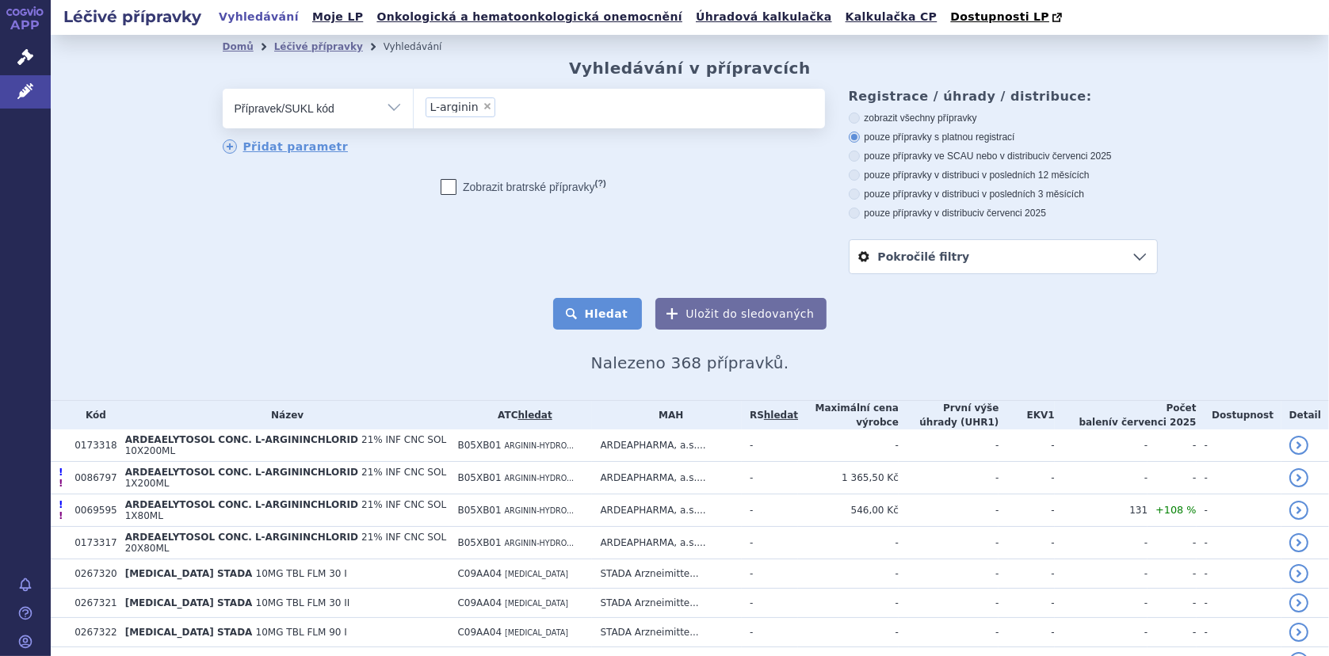
click at [602, 311] on button "Hledat" at bounding box center [598, 314] width 90 height 32
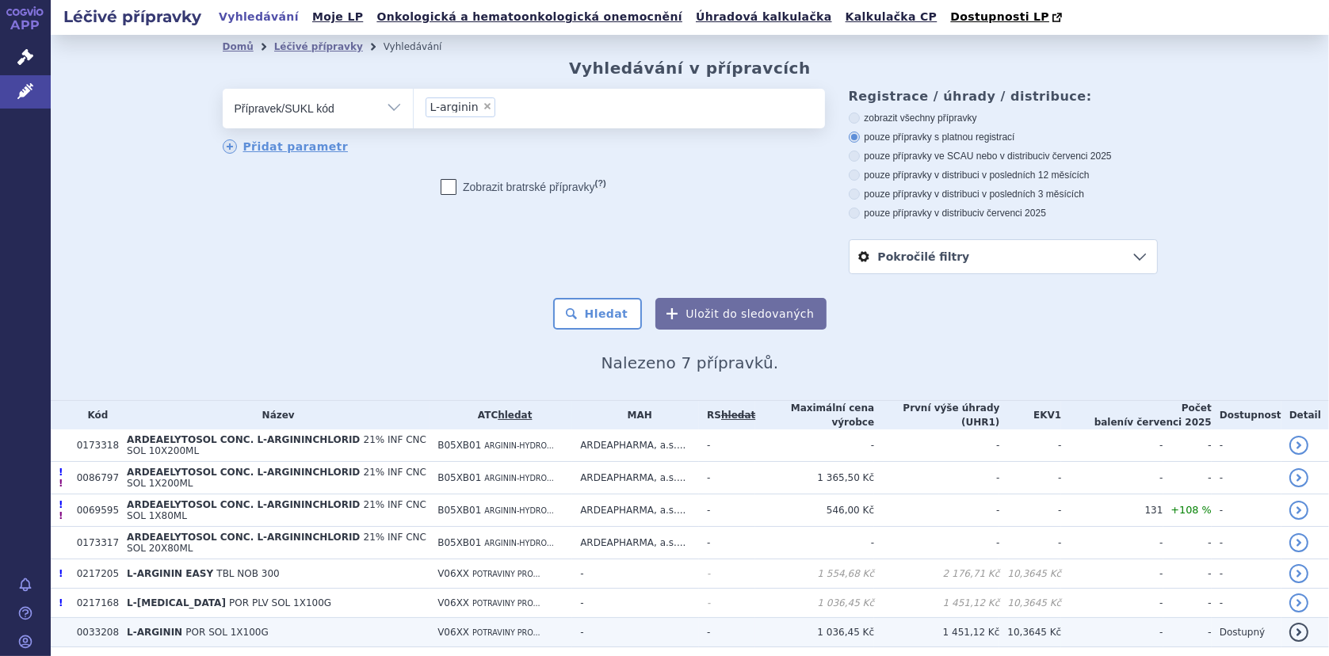
click at [164, 627] on span "L-ARGININ" at bounding box center [154, 632] width 55 height 11
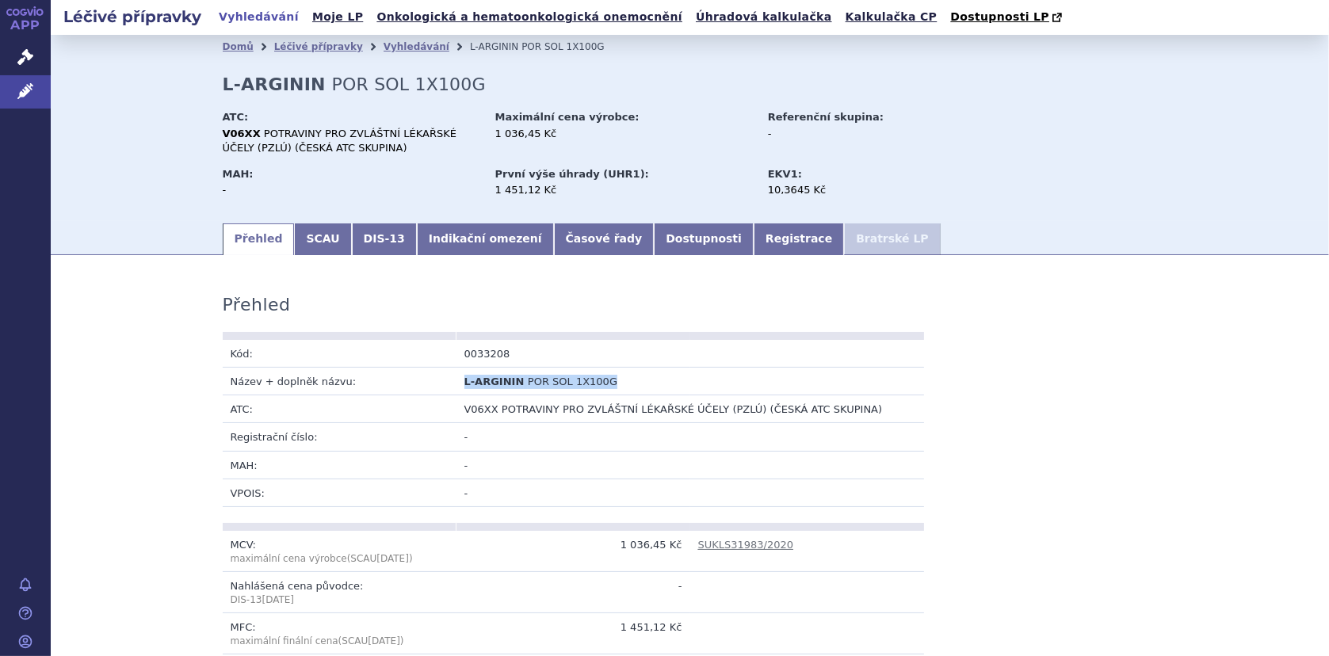
drag, startPoint x: 455, startPoint y: 383, endPoint x: 608, endPoint y: 383, distance: 152.9
click at [608, 383] on td "L-ARGININ POR SOL 1X100G" at bounding box center [573, 382] width 234 height 28
copy td "L-ARGININ POR SOL 1X100G"
drag, startPoint x: 456, startPoint y: 354, endPoint x: 517, endPoint y: 354, distance: 61.0
click at [517, 354] on td "0033208" at bounding box center [573, 354] width 234 height 28
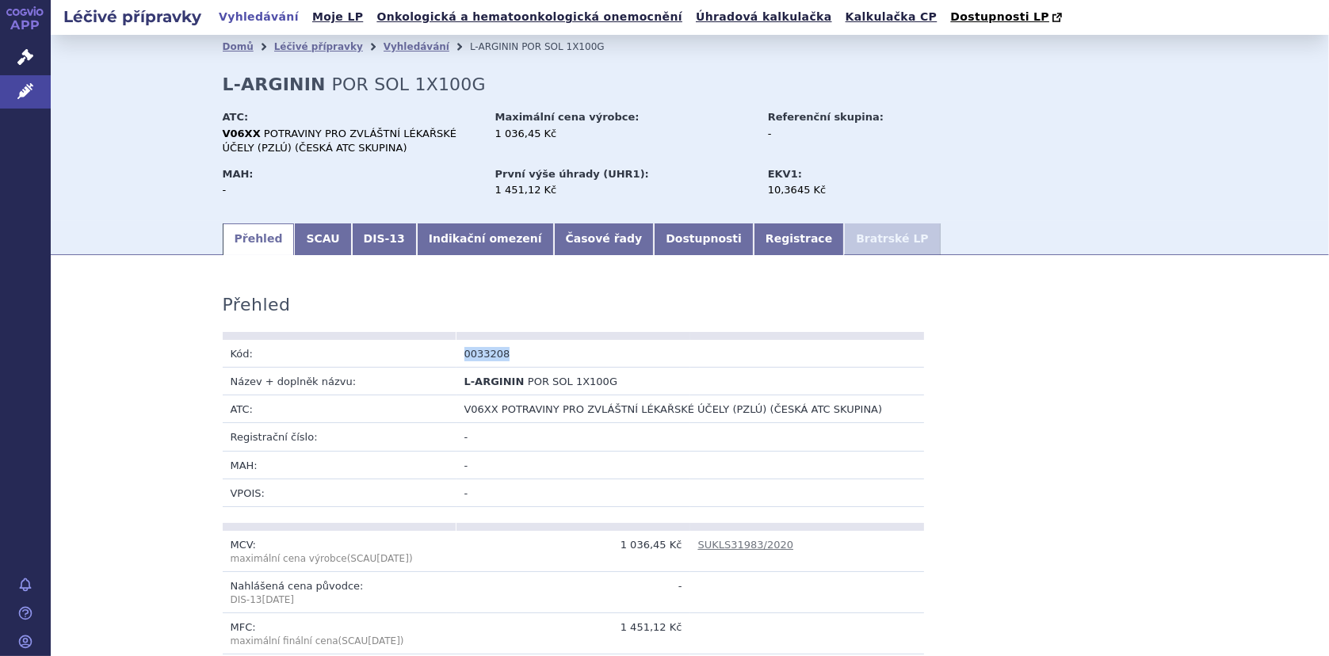
copy td "0033208"
click at [754, 237] on link "Registrace" at bounding box center [799, 239] width 90 height 32
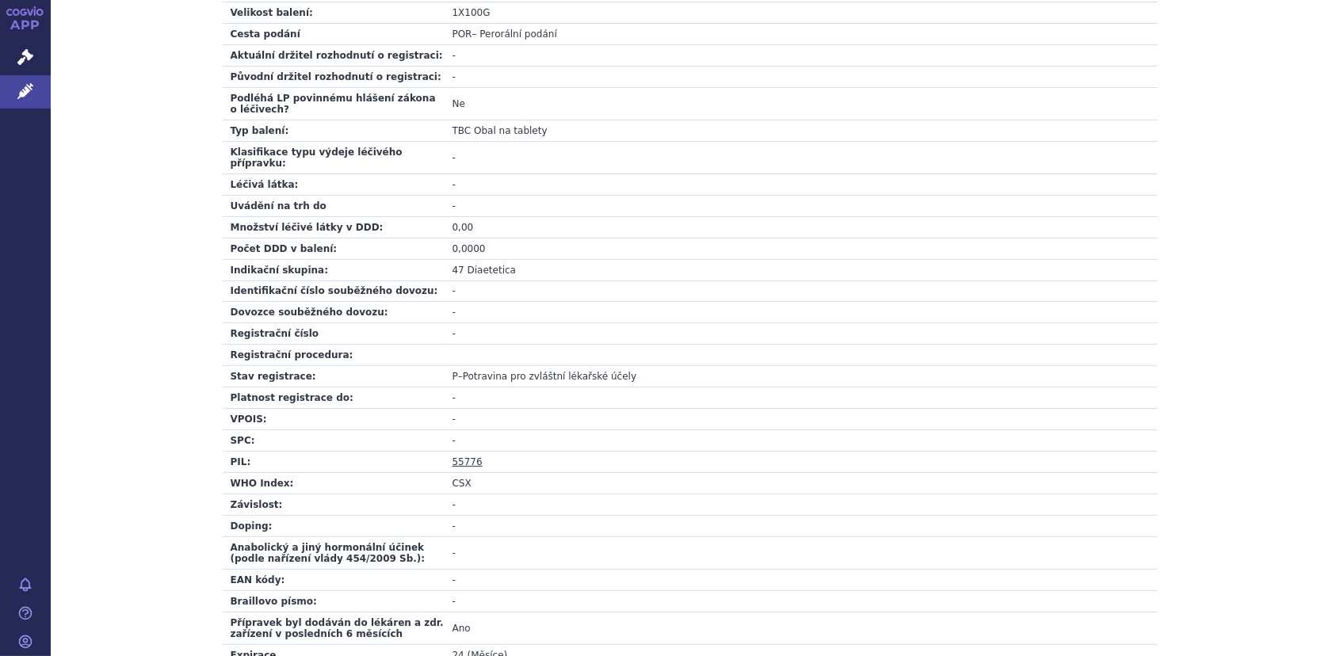
scroll to position [521, 0]
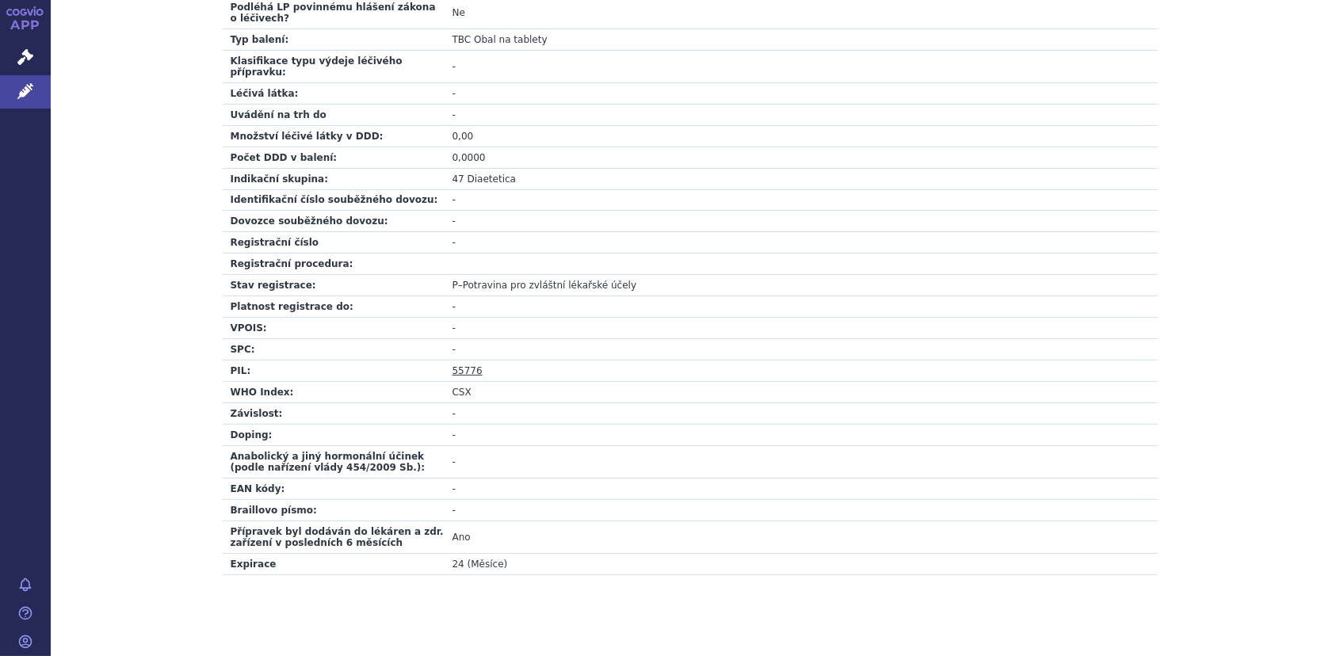
click at [460, 365] on link "55776" at bounding box center [467, 370] width 30 height 11
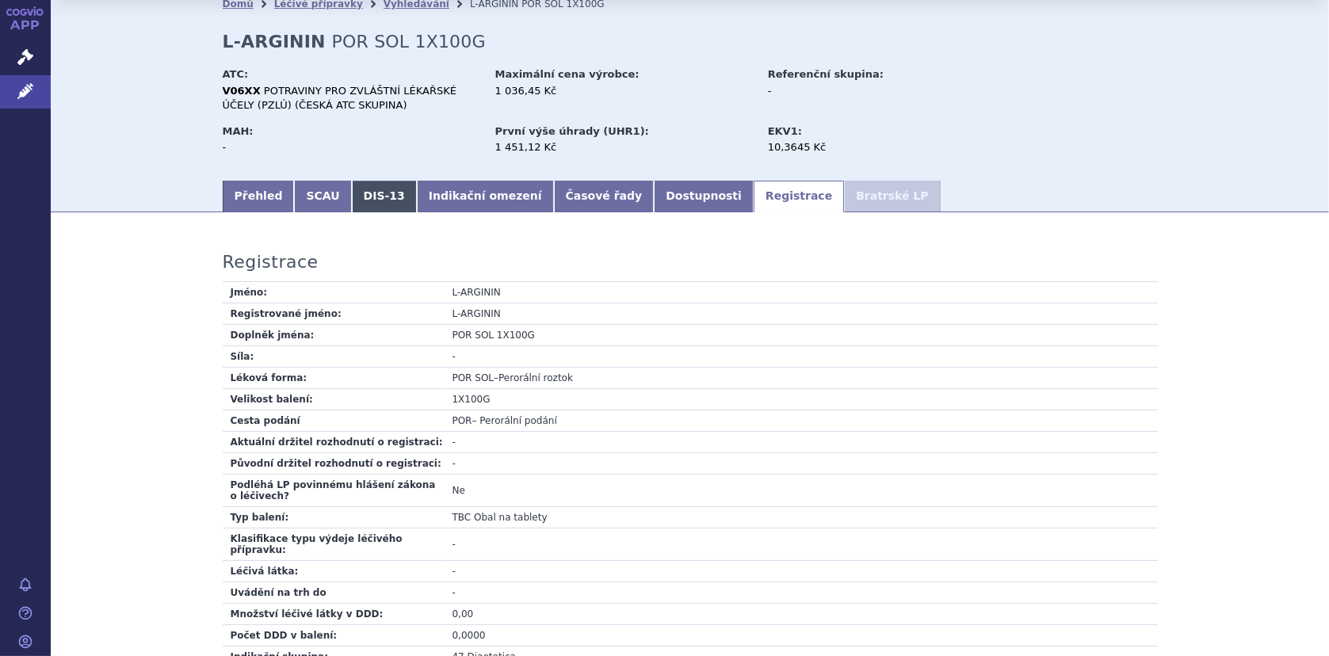
scroll to position [0, 0]
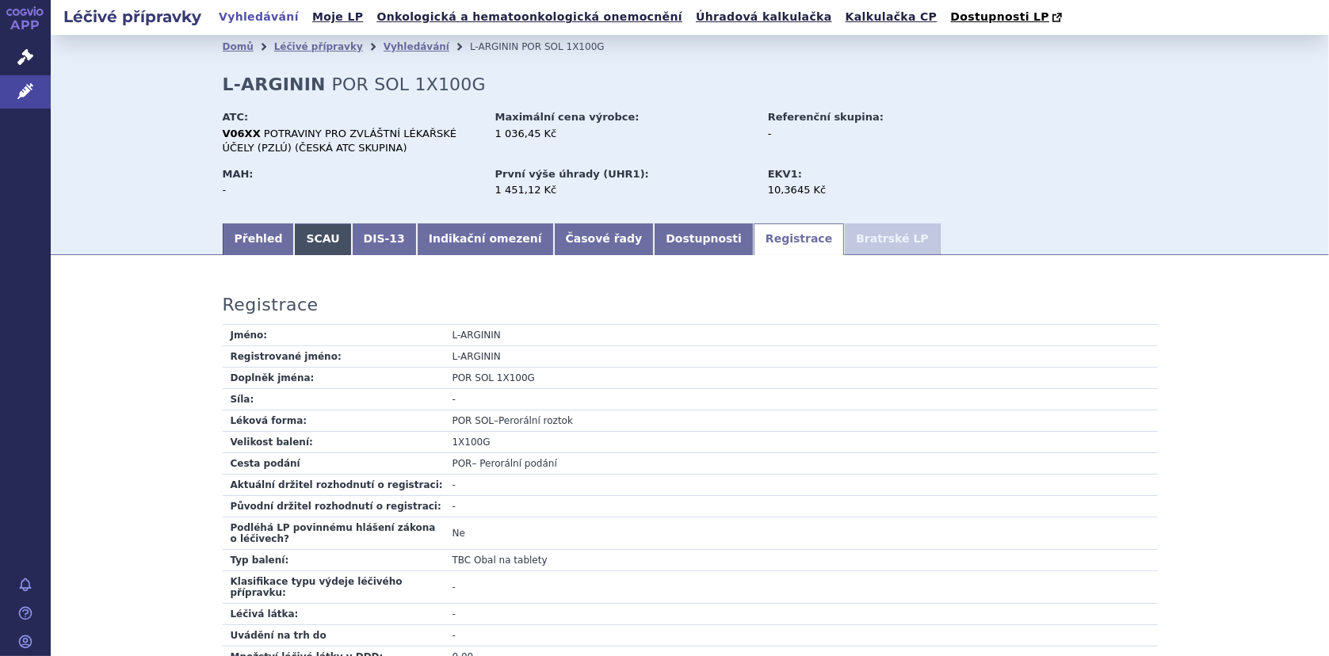
click at [309, 242] on link "SCAU" at bounding box center [322, 239] width 57 height 32
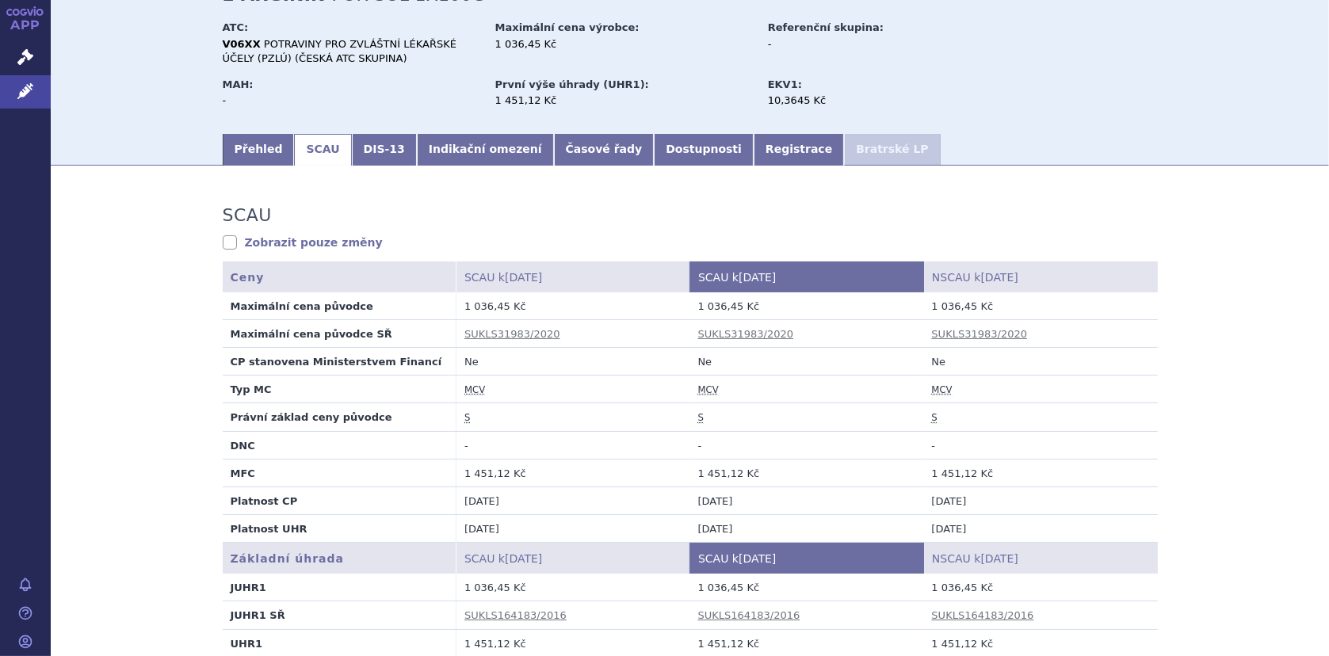
scroll to position [158, 0]
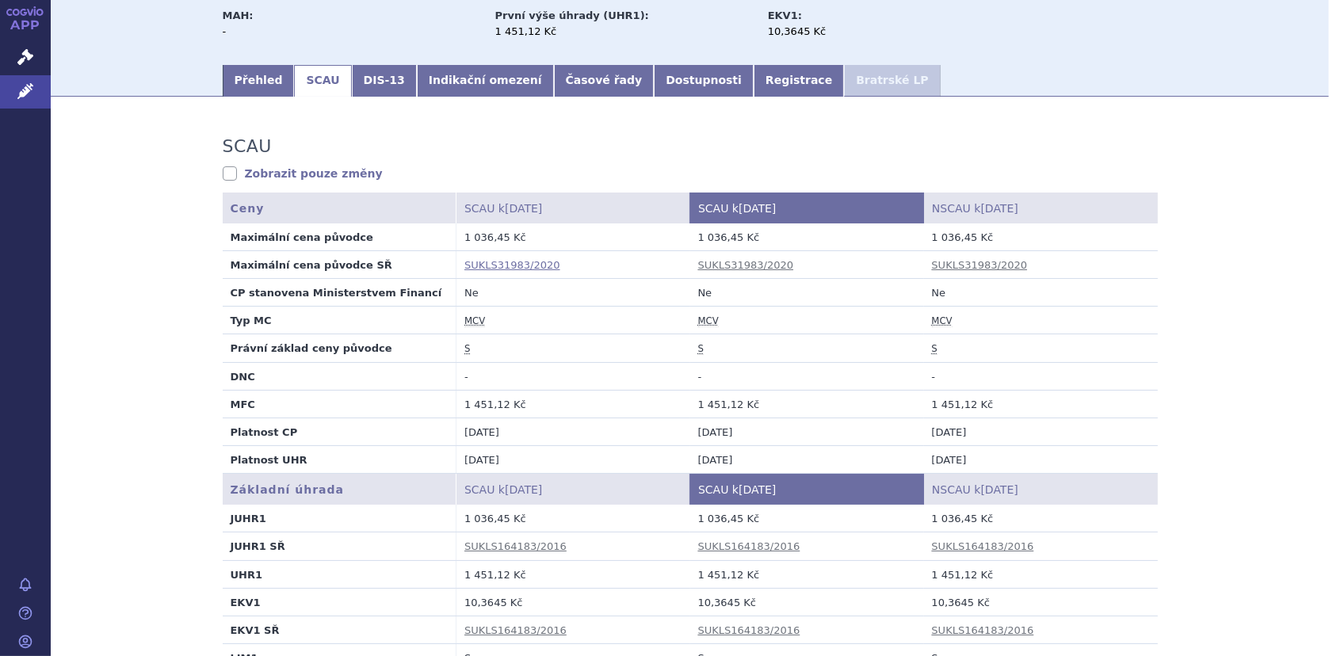
click at [513, 262] on link "SUKLS31983/2020" at bounding box center [512, 265] width 96 height 12
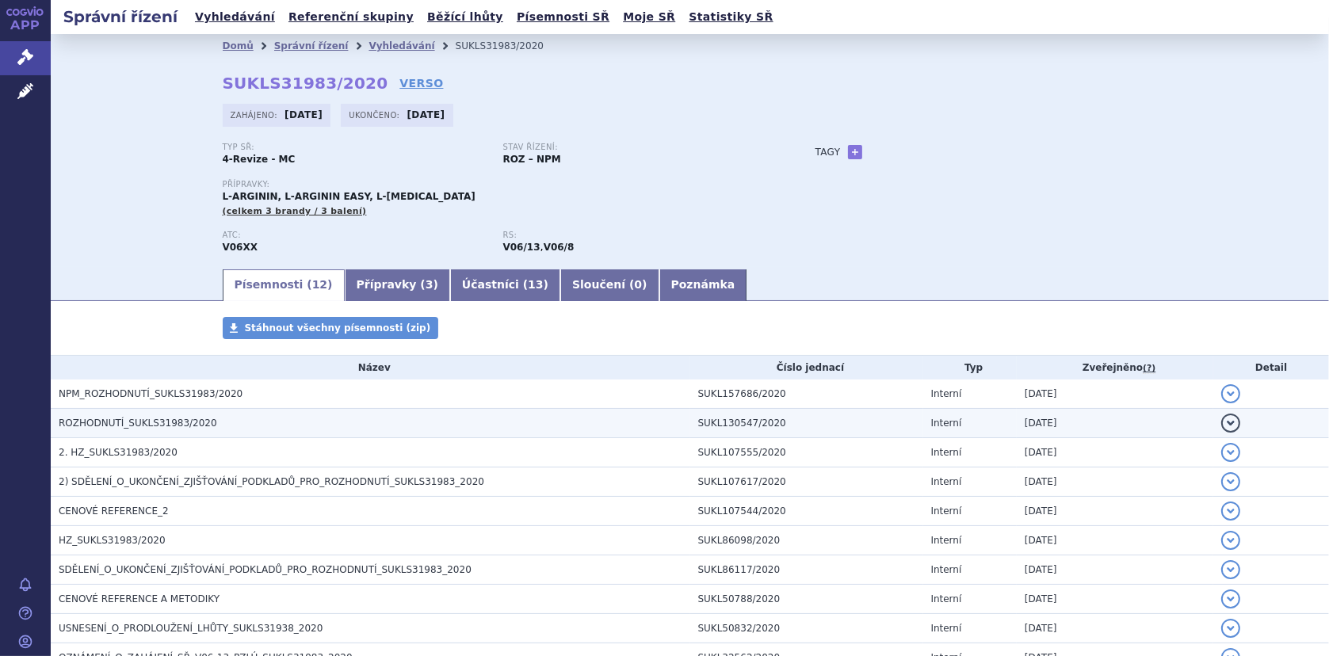
click at [149, 424] on span "ROZHODNUTÍ_SUKLS31983/2020" at bounding box center [138, 423] width 158 height 11
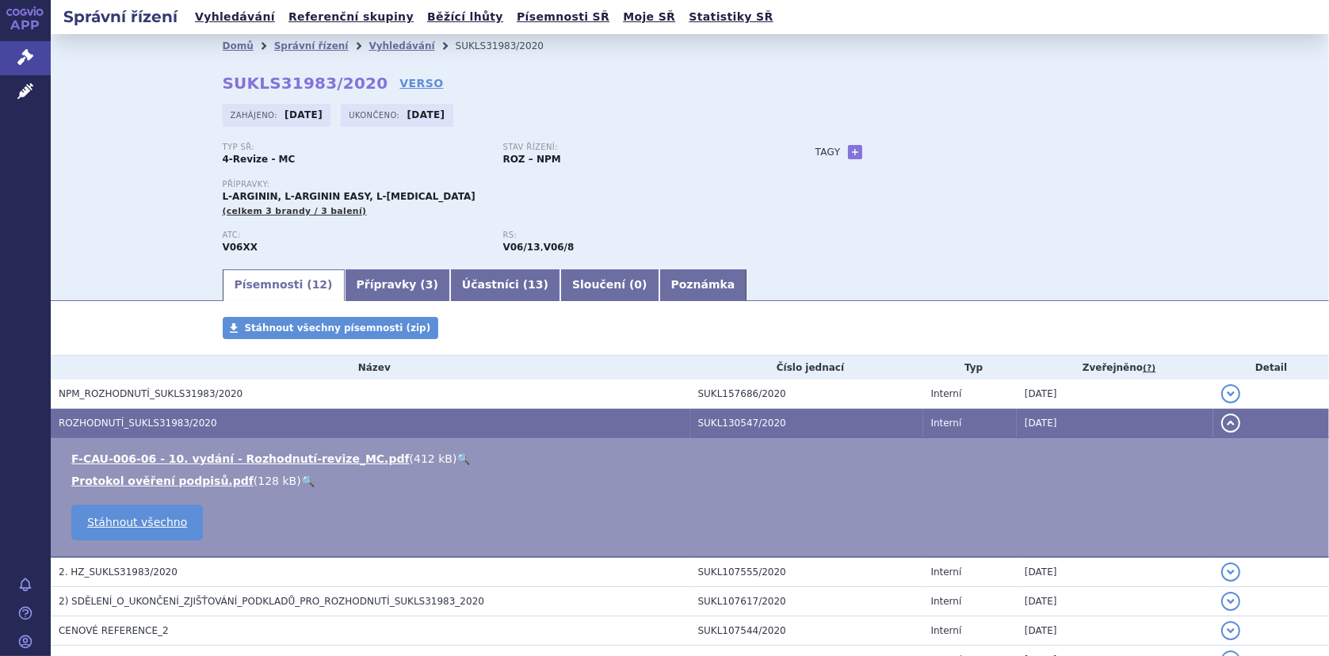
click at [456, 452] on link "🔍" at bounding box center [462, 458] width 13 height 13
